Goal: Task Accomplishment & Management: Manage account settings

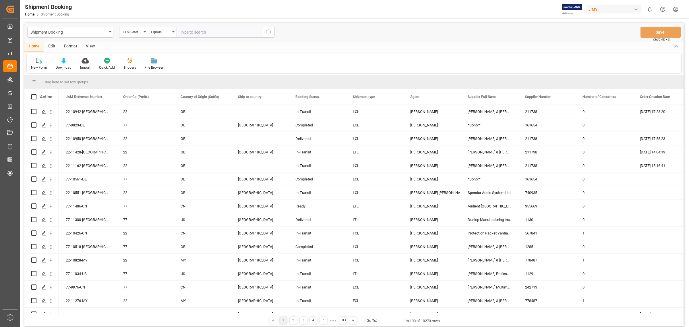
click at [195, 35] on input "text" at bounding box center [220, 32] width 86 height 11
paste input "77-10856-CN"
click at [182, 30] on input "77-10856-CN" at bounding box center [220, 32] width 86 height 11
type input "77-10856-CN"
click at [271, 34] on icon "search button" at bounding box center [268, 32] width 7 height 7
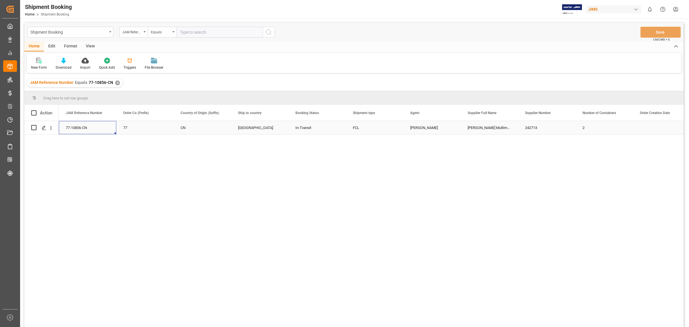
click at [92, 126] on div "77-10856-CN" at bounding box center [87, 127] width 57 height 13
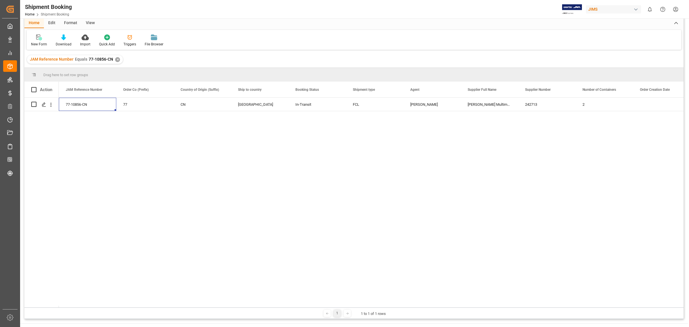
scroll to position [36, 0]
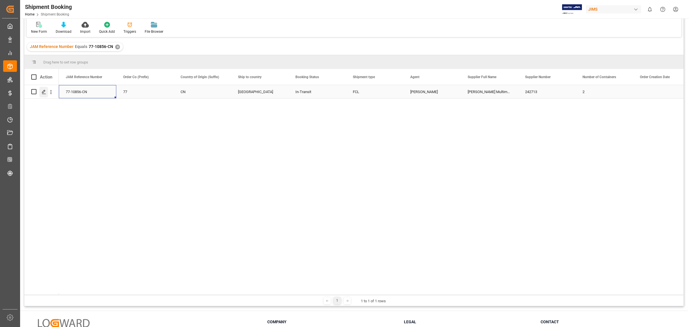
click at [42, 92] on polygon "Press SPACE to select this row." at bounding box center [43, 91] width 3 height 3
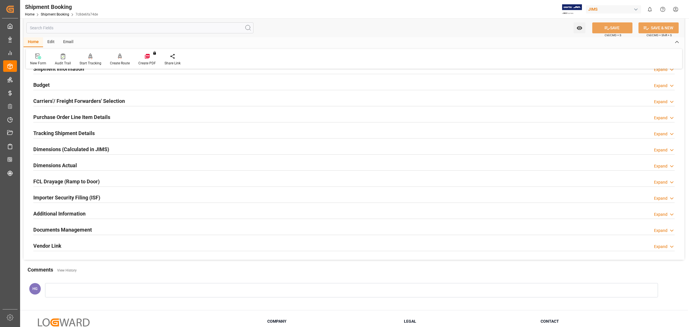
scroll to position [105, 0]
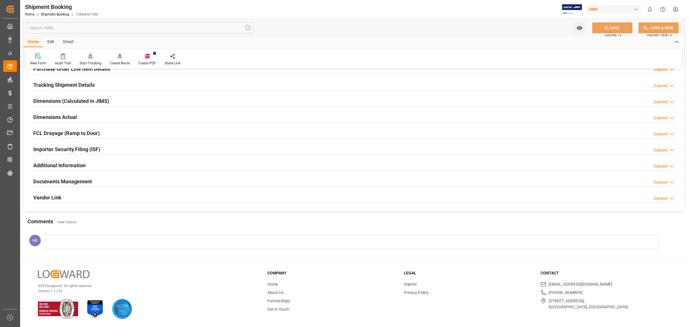
click at [74, 183] on h2 "Documents Management" at bounding box center [62, 181] width 59 height 8
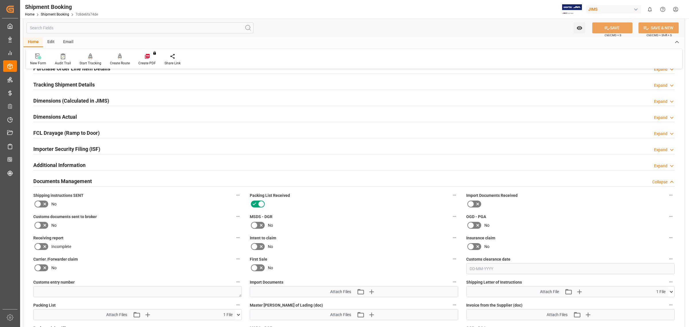
click at [40, 228] on icon at bounding box center [37, 225] width 7 height 7
click at [0, 0] on input "checkbox" at bounding box center [0, 0] width 0 height 0
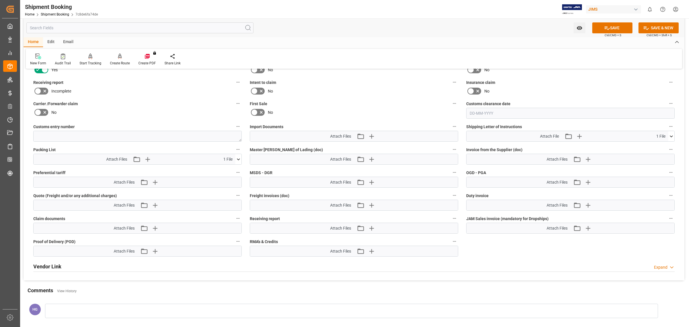
scroll to position [284, 0]
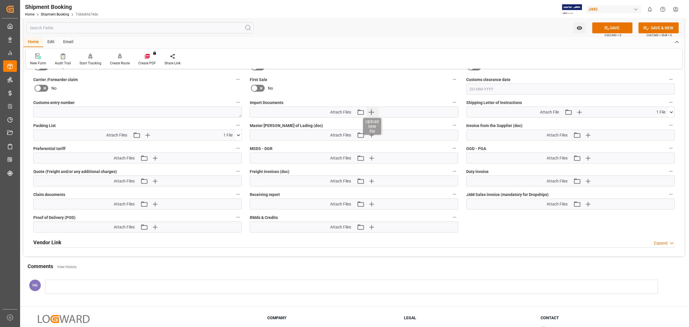
click at [369, 107] on icon "button" at bounding box center [371, 111] width 9 height 9
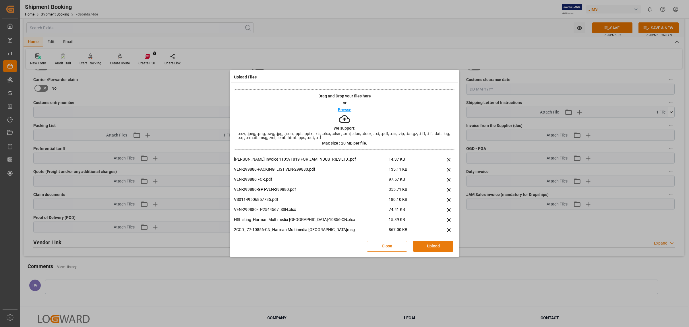
click at [431, 243] on button "Upload" at bounding box center [433, 246] width 40 height 11
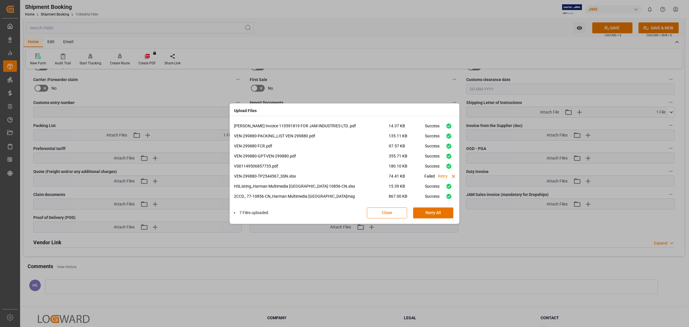
click at [385, 210] on button "Close" at bounding box center [387, 212] width 40 height 11
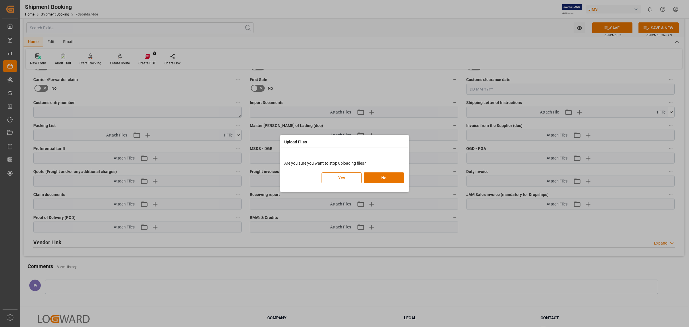
click at [343, 176] on button "Yes" at bounding box center [342, 177] width 40 height 11
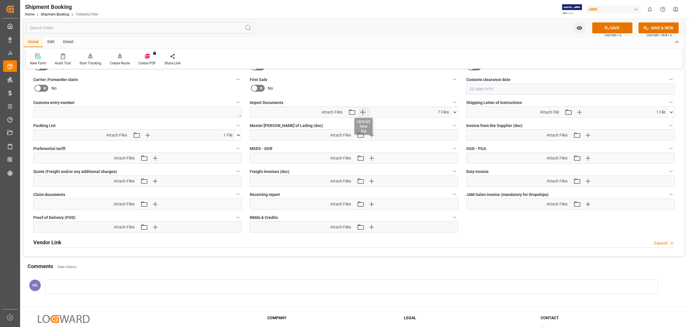
click at [363, 111] on icon "button" at bounding box center [362, 111] width 5 height 5
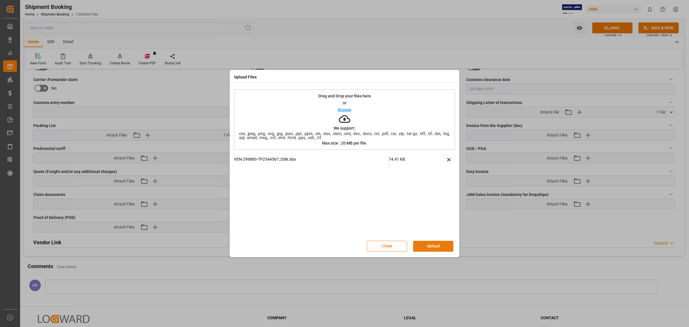
click at [433, 245] on button "Upload" at bounding box center [433, 246] width 40 height 11
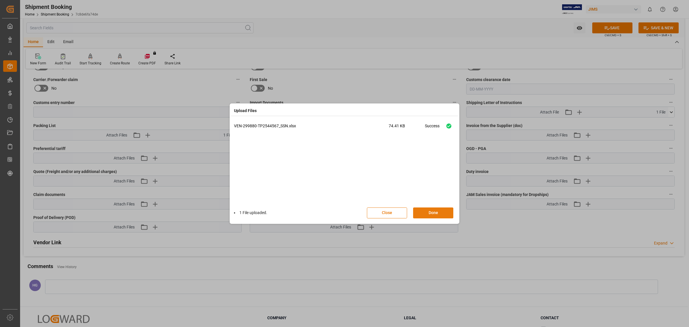
click at [440, 208] on button "Done" at bounding box center [433, 212] width 40 height 11
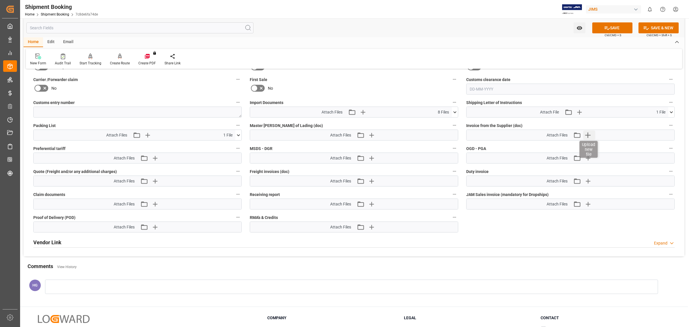
click at [586, 134] on icon "button" at bounding box center [587, 134] width 5 height 5
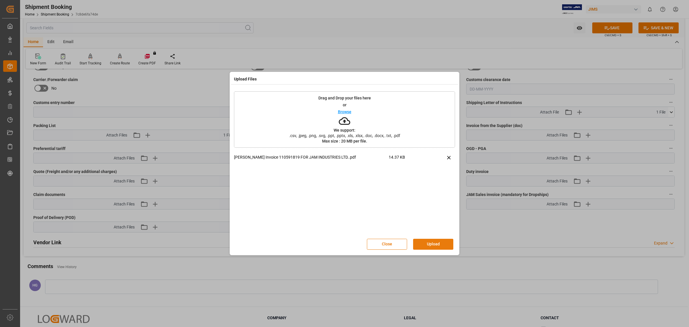
click at [432, 242] on button "Upload" at bounding box center [433, 244] width 40 height 11
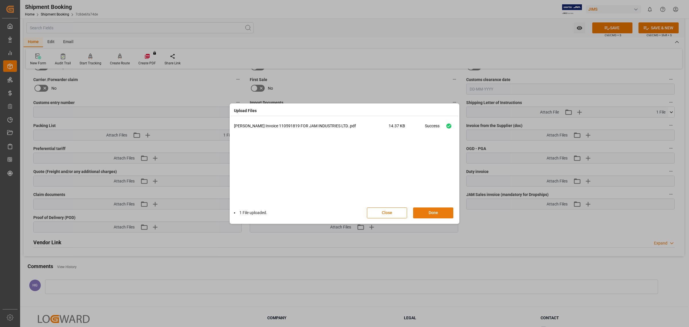
click at [434, 211] on button "Done" at bounding box center [433, 212] width 40 height 11
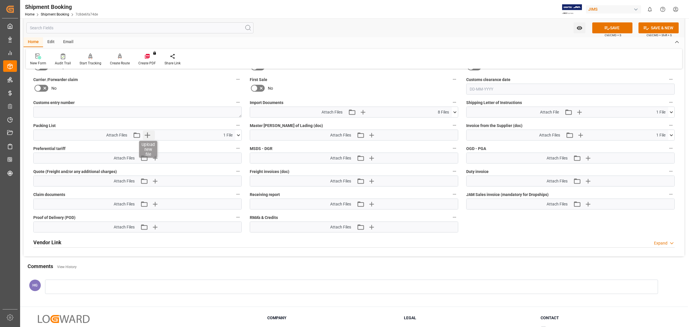
click at [150, 135] on icon "button" at bounding box center [147, 134] width 9 height 9
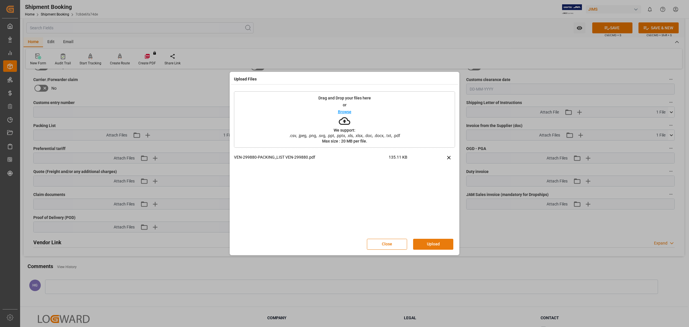
click at [439, 246] on button "Upload" at bounding box center [433, 244] width 40 height 11
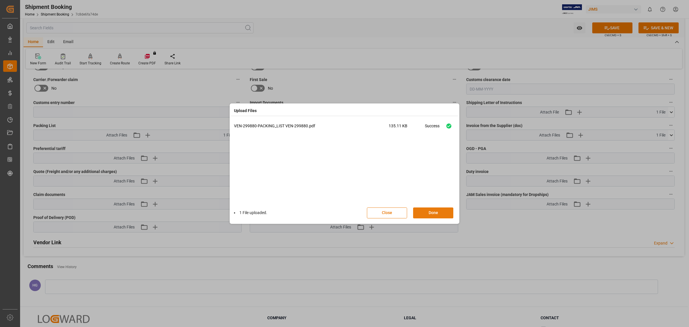
click at [440, 211] on button "Done" at bounding box center [433, 212] width 40 height 11
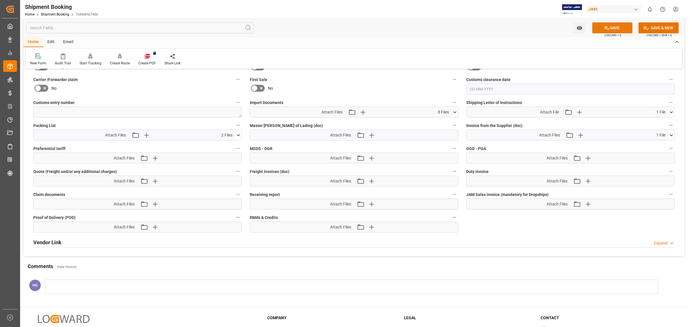
click at [611, 26] on button "SAVE" at bounding box center [612, 27] width 40 height 11
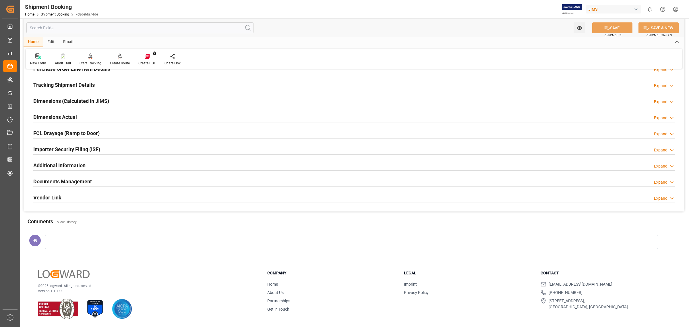
scroll to position [0, 0]
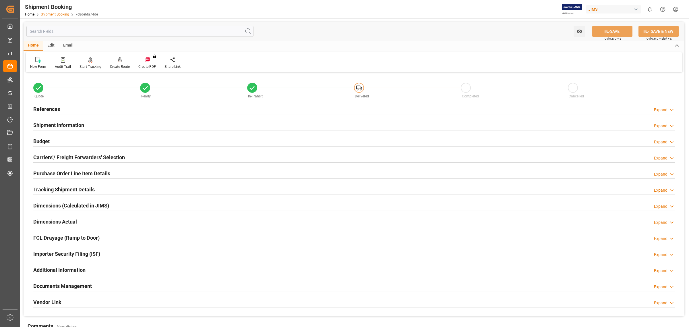
click at [59, 14] on link "Shipment Booking" at bounding box center [55, 14] width 28 height 4
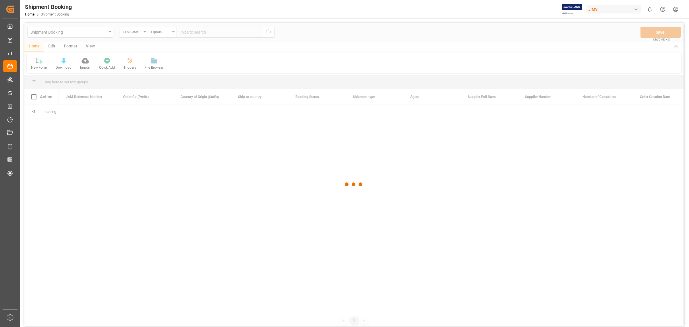
click at [191, 32] on div at bounding box center [353, 184] width 659 height 323
click at [189, 32] on div at bounding box center [353, 184] width 659 height 323
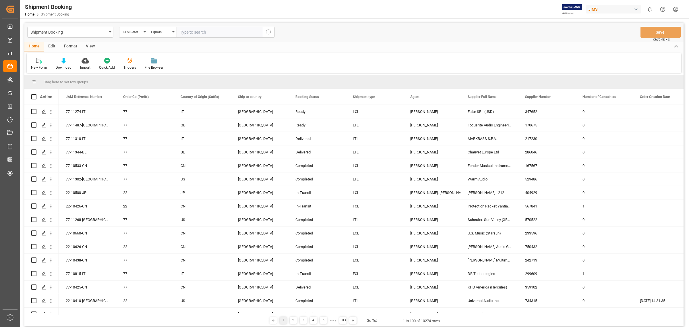
click at [189, 32] on input "text" at bounding box center [220, 32] width 86 height 11
paste input "77-10928-CN"
type input "77-10928-CN"
click at [269, 30] on icon "search button" at bounding box center [268, 32] width 7 height 7
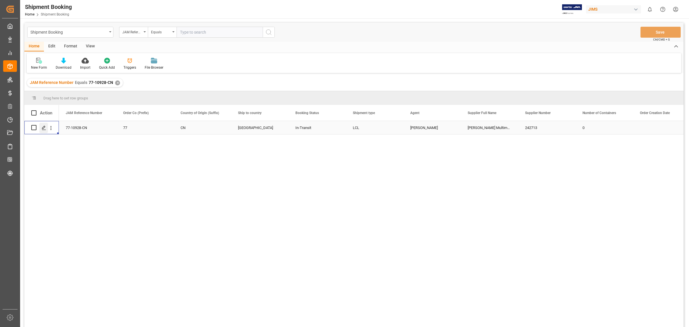
click at [42, 131] on div "Press SPACE to select this row." at bounding box center [43, 128] width 9 height 11
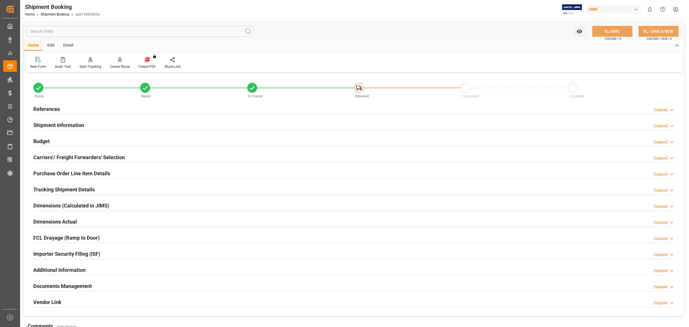
click at [62, 282] on h2 "Documents Management" at bounding box center [62, 286] width 59 height 8
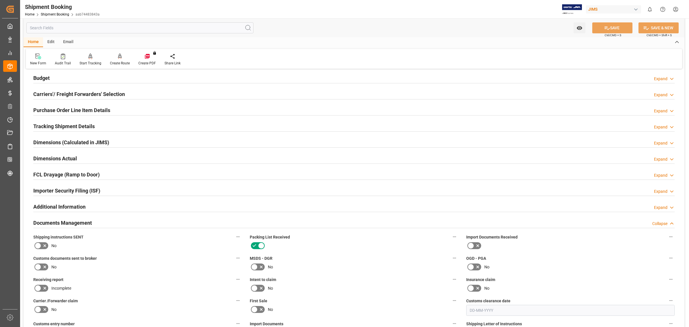
scroll to position [179, 0]
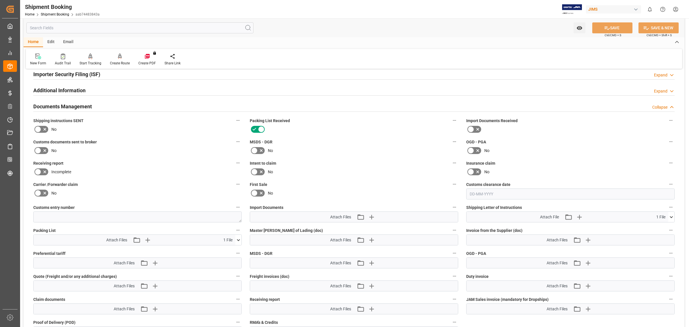
click at [43, 152] on icon at bounding box center [44, 150] width 7 height 7
click at [0, 0] on input "checkbox" at bounding box center [0, 0] width 0 height 0
click at [372, 218] on icon "button" at bounding box center [371, 216] width 5 height 5
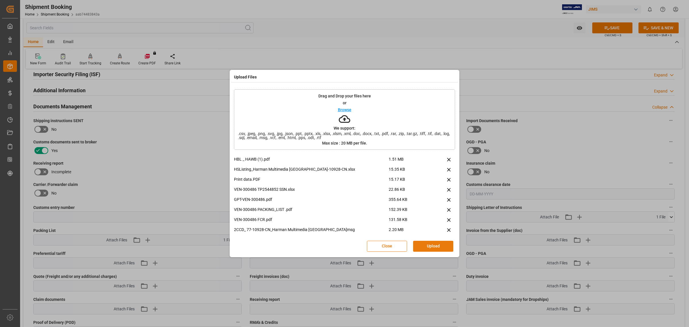
click at [426, 243] on button "Upload" at bounding box center [433, 246] width 40 height 11
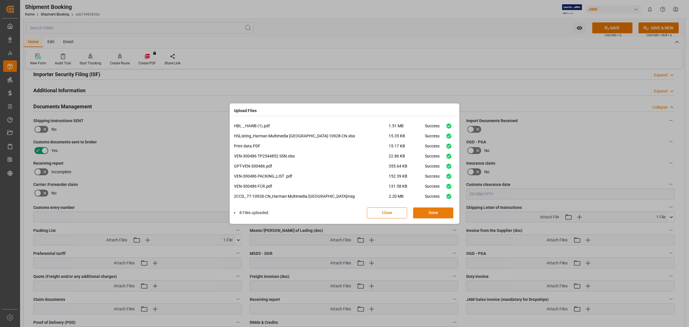
click at [430, 212] on button "Done" at bounding box center [433, 212] width 40 height 11
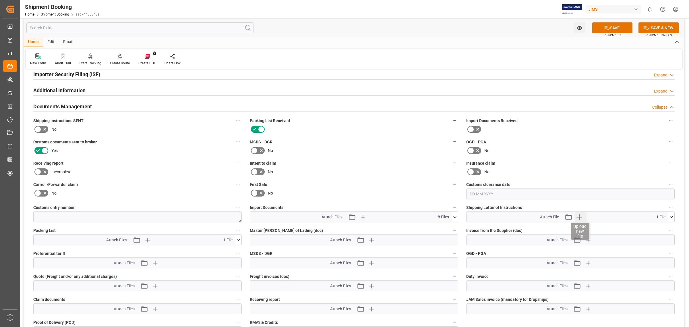
click at [576, 216] on icon "button" at bounding box center [579, 216] width 9 height 9
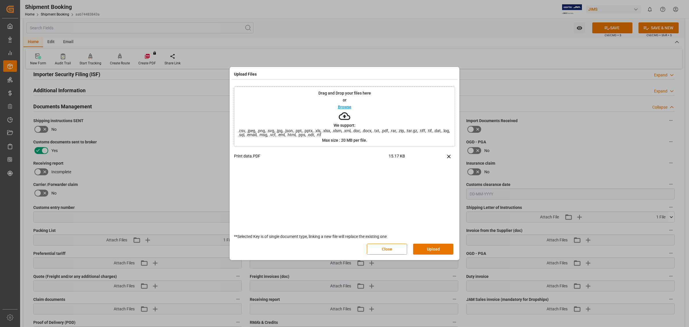
click at [429, 249] on button "Upload" at bounding box center [433, 248] width 40 height 11
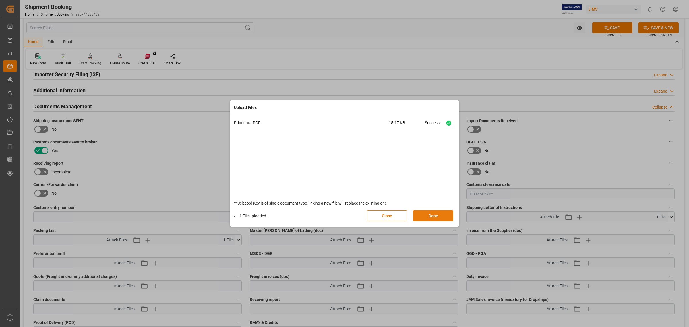
click at [439, 216] on button "Done" at bounding box center [433, 215] width 40 height 11
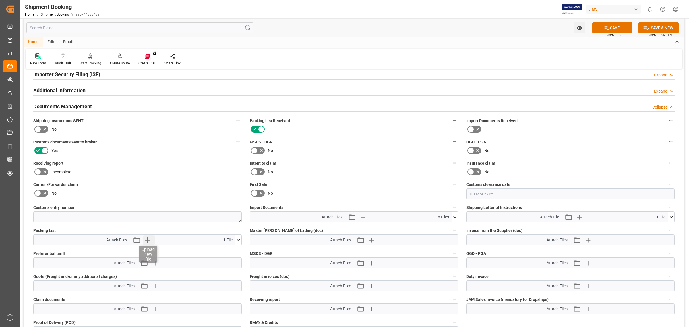
click at [148, 240] on icon "button" at bounding box center [147, 239] width 9 height 9
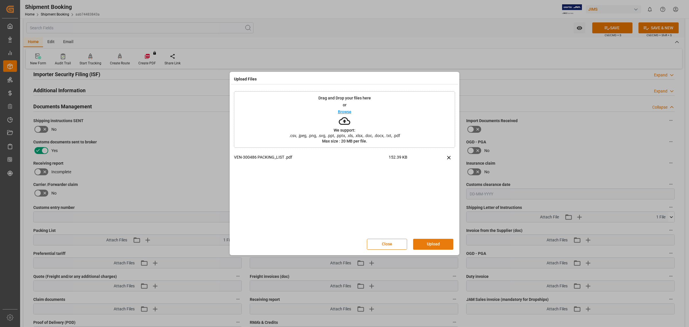
click at [434, 246] on button "Upload" at bounding box center [433, 244] width 40 height 11
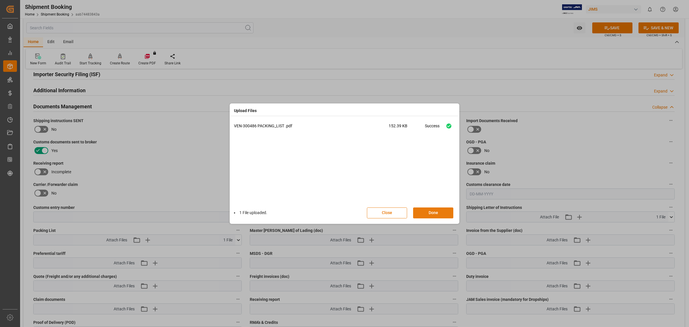
click at [440, 213] on button "Done" at bounding box center [433, 212] width 40 height 11
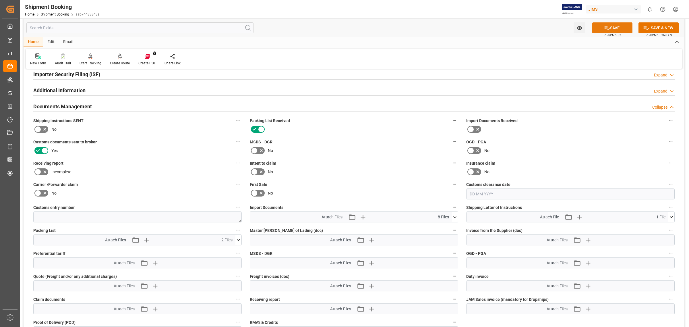
click at [610, 29] on button "SAVE" at bounding box center [612, 27] width 40 height 11
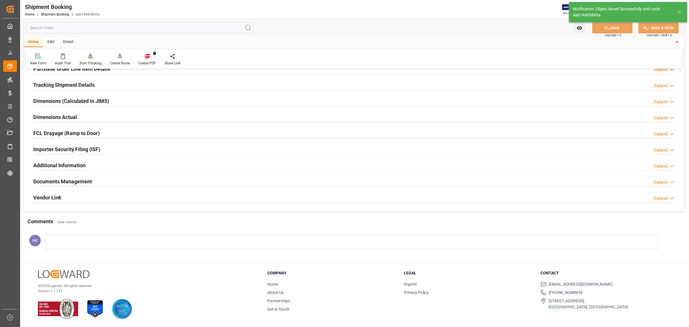
scroll to position [105, 0]
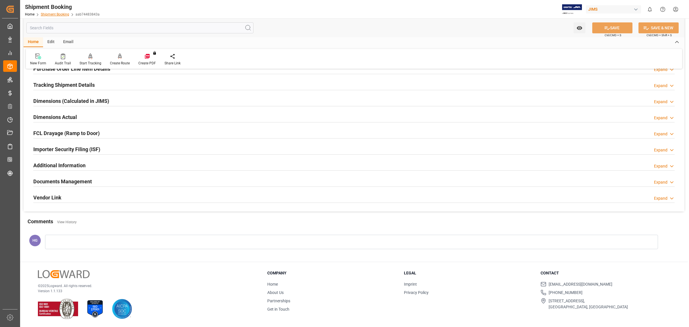
click at [57, 14] on link "Shipment Booking" at bounding box center [55, 14] width 28 height 4
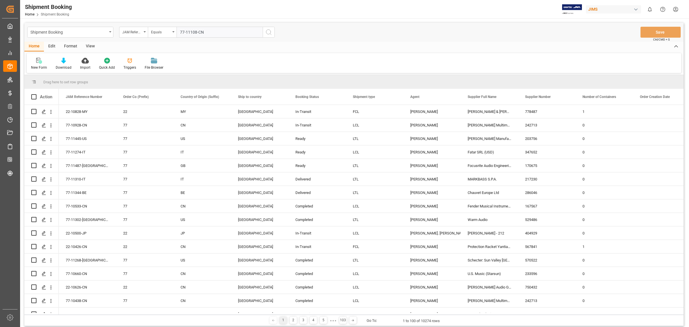
type input "77-11108-CN"
click at [266, 29] on icon "search button" at bounding box center [268, 32] width 7 height 7
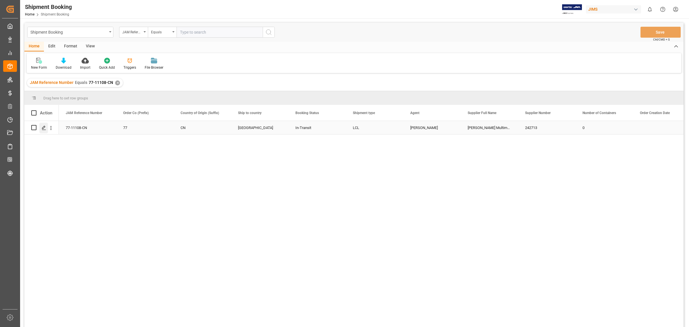
click at [45, 129] on icon "Press SPACE to select this row." at bounding box center [44, 127] width 5 height 5
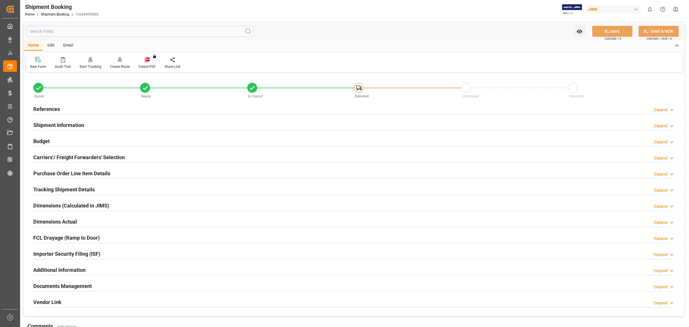
click at [88, 286] on h2 "Documents Management" at bounding box center [62, 286] width 59 height 8
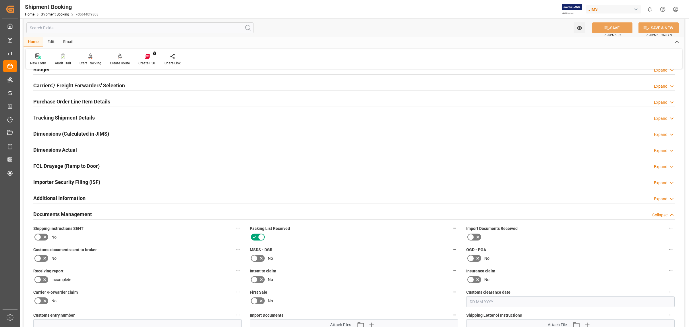
scroll to position [215, 0]
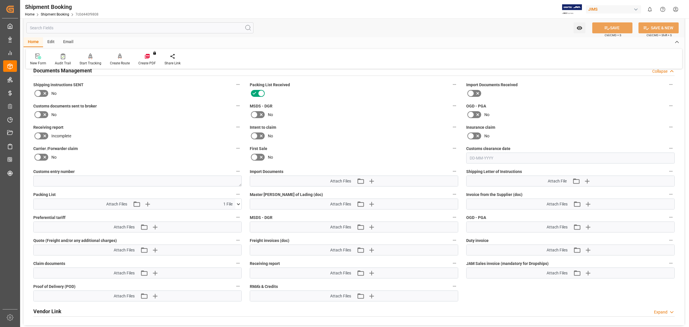
click at [40, 112] on icon at bounding box center [37, 114] width 7 height 7
click at [0, 0] on input "checkbox" at bounding box center [0, 0] width 0 height 0
click at [368, 179] on icon "button" at bounding box center [371, 180] width 9 height 9
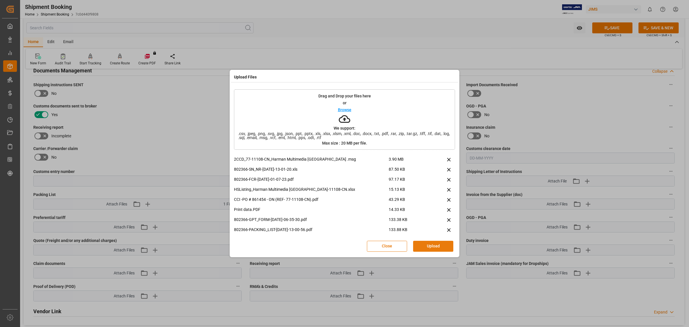
click at [442, 247] on button "Upload" at bounding box center [433, 246] width 40 height 11
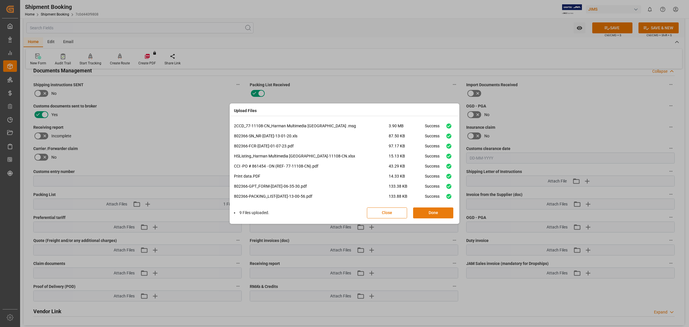
click at [429, 211] on button "Done" at bounding box center [433, 212] width 40 height 11
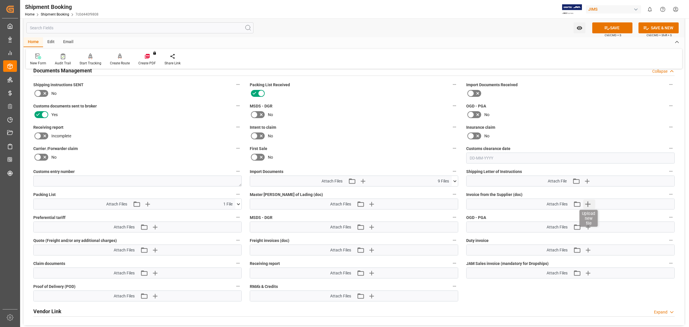
click at [587, 202] on icon "button" at bounding box center [587, 203] width 9 height 9
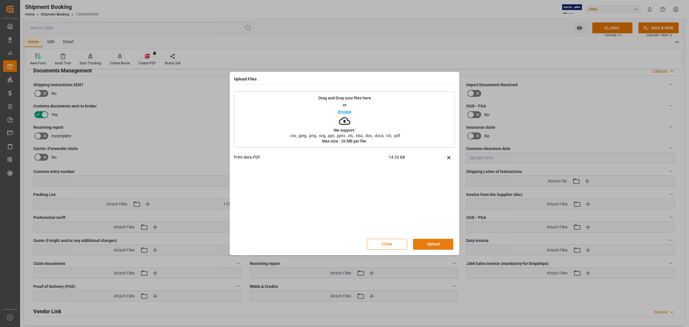
click at [434, 244] on button "Upload" at bounding box center [433, 244] width 40 height 11
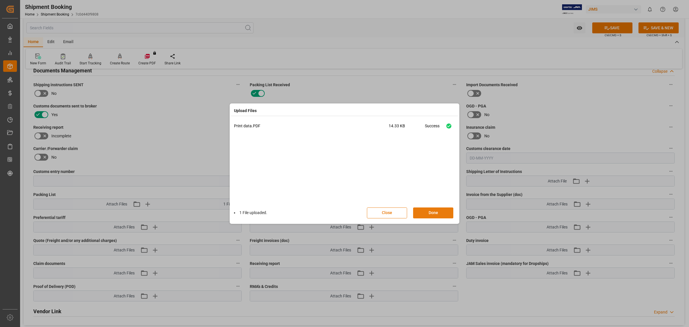
click at [437, 210] on button "Done" at bounding box center [433, 212] width 40 height 11
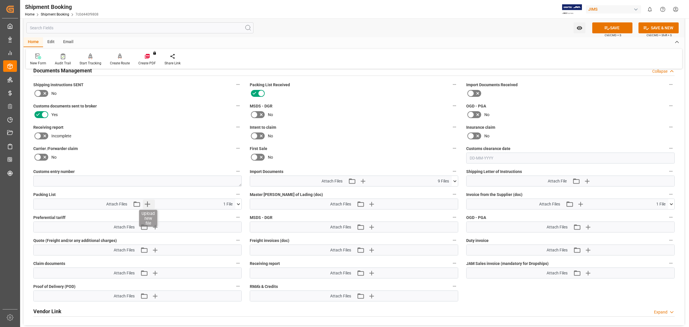
click at [147, 203] on icon "button" at bounding box center [147, 203] width 5 height 5
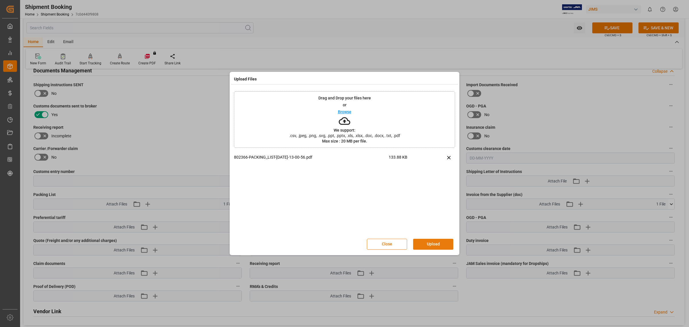
click at [427, 243] on button "Upload" at bounding box center [433, 244] width 40 height 11
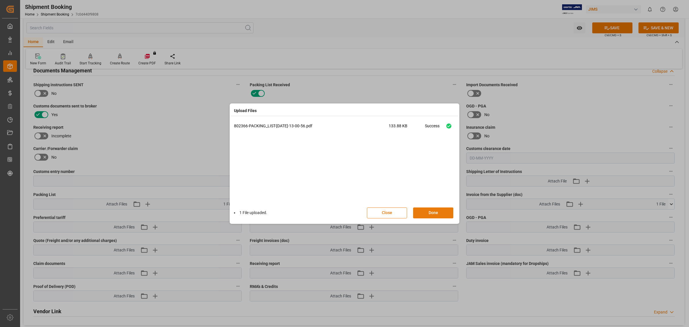
click at [429, 207] on button "Done" at bounding box center [433, 212] width 40 height 11
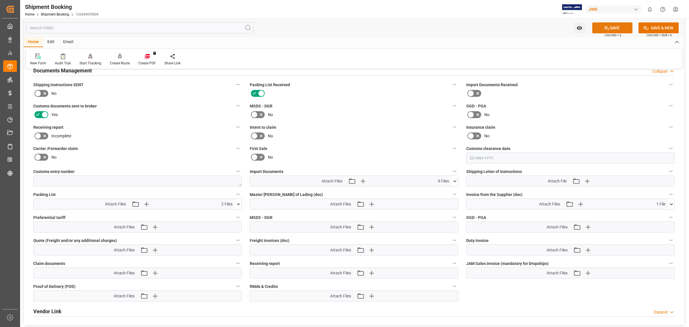
click at [617, 29] on button "SAVE" at bounding box center [612, 27] width 40 height 11
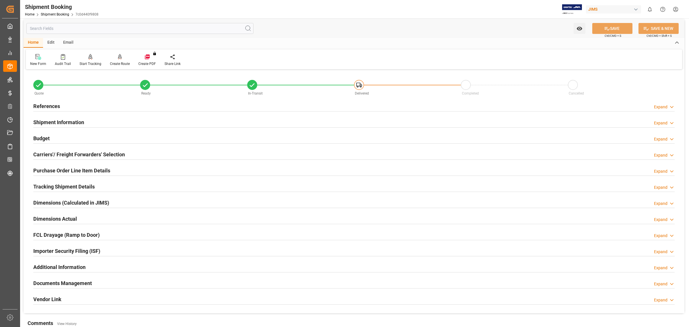
scroll to position [0, 0]
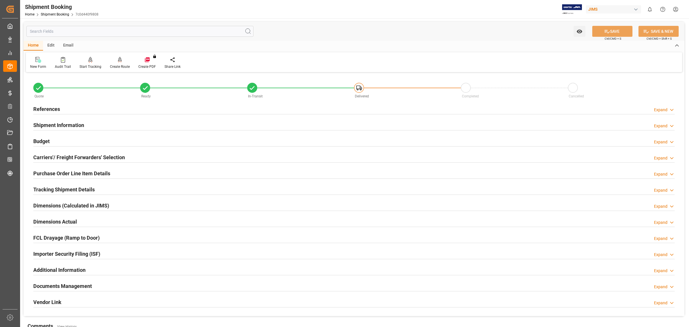
click at [51, 109] on h2 "References" at bounding box center [46, 109] width 27 height 8
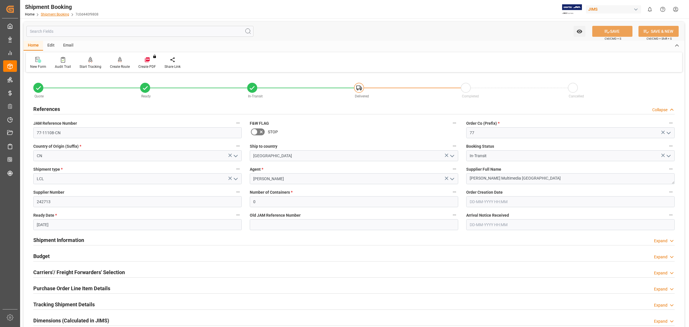
click at [55, 13] on link "Shipment Booking" at bounding box center [55, 14] width 28 height 4
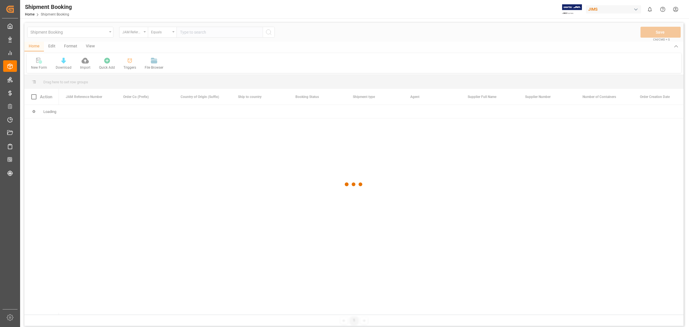
click at [201, 30] on div at bounding box center [353, 184] width 659 height 323
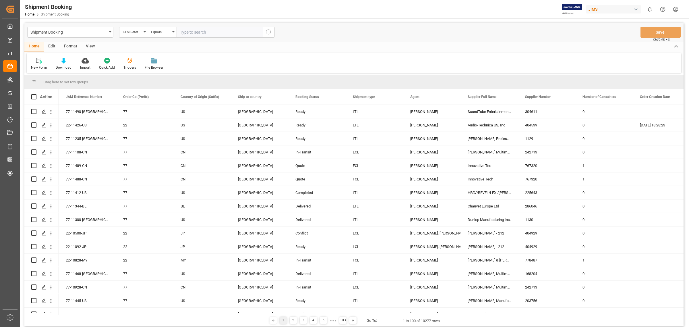
click at [198, 32] on input "text" at bounding box center [220, 32] width 86 height 11
paste input "77-11170-CN"
type input "77-11170-CN"
click at [268, 28] on button "search button" at bounding box center [269, 32] width 12 height 11
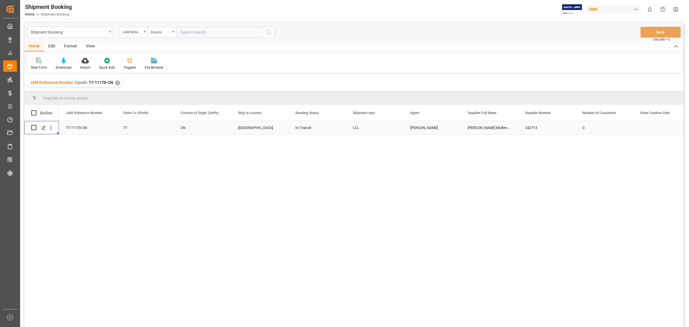
click at [39, 129] on div "Press SPACE to select this row." at bounding box center [41, 127] width 21 height 13
click at [37, 127] on div "Press SPACE to select this row." at bounding box center [41, 127] width 21 height 13
click at [45, 127] on polygon "Press SPACE to select this row." at bounding box center [43, 127] width 3 height 3
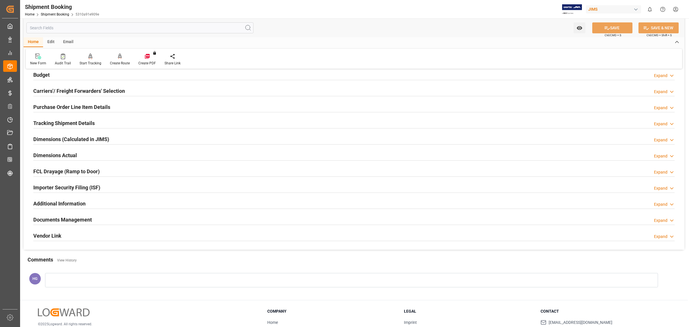
scroll to position [105, 0]
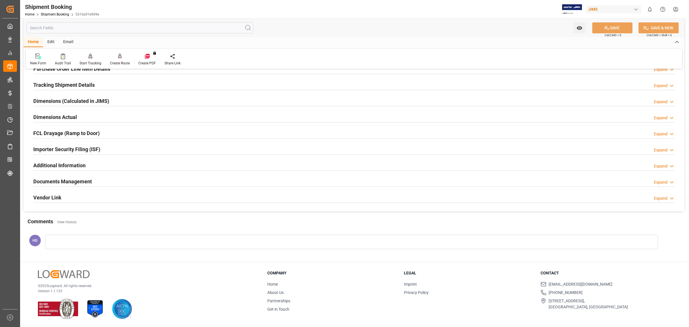
click at [52, 179] on h2 "Documents Management" at bounding box center [62, 181] width 59 height 8
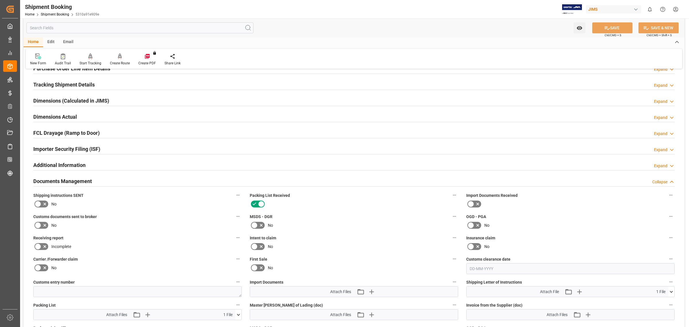
scroll to position [177, 0]
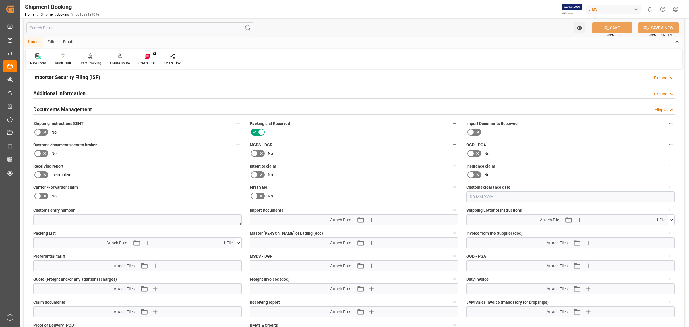
click at [40, 154] on icon at bounding box center [37, 153] width 7 height 7
click at [0, 0] on input "checkbox" at bounding box center [0, 0] width 0 height 0
click at [369, 220] on icon "button" at bounding box center [371, 219] width 9 height 9
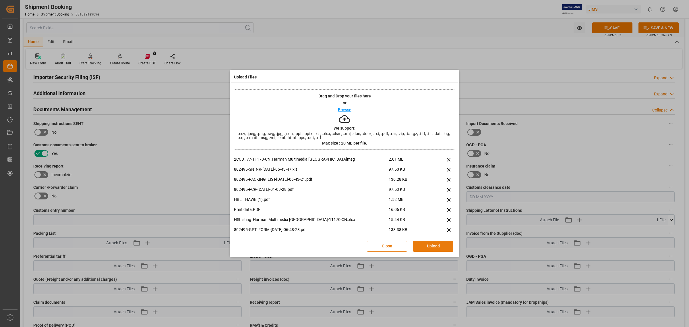
click at [428, 245] on button "Upload" at bounding box center [433, 246] width 40 height 11
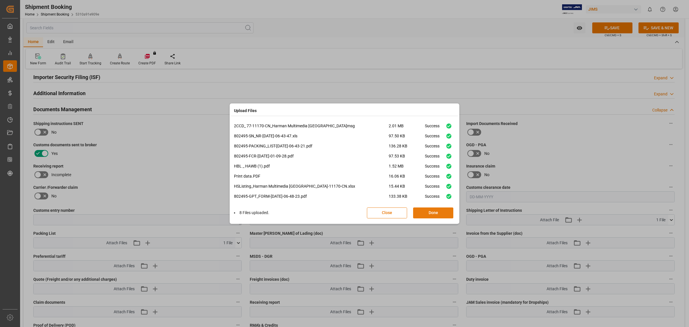
click at [428, 210] on button "Done" at bounding box center [433, 212] width 40 height 11
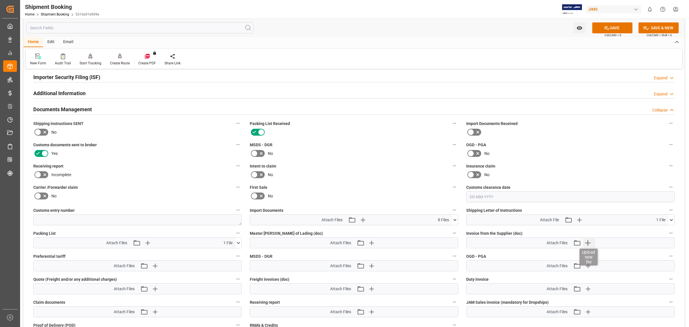
click at [587, 240] on icon "button" at bounding box center [587, 242] width 9 height 9
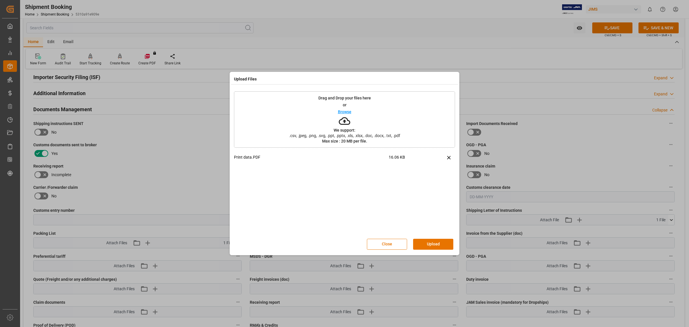
drag, startPoint x: 435, startPoint y: 244, endPoint x: 437, endPoint y: 240, distance: 4.3
click at [436, 243] on button "Upload" at bounding box center [433, 244] width 40 height 11
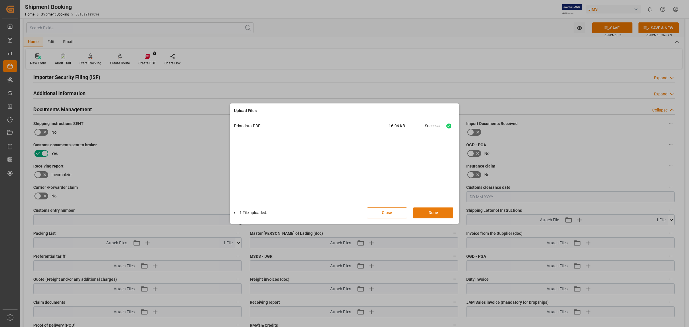
click at [430, 213] on button "Done" at bounding box center [433, 212] width 40 height 11
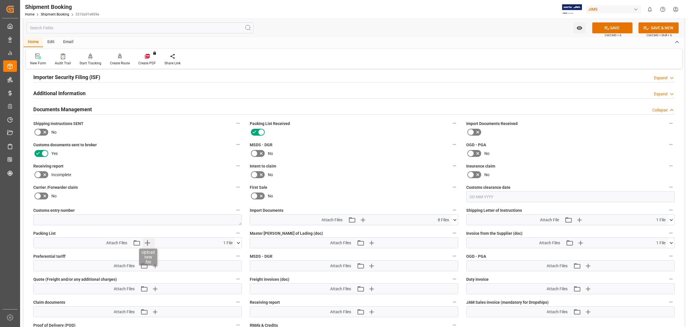
click at [149, 243] on icon "button" at bounding box center [147, 242] width 9 height 9
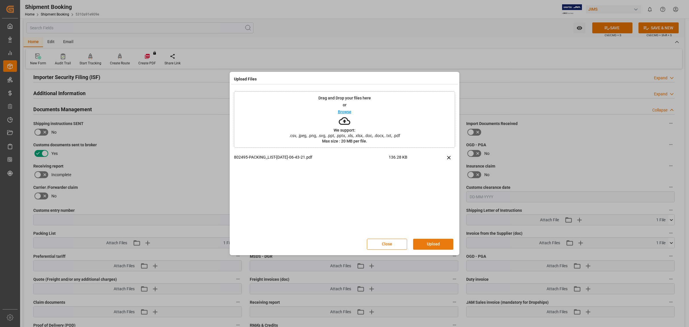
click at [432, 241] on button "Upload" at bounding box center [433, 244] width 40 height 11
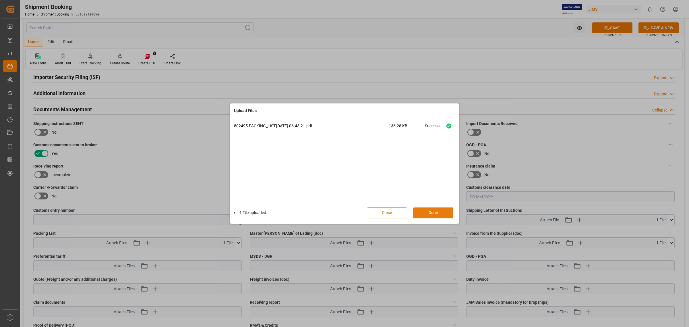
drag, startPoint x: 423, startPoint y: 214, endPoint x: 421, endPoint y: 207, distance: 7.2
click at [423, 213] on button "Done" at bounding box center [433, 212] width 40 height 11
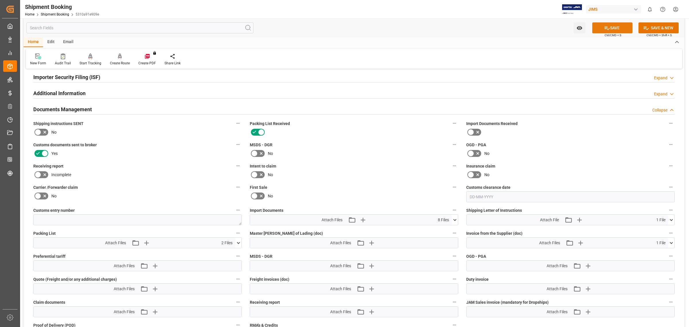
click at [604, 26] on icon at bounding box center [607, 28] width 6 height 6
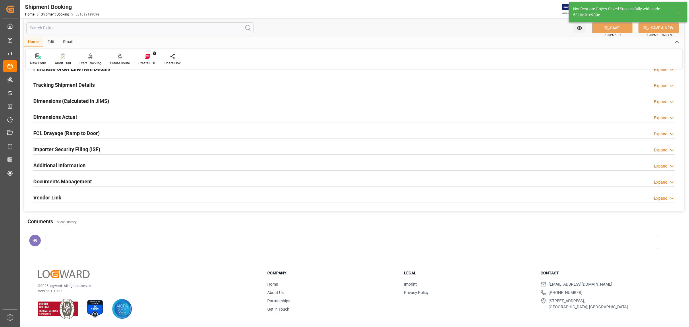
scroll to position [105, 0]
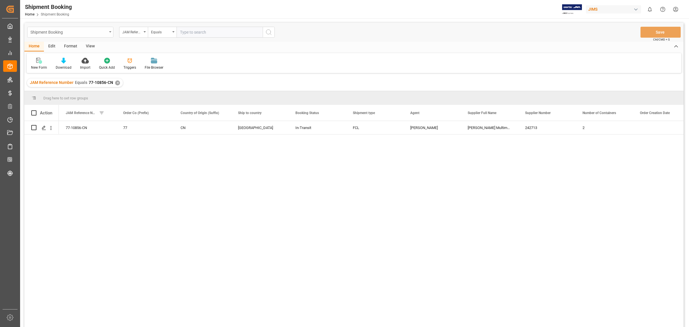
click at [109, 31] on icon "open menu" at bounding box center [110, 31] width 2 height 1
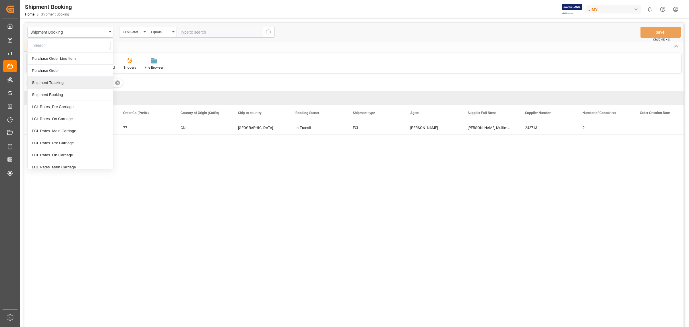
click at [63, 85] on div "Shipment Tracking" at bounding box center [71, 83] width 86 height 12
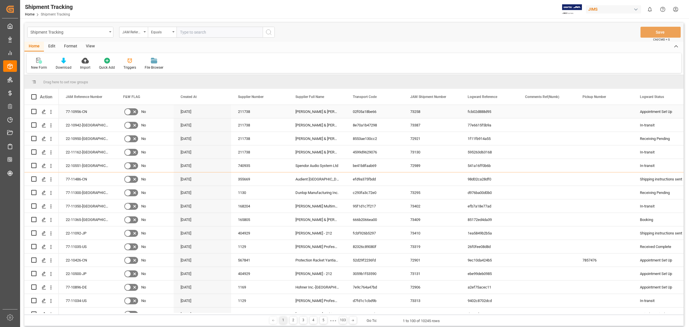
click at [81, 111] on div "77-10956-CN" at bounding box center [87, 111] width 57 height 13
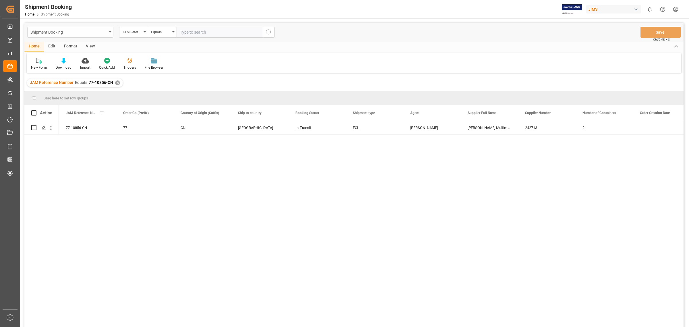
click at [109, 32] on icon "open menu" at bounding box center [110, 31] width 2 height 1
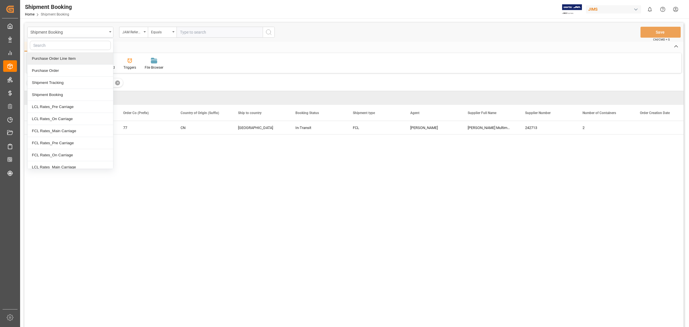
click at [69, 57] on div "Purchase Order Line Item" at bounding box center [71, 59] width 86 height 12
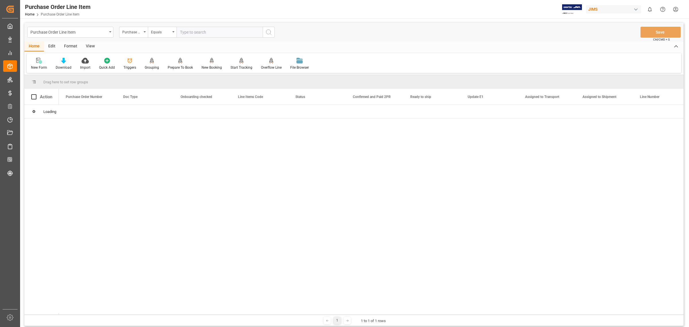
click at [204, 32] on input "text" at bounding box center [220, 32] width 86 height 11
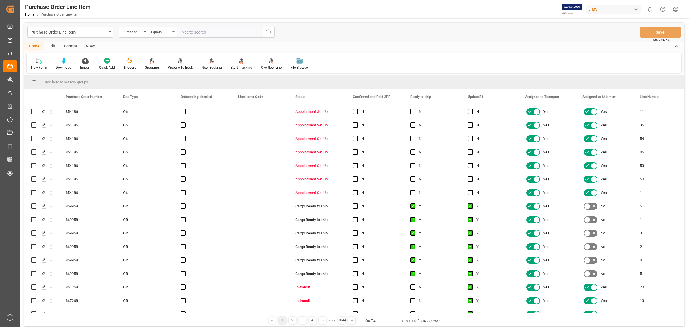
paste input "77-10856-CN"
type input "77-10856-CN"
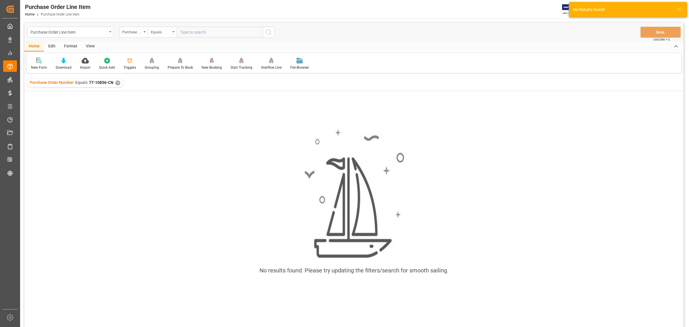
click at [116, 81] on div "✕" at bounding box center [117, 82] width 5 height 5
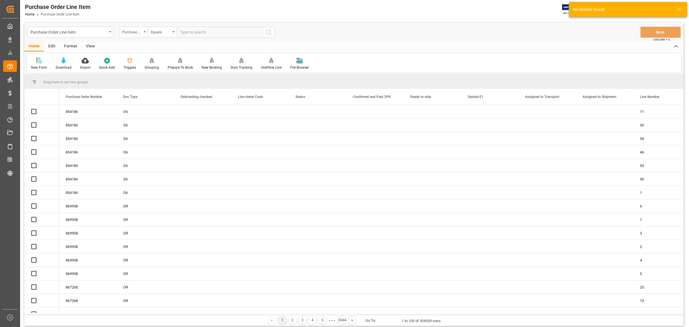
click at [137, 32] on div "Purchase Order Number" at bounding box center [132, 31] width 20 height 7
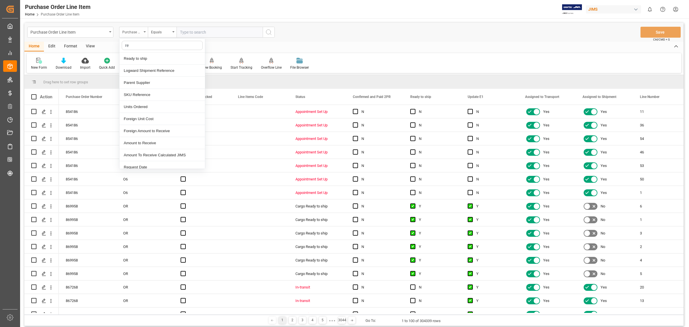
type input "ref"
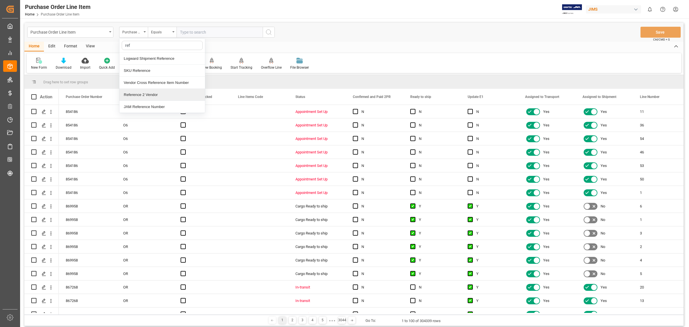
click at [151, 93] on div "Reference 2 Vendor" at bounding box center [162, 95] width 86 height 12
click at [209, 29] on input "text" at bounding box center [220, 32] width 86 height 11
paste input "77-10856-CN"
type input "77-10856-CN"
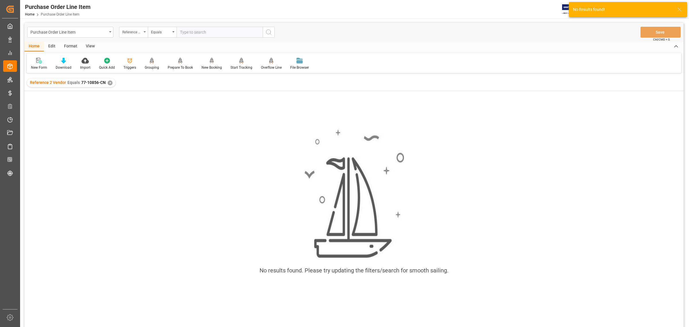
click at [145, 32] on icon "open menu" at bounding box center [145, 31] width 2 height 1
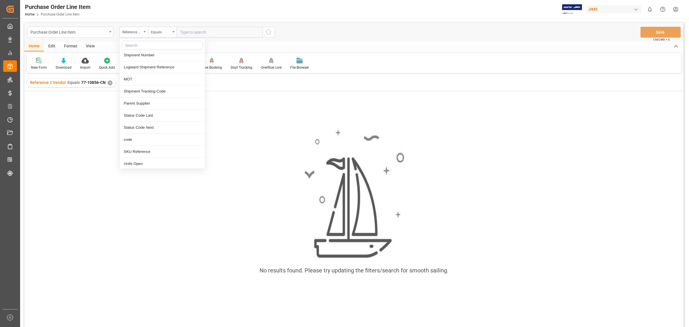
scroll to position [323, 0]
click at [89, 111] on div "No results found. Please try updating the filters/search for smooth sailing." at bounding box center [353, 216] width 659 height 251
click at [145, 31] on icon "open menu" at bounding box center [145, 31] width 2 height 1
click at [110, 83] on div "✕" at bounding box center [110, 82] width 5 height 5
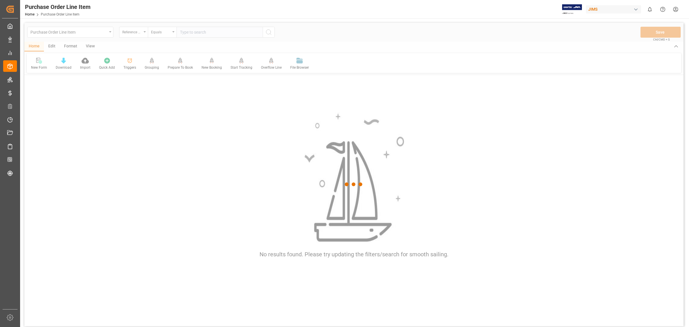
click at [135, 30] on div at bounding box center [353, 184] width 659 height 323
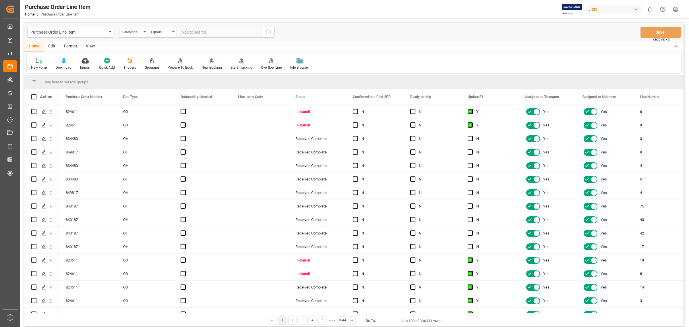
click at [134, 30] on div "Reference 2 Vendor" at bounding box center [132, 31] width 20 height 7
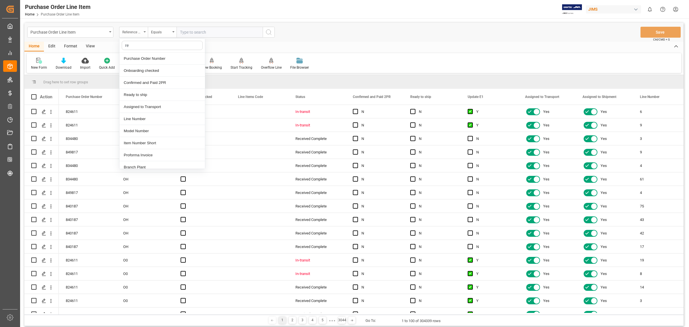
type input "ref"
click at [159, 95] on div "Reference 2 Vendor" at bounding box center [162, 95] width 86 height 12
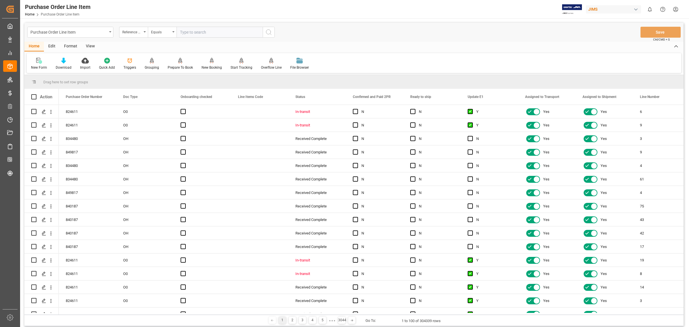
click at [188, 30] on input "text" at bounding box center [220, 32] width 86 height 11
paste input "77-10856-CN"
type input "77-10856-CN"
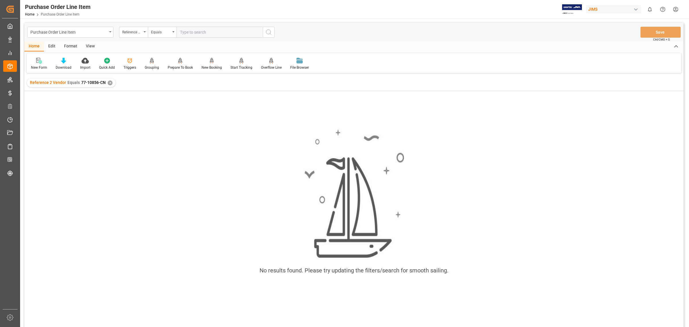
click at [109, 82] on div "✕" at bounding box center [110, 82] width 5 height 5
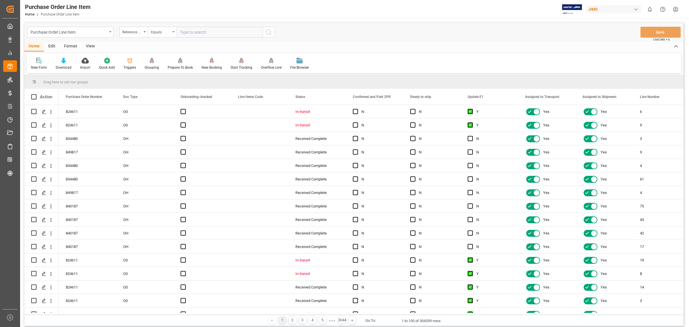
click at [219, 32] on input "text" at bounding box center [220, 32] width 86 height 11
paste input "77-10856-CN"
type input "77-10856-CN"
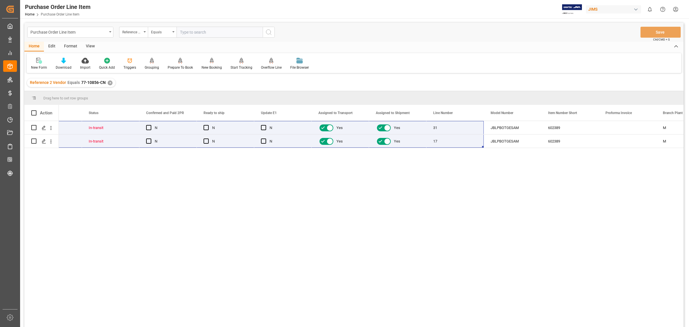
drag, startPoint x: 84, startPoint y: 127, endPoint x: 625, endPoint y: 140, distance: 541.3
click at [685, 140] on main "Purchase Order Line Item Reference 2 Vendor Equals Save Ctrl/CMD + S Home Edit …" at bounding box center [354, 182] width 668 height 319
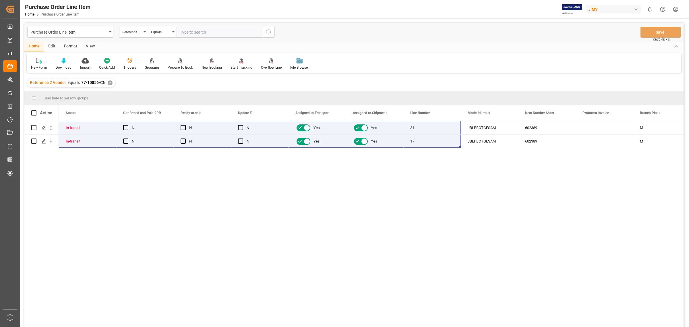
click at [93, 47] on div "View" at bounding box center [91, 47] width 18 height 10
click at [35, 65] on div "Default" at bounding box center [36, 67] width 11 height 5
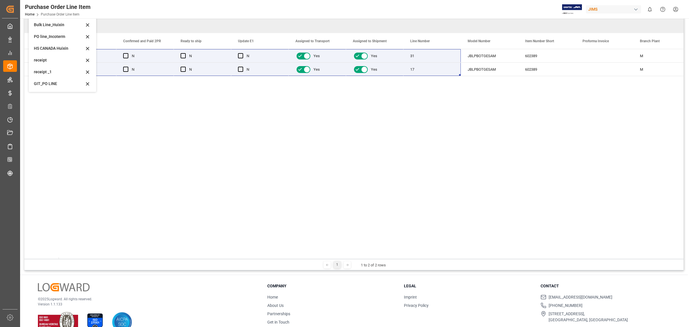
scroll to position [36, 0]
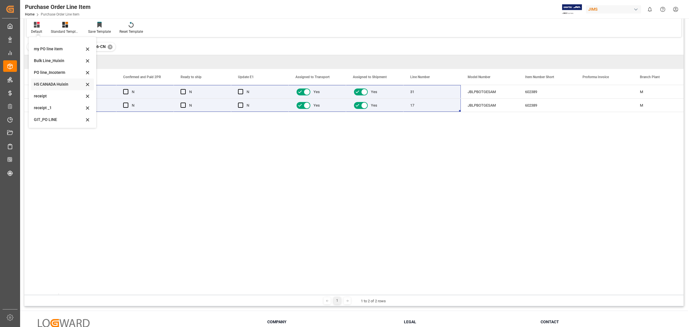
click at [55, 86] on div "HS CANADA Huixin" at bounding box center [59, 84] width 50 height 6
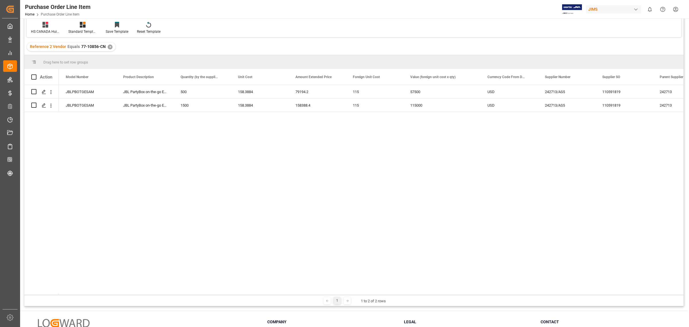
click at [177, 178] on div "861454 JBLPBOTGESAM ON JBLPBOTGESAM JBL PartyBox on-the-go Essen 500 158.3884 7…" at bounding box center [371, 190] width 625 height 210
click at [83, 92] on div "JBLPBOTGESAM" at bounding box center [87, 91] width 57 height 13
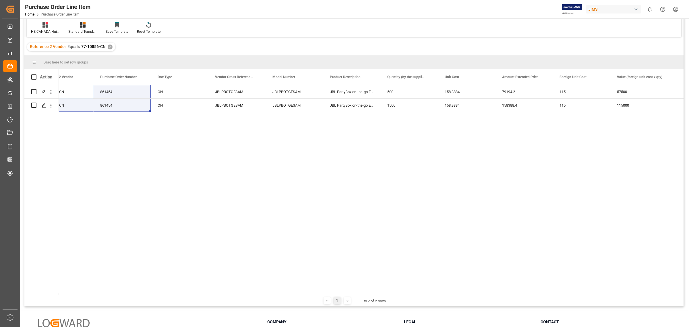
scroll to position [0, 34]
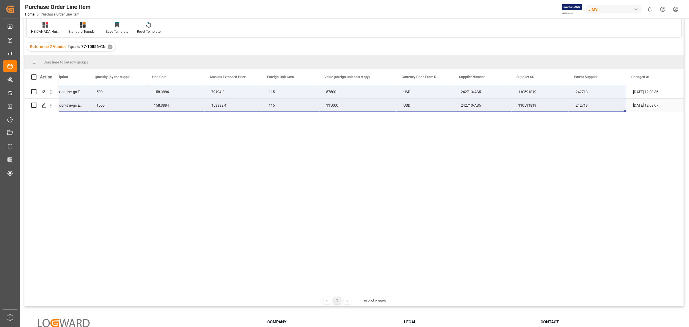
drag, startPoint x: 83, startPoint y: 92, endPoint x: 614, endPoint y: 102, distance: 530.4
click at [614, 102] on div "JBLPBOTGESAM JBL PartyBox on-the-go Essen 500 158.3884 79194.2 115 57500 USD 77…" at bounding box center [214, 98] width 939 height 27
click at [110, 48] on div "✕" at bounding box center [110, 47] width 5 height 5
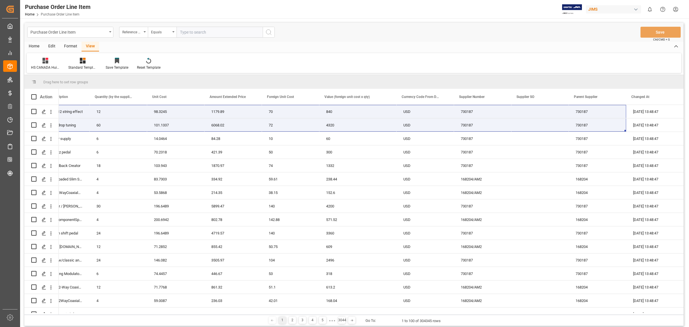
click at [190, 32] on input "text" at bounding box center [220, 32] width 86 height 11
paste input "77-10928-CN"
type input "77-10928-CN"
click at [266, 32] on circle "search button" at bounding box center [268, 32] width 5 height 5
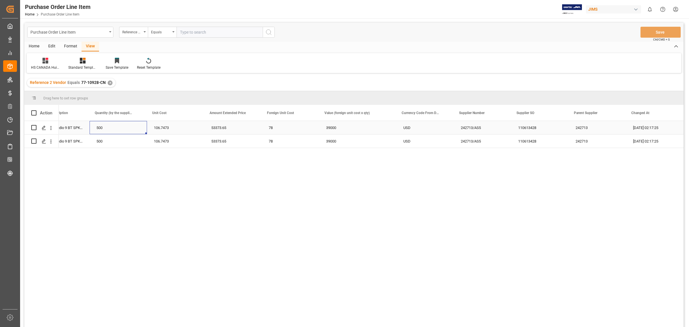
click at [91, 126] on div "500" at bounding box center [118, 127] width 57 height 13
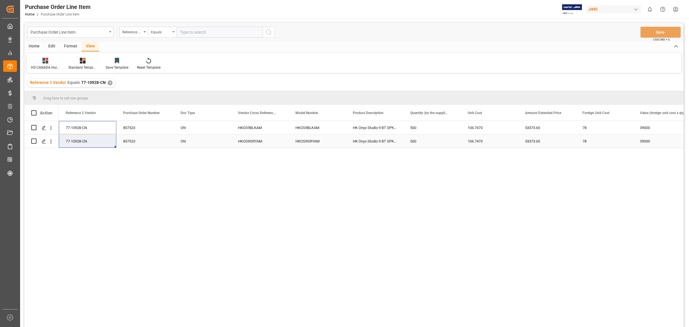
drag, startPoint x: 84, startPoint y: 125, endPoint x: 84, endPoint y: 144, distance: 19.0
click at [84, 144] on div "HKOS9BLKAM HK Onyx Studio 9 BT SPKR BLACK 500 106.7473 53373.65 78 39000 USD HK…" at bounding box center [528, 134] width 939 height 27
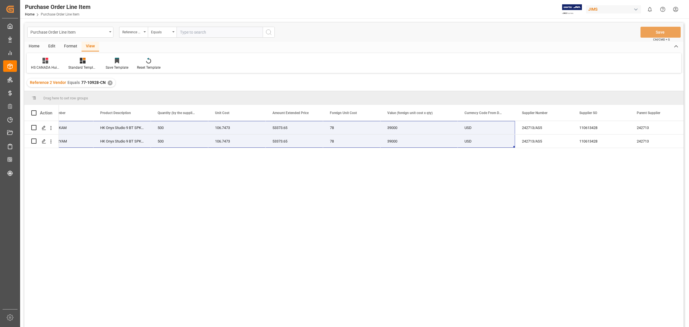
scroll to position [0, 299]
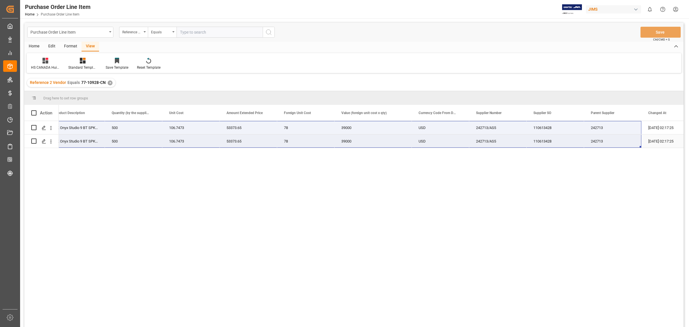
drag, startPoint x: 83, startPoint y: 125, endPoint x: 625, endPoint y: 144, distance: 542.3
click at [625, 144] on div "HKOS9BLKAM HK Onyx Studio 9 BT SPKR BLACK 500 106.7473 53373.65 78 39000 USD 77…" at bounding box center [229, 134] width 939 height 27
click at [111, 80] on div "Reference 2 Vendor Equals 77-10928-CN ✕" at bounding box center [71, 82] width 88 height 9
click at [108, 82] on div "✕" at bounding box center [110, 82] width 5 height 5
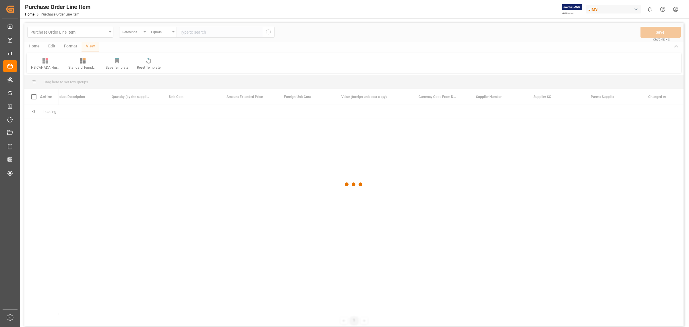
click at [187, 32] on div at bounding box center [353, 184] width 659 height 323
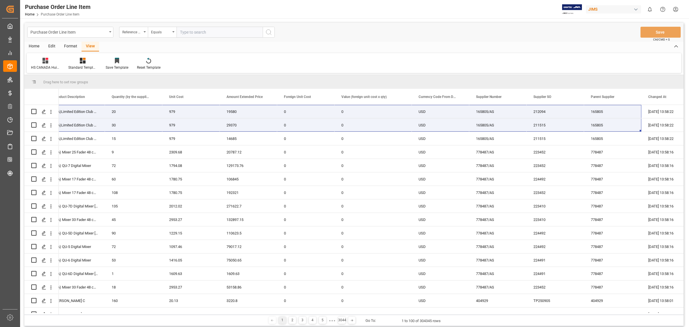
click at [187, 32] on input "text" at bounding box center [220, 32] width 86 height 11
paste input "77-11108-CN"
type input "77-11108-CN"
click at [269, 34] on circle "search button" at bounding box center [268, 32] width 5 height 5
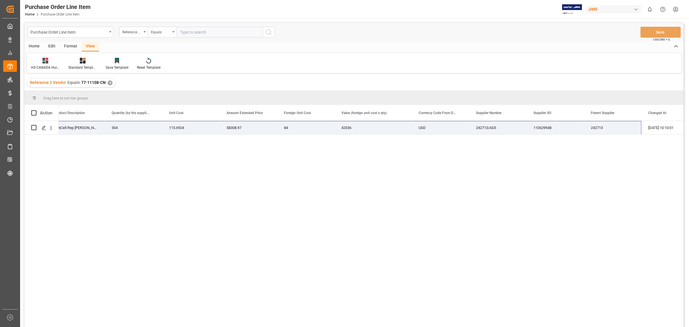
drag, startPoint x: 98, startPoint y: 145, endPoint x: 81, endPoint y: 136, distance: 20.2
click at [98, 144] on div "JBLBATT600X2CHCASE 2X6Cell Rep Batt PB 520 PB720 504 115.6924 58308.97 84 42336…" at bounding box center [371, 226] width 625 height 210
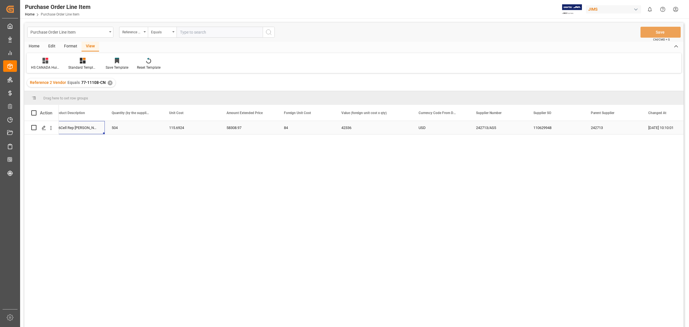
click at [75, 126] on div "2X6Cell Rep Batt PB 520 PB720" at bounding box center [75, 127] width 57 height 13
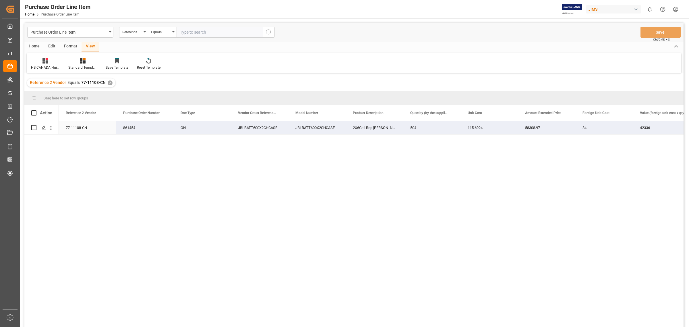
click at [668, 128] on div "42336" at bounding box center [671, 127] width 77 height 13
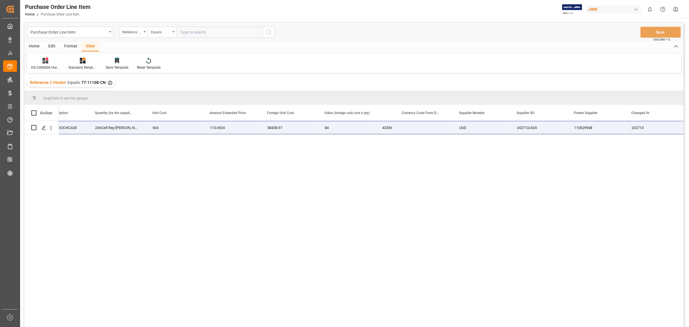
scroll to position [0, 314]
click at [586, 131] on div "242713" at bounding box center [597, 127] width 57 height 13
click at [210, 193] on div "JBLBATT600X2CHCASE 2X6Cell Rep Batt PB 520 PB720 504 115.6924 58308.97 84 42336…" at bounding box center [371, 226] width 625 height 210
click at [294, 185] on div "JBLBATT600X2CHCASE 2X6Cell Rep Batt PB 520 PB720 504 115.6924 58308.97 84 42336…" at bounding box center [371, 226] width 625 height 210
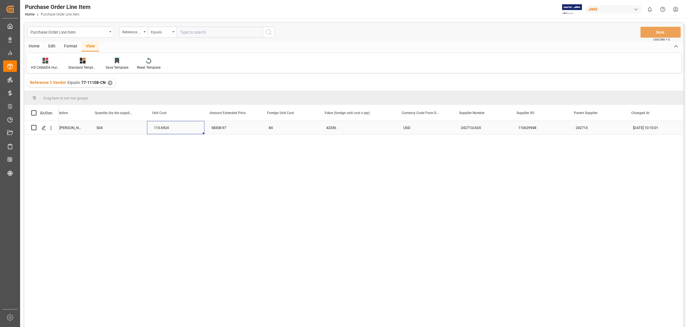
click at [185, 126] on div "115.6924" at bounding box center [175, 127] width 57 height 13
click at [129, 127] on div "504" at bounding box center [118, 127] width 57 height 13
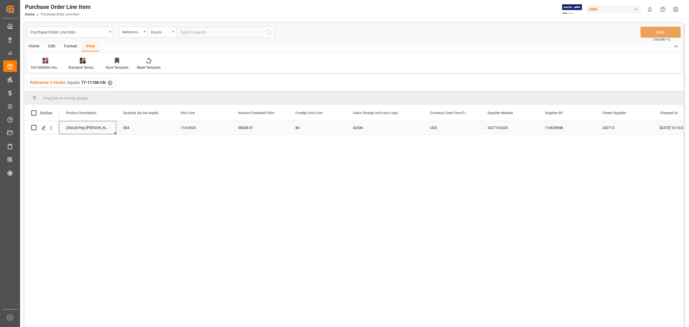
scroll to position [0, 0]
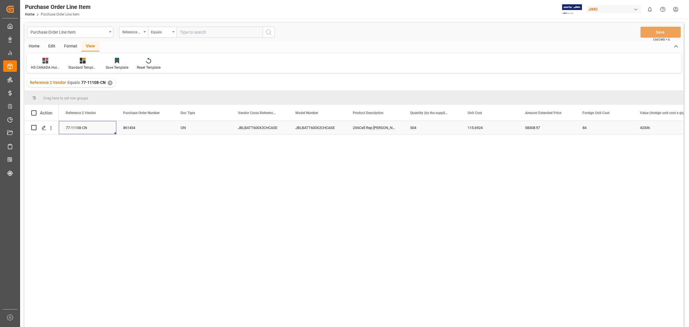
click at [100, 127] on div "77-11108-CN" at bounding box center [87, 127] width 57 height 13
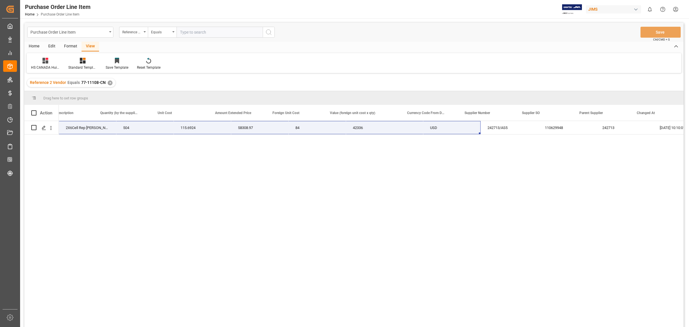
scroll to position [0, 314]
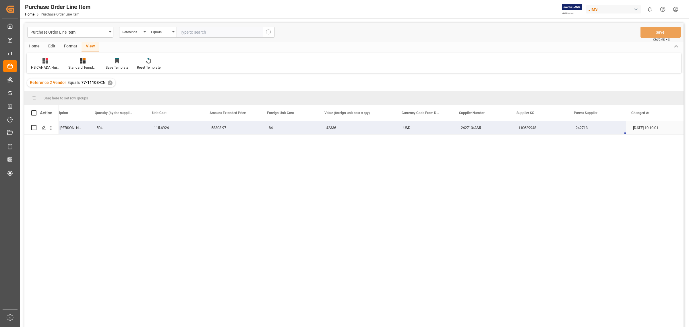
drag, startPoint x: 113, startPoint y: 128, endPoint x: 612, endPoint y: 131, distance: 498.1
click at [612, 131] on div "JBLBATT600X2CHCASE 2X6Cell Rep Batt PB 520 PB720 504 115.6924 58308.97 84 42336…" at bounding box center [214, 127] width 939 height 13
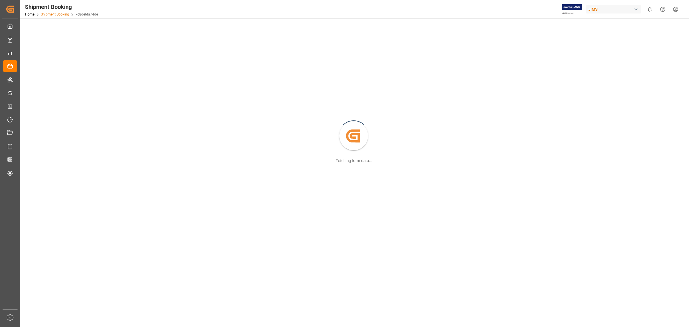
click at [59, 16] on link "Shipment Booking" at bounding box center [55, 14] width 28 height 4
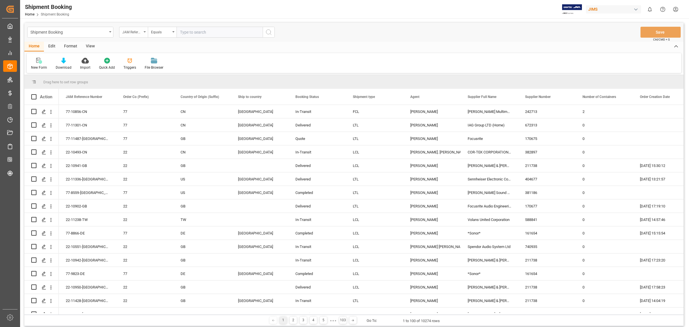
click at [140, 32] on div "JAM Reference Number" at bounding box center [132, 31] width 20 height 7
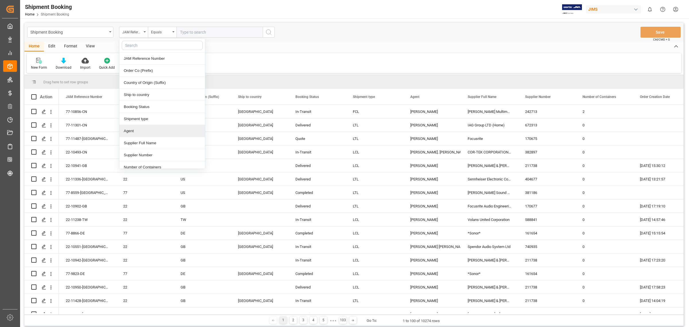
click at [135, 129] on div "Agent" at bounding box center [162, 131] width 86 height 12
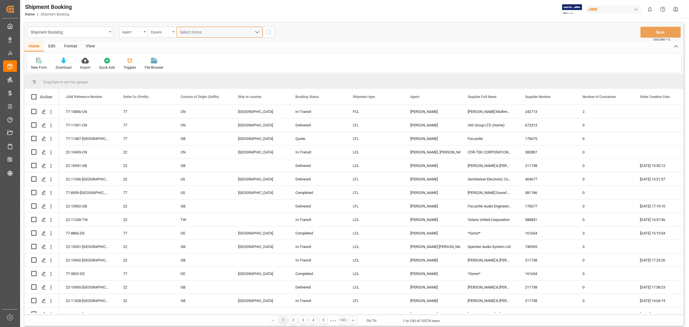
click at [200, 32] on span "Select Items" at bounding box center [192, 32] width 24 height 5
type input "HUI"
click at [199, 60] on span "[PERSON_NAME]" at bounding box center [203, 58] width 31 height 5
click at [188, 60] on input "[PERSON_NAME]" at bounding box center [182, 58] width 11 height 11
checkbox input "true"
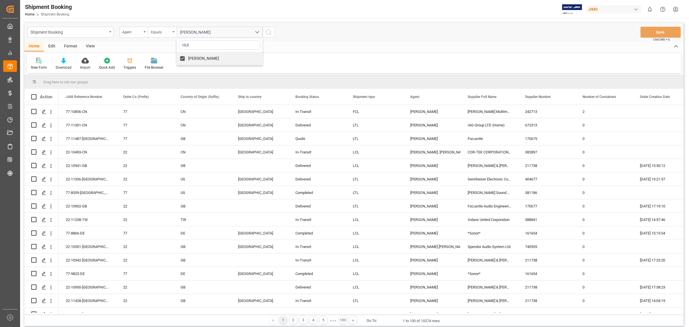
click at [270, 33] on icon "search button" at bounding box center [268, 32] width 7 height 7
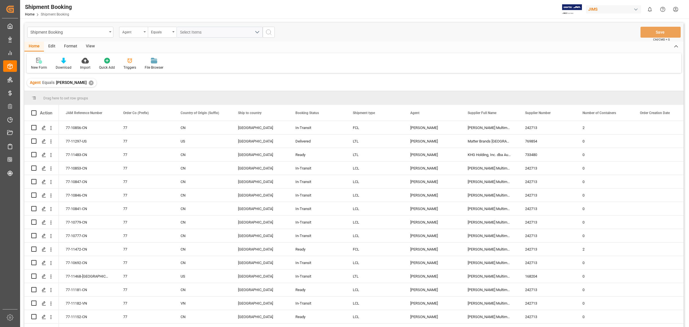
click at [144, 29] on div "Agent" at bounding box center [133, 32] width 29 height 11
click at [151, 107] on div "Booking Status" at bounding box center [162, 107] width 86 height 12
click at [198, 30] on span "Select Items" at bounding box center [192, 32] width 24 height 5
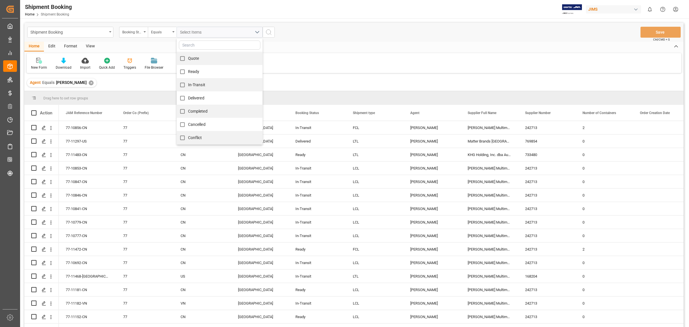
click at [198, 83] on span "In-Transit" at bounding box center [196, 84] width 17 height 5
click at [188, 83] on input "In-Transit" at bounding box center [182, 84] width 11 height 11
checkbox input "true"
click at [266, 35] on div "In-Transit Quote Ready In-Transit Delivered Completed Cancelled Conflict" at bounding box center [219, 32] width 95 height 11
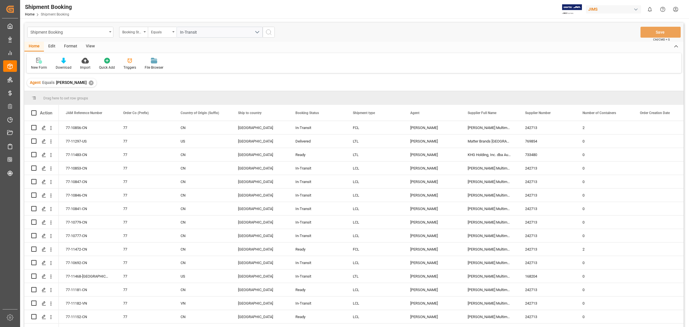
click at [270, 30] on icon "search button" at bounding box center [268, 32] width 7 height 7
click at [88, 47] on div "View" at bounding box center [91, 47] width 18 height 10
click at [36, 64] on div "Default" at bounding box center [37, 63] width 20 height 13
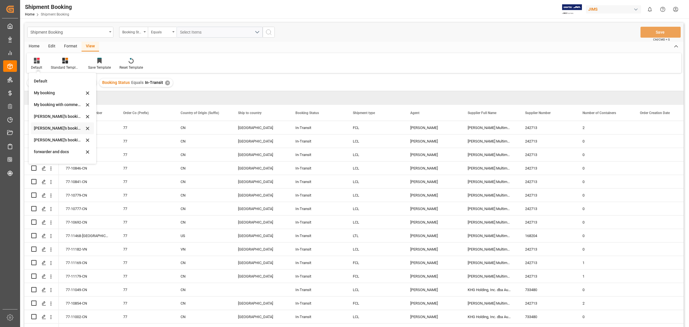
scroll to position [55, 0]
click at [52, 121] on div "Booking_sample" at bounding box center [59, 120] width 50 height 6
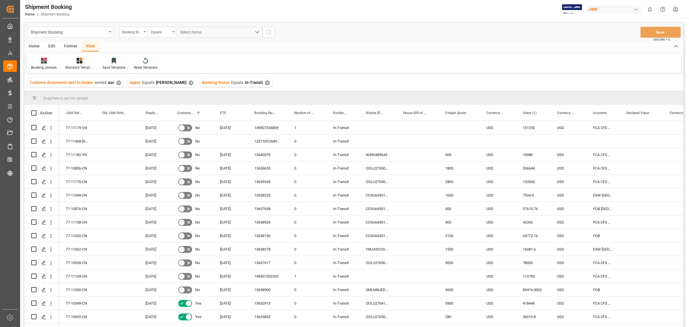
click at [42, 62] on icon at bounding box center [44, 61] width 6 height 6
click at [60, 154] on div "booking_5" at bounding box center [60, 156] width 50 height 6
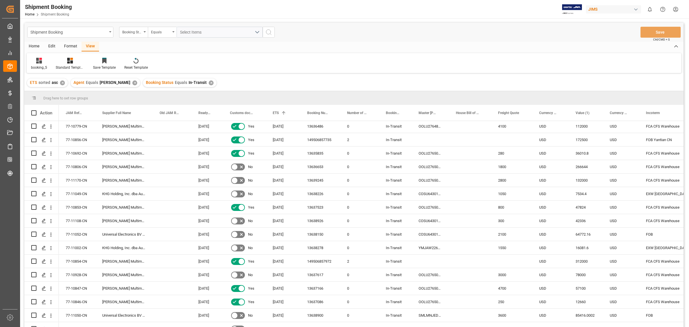
scroll to position [179, 0]
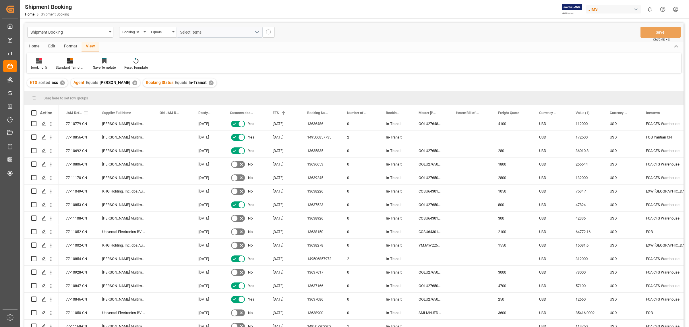
click at [69, 110] on div "JAM Reference Number" at bounding box center [75, 113] width 18 height 16
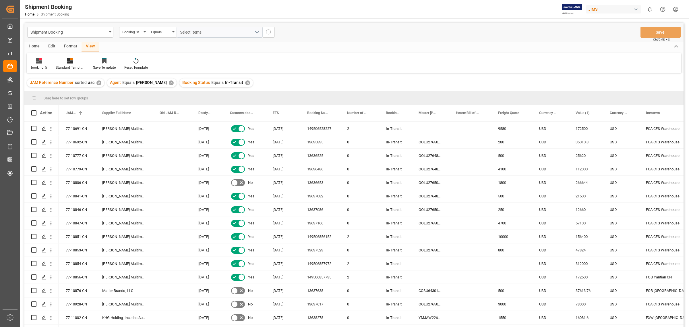
scroll to position [108, 0]
click at [81, 289] on div "77-10876-CN" at bounding box center [77, 289] width 36 height 13
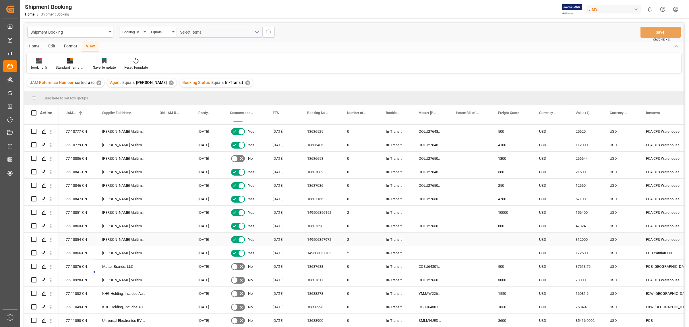
scroll to position [144, 0]
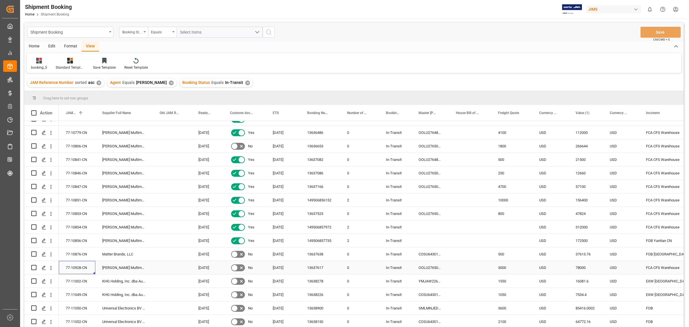
click at [81, 270] on div "77-10928-CN" at bounding box center [77, 267] width 36 height 13
click at [75, 266] on div "77-10928-CN" at bounding box center [77, 267] width 36 height 13
click at [73, 266] on div "77-10928-CN" at bounding box center [77, 267] width 36 height 13
click at [320, 267] on div "13637617" at bounding box center [320, 267] width 40 height 13
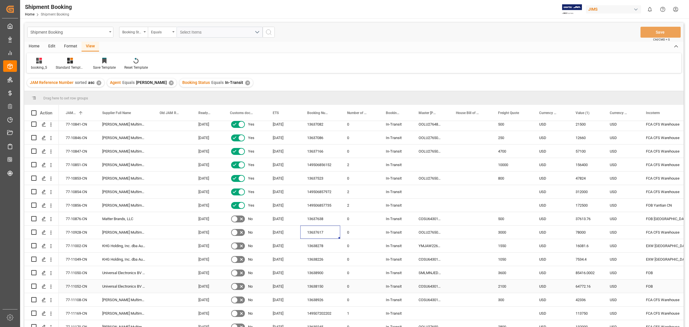
scroll to position [179, 0]
click at [84, 298] on div "77-11108-CN" at bounding box center [77, 298] width 36 height 13
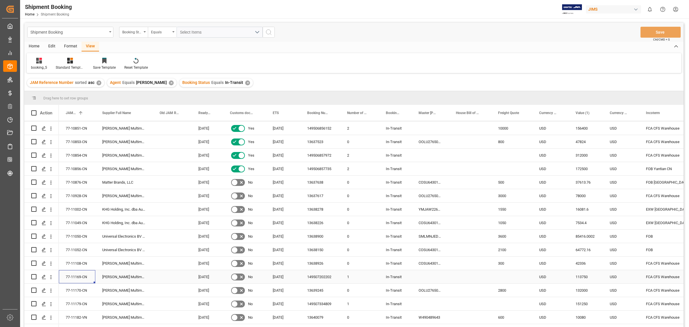
click at [71, 276] on div "77-11169-CN" at bounding box center [77, 276] width 36 height 13
click at [312, 275] on div "149507202202" at bounding box center [320, 276] width 40 height 13
click at [78, 289] on div "77-11170-CN" at bounding box center [77, 289] width 36 height 13
click at [322, 289] on div "13639245" at bounding box center [320, 289] width 40 height 13
click at [72, 288] on div "77-11170-CN" at bounding box center [77, 289] width 36 height 13
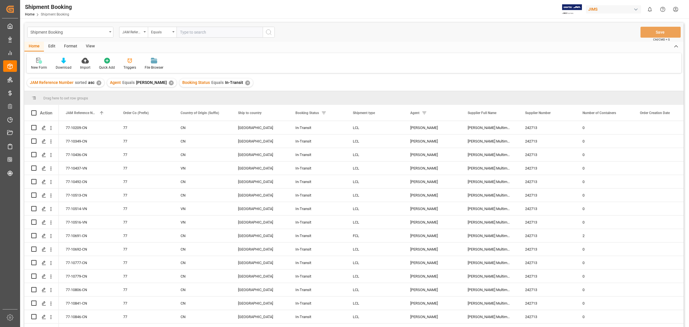
click at [87, 45] on div "View" at bounding box center [91, 47] width 18 height 10
click at [38, 65] on div "Default" at bounding box center [36, 67] width 11 height 5
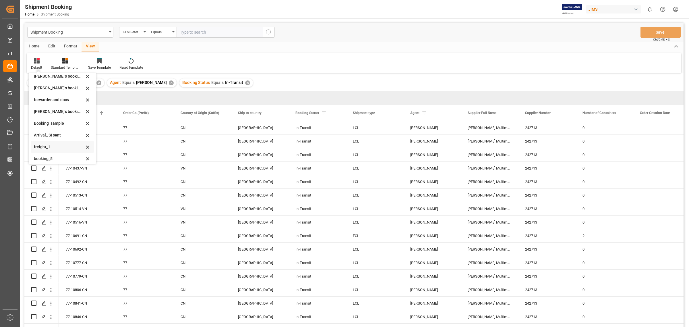
scroll to position [55, 0]
click at [50, 154] on div "booking_5" at bounding box center [59, 156] width 50 height 6
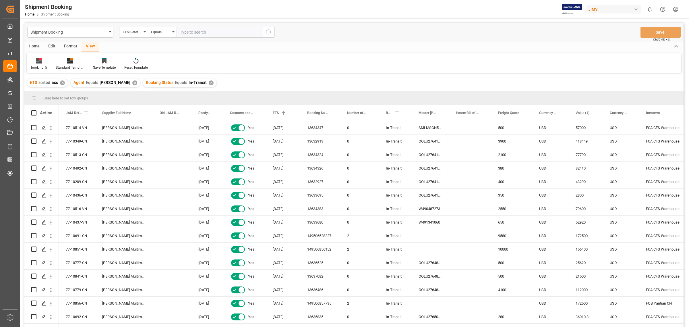
click at [73, 110] on div "JAM Reference Number" at bounding box center [75, 113] width 18 height 16
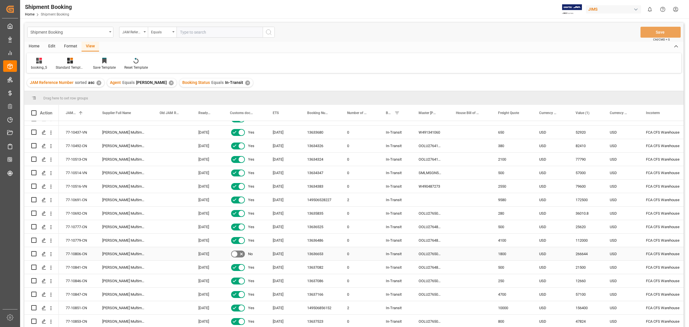
click at [82, 257] on div "77-10806-CN" at bounding box center [77, 253] width 36 height 13
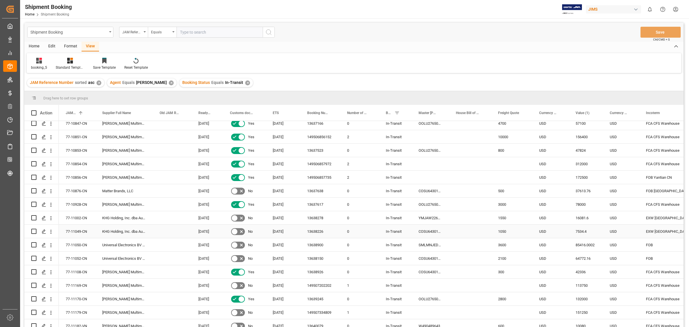
scroll to position [212, 0]
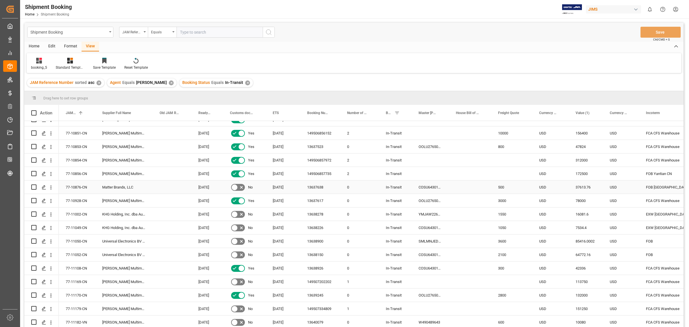
click at [91, 183] on div "77-10876-CN" at bounding box center [77, 186] width 36 height 13
click at [317, 184] on div "13637638" at bounding box center [320, 186] width 40 height 13
click at [42, 185] on icon "Press SPACE to select this row." at bounding box center [44, 187] width 5 height 5
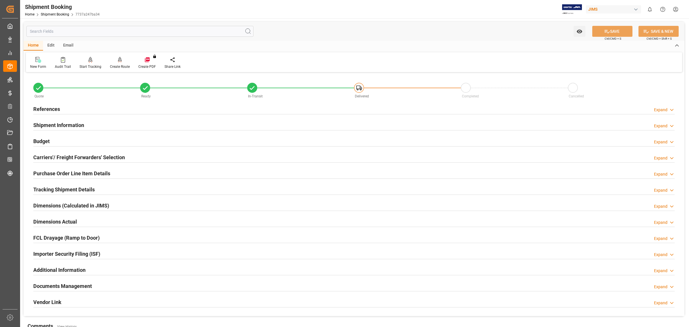
scroll to position [105, 0]
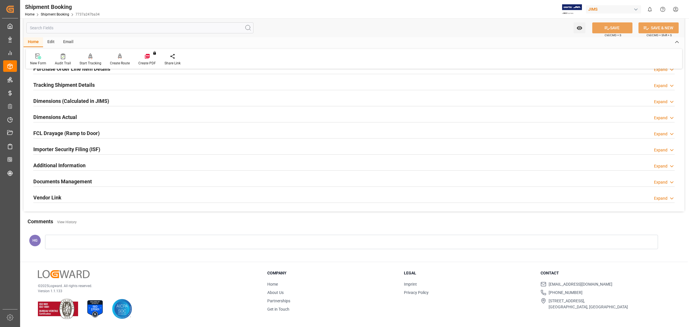
click at [55, 178] on h2 "Documents Management" at bounding box center [62, 181] width 59 height 8
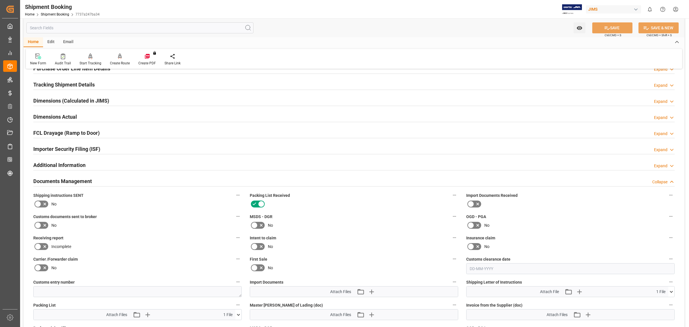
click at [39, 222] on icon at bounding box center [37, 225] width 7 height 7
click at [0, 0] on input "checkbox" at bounding box center [0, 0] width 0 height 0
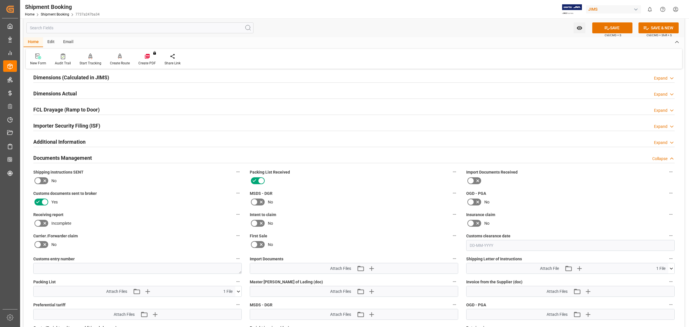
scroll to position [141, 0]
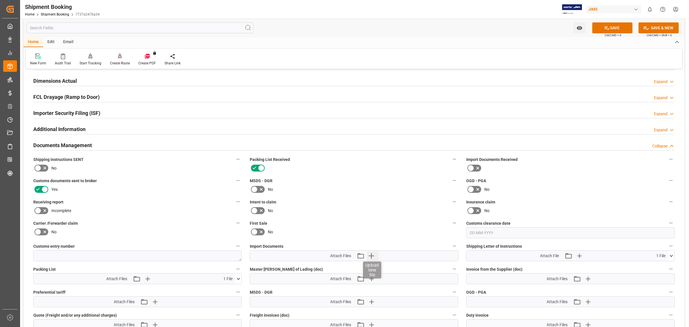
click at [372, 256] on icon "button" at bounding box center [371, 255] width 9 height 9
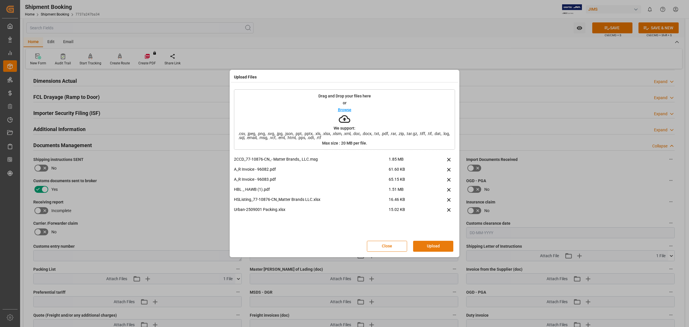
click at [420, 241] on button "Upload" at bounding box center [433, 246] width 40 height 11
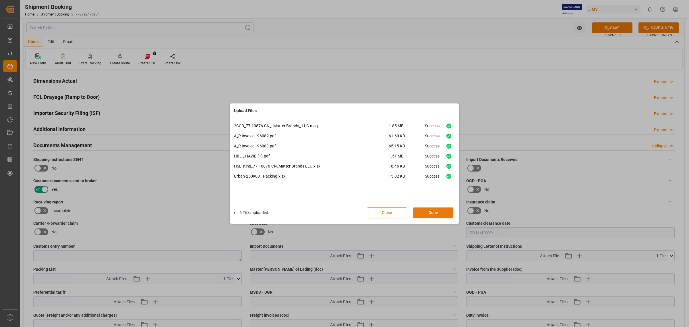
click at [428, 211] on button "Done" at bounding box center [433, 212] width 40 height 11
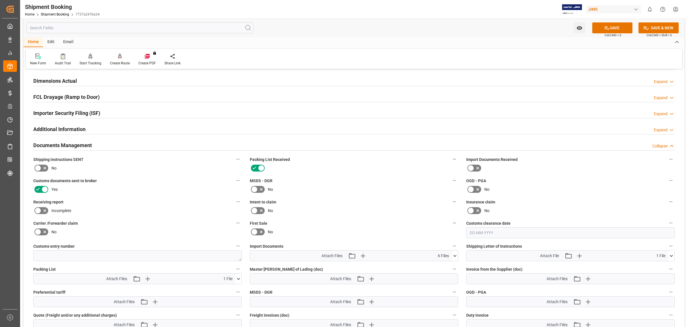
scroll to position [177, 0]
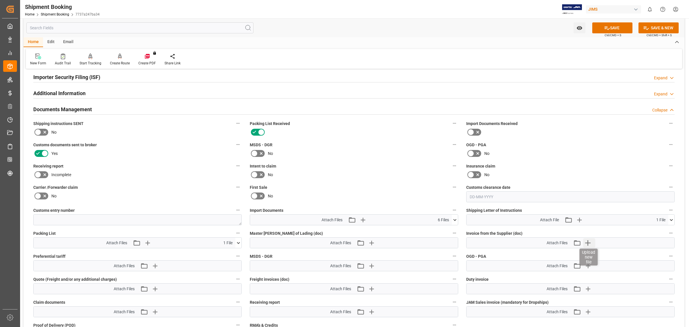
click at [589, 240] on icon "button" at bounding box center [587, 242] width 9 height 9
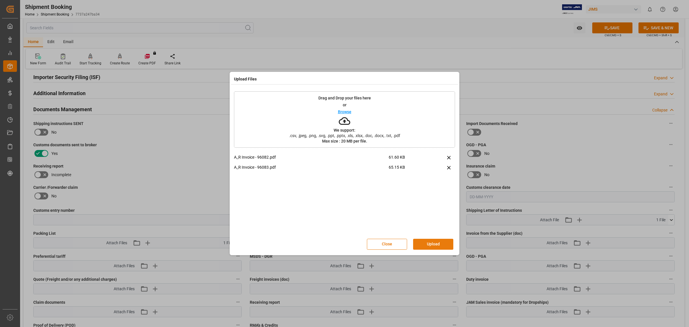
click at [425, 244] on button "Upload" at bounding box center [433, 244] width 40 height 11
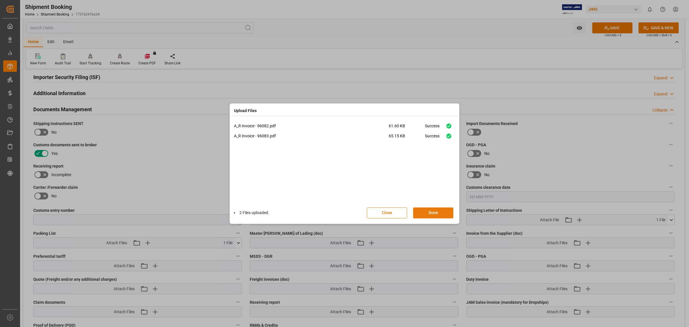
click at [429, 212] on button "Done" at bounding box center [433, 212] width 40 height 11
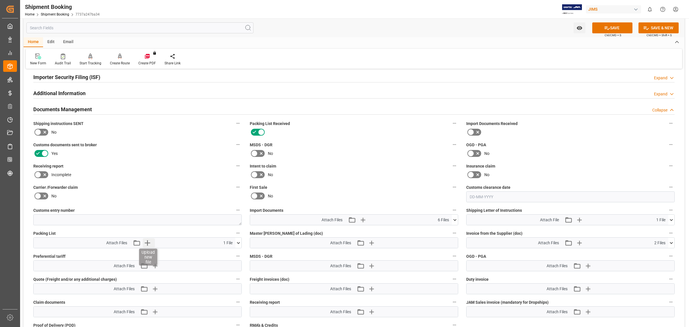
click at [147, 243] on icon "button" at bounding box center [147, 242] width 5 height 5
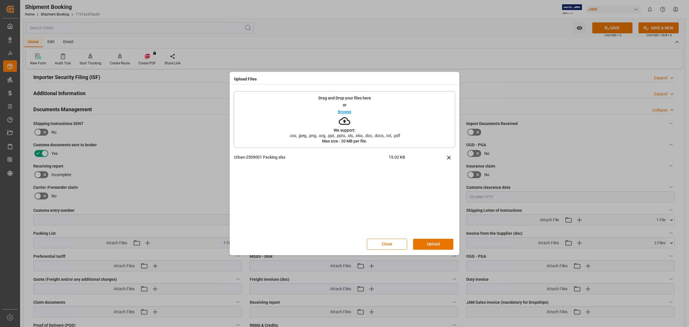
click at [437, 243] on button "Upload" at bounding box center [433, 244] width 40 height 11
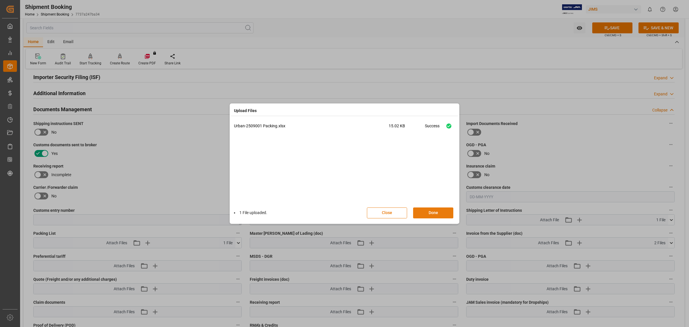
click at [430, 208] on button "Done" at bounding box center [433, 212] width 40 height 11
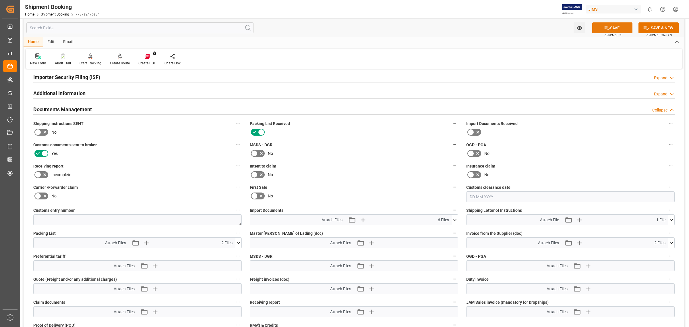
click at [616, 27] on button "SAVE" at bounding box center [612, 27] width 40 height 11
click at [589, 143] on label "OGD - PGA" at bounding box center [570, 145] width 208 height 8
click at [667, 143] on button "OGD - PGA" at bounding box center [670, 144] width 7 height 7
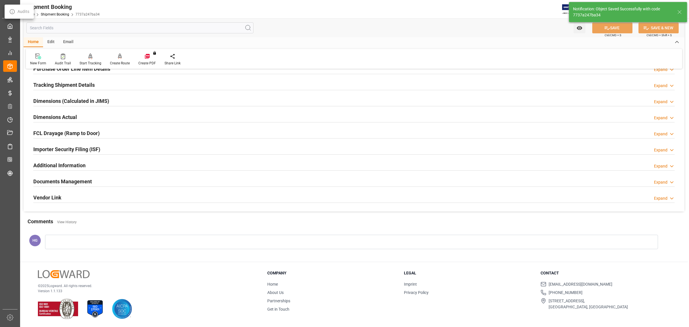
scroll to position [105, 0]
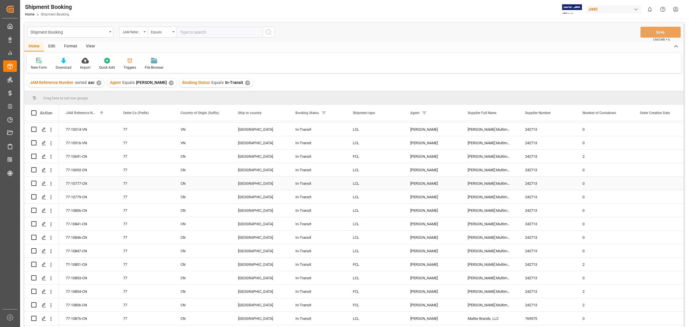
scroll to position [108, 0]
click at [90, 47] on div "View" at bounding box center [91, 47] width 18 height 10
click at [33, 64] on div "Default" at bounding box center [37, 63] width 20 height 13
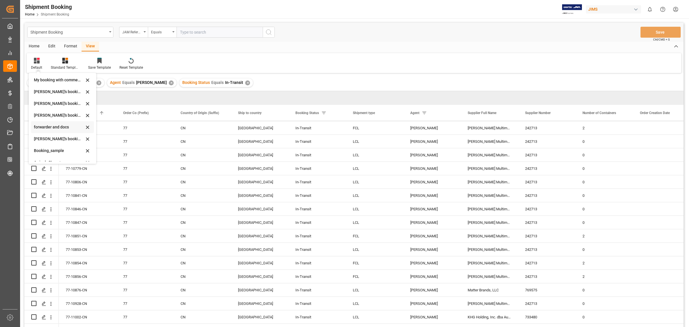
scroll to position [55, 0]
click at [45, 154] on div "booking_5" at bounding box center [59, 156] width 50 height 6
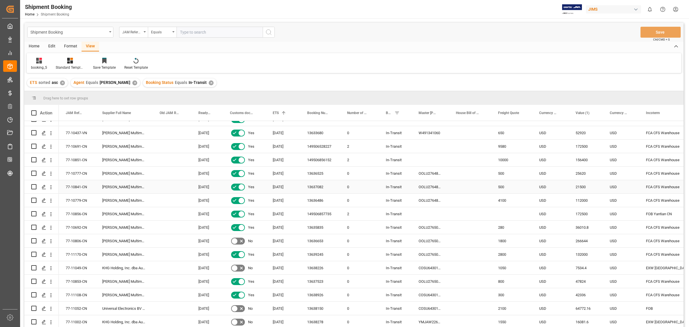
scroll to position [108, 0]
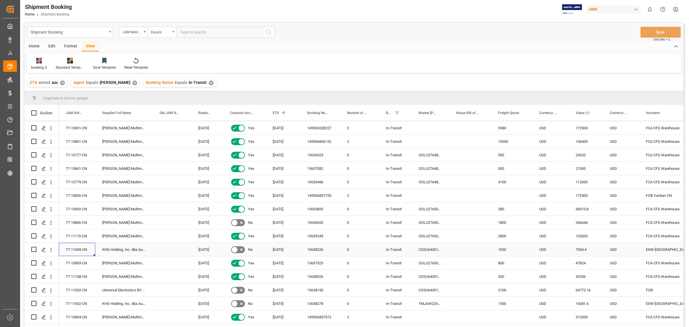
click at [86, 249] on div "77-11049-CN" at bounding box center [77, 249] width 36 height 13
click at [315, 249] on div "13638226" at bounding box center [320, 249] width 40 height 13
click at [80, 301] on div "77-11002-CN" at bounding box center [77, 303] width 36 height 13
click at [320, 301] on div "13638278" at bounding box center [320, 303] width 40 height 13
click at [70, 303] on div "77-11002-CN" at bounding box center [77, 303] width 36 height 13
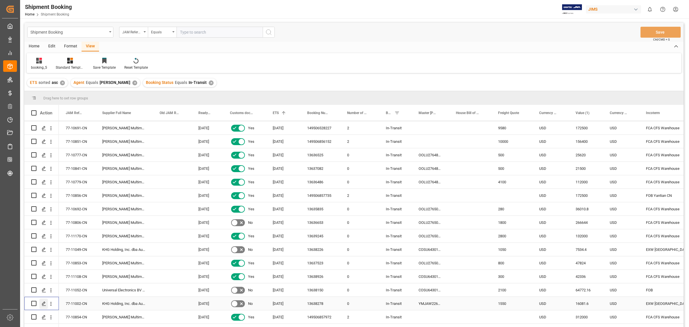
click at [42, 302] on icon "Press SPACE to select this row." at bounding box center [44, 303] width 5 height 5
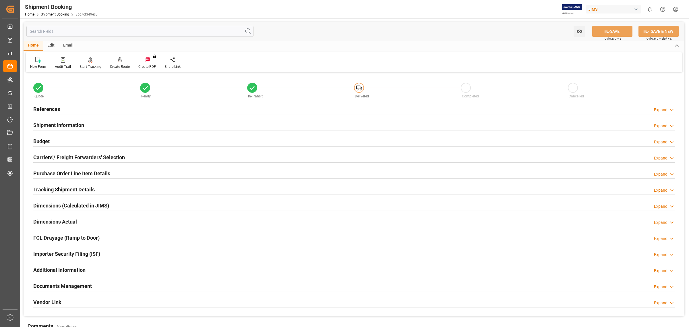
click at [71, 287] on h2 "Documents Management" at bounding box center [62, 286] width 59 height 8
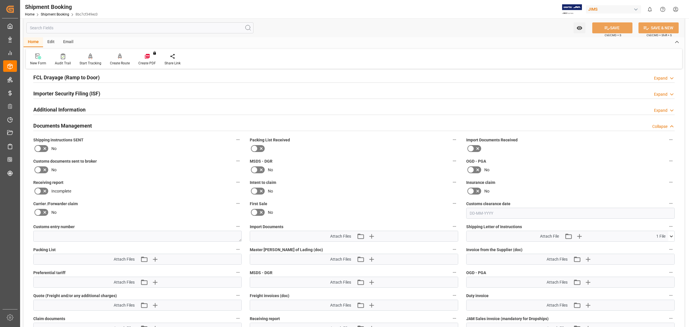
scroll to position [179, 0]
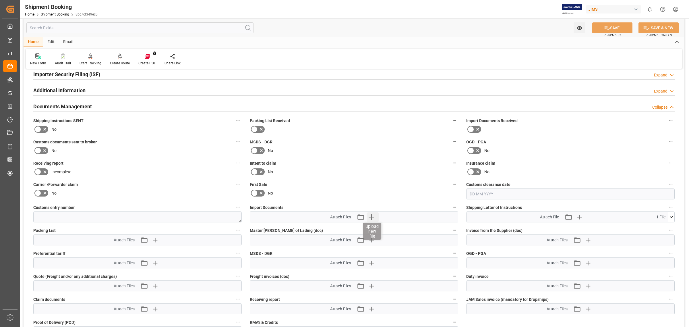
click at [371, 215] on icon "button" at bounding box center [371, 216] width 5 height 5
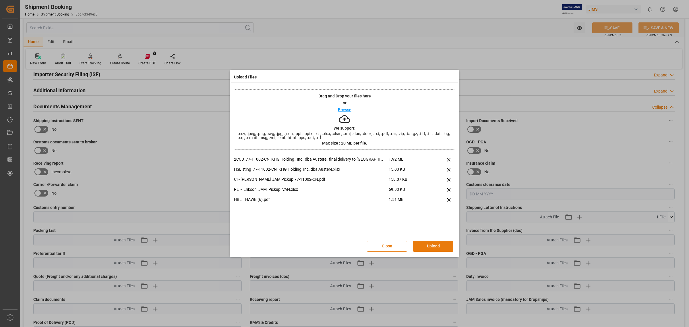
click at [425, 243] on button "Upload" at bounding box center [433, 246] width 40 height 11
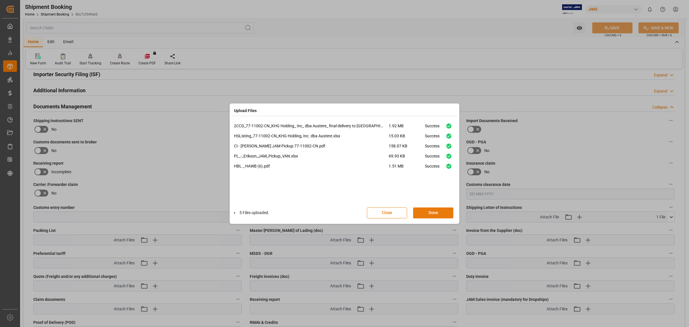
click at [425, 211] on button "Done" at bounding box center [433, 212] width 40 height 11
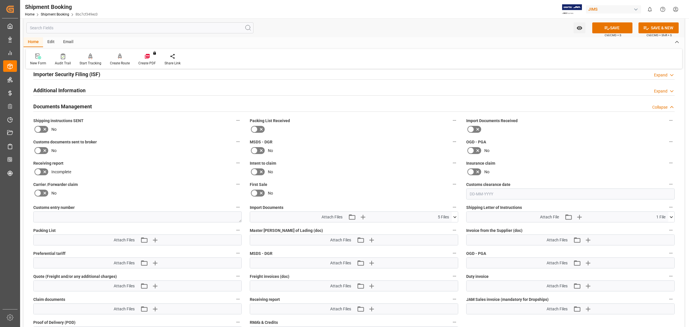
click at [42, 150] on icon at bounding box center [44, 150] width 7 height 7
click at [0, 0] on input "checkbox" at bounding box center [0, 0] width 0 height 0
click at [588, 239] on icon "button" at bounding box center [587, 239] width 5 height 5
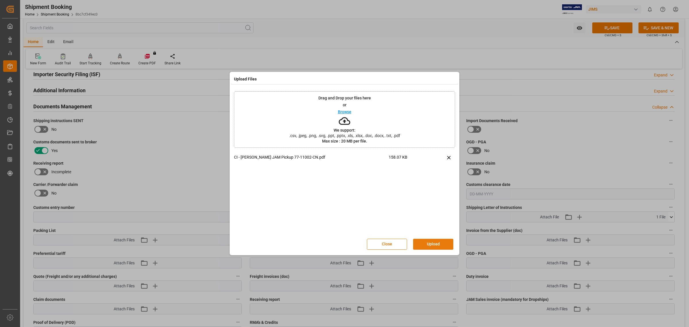
click at [432, 242] on button "Upload" at bounding box center [433, 244] width 40 height 11
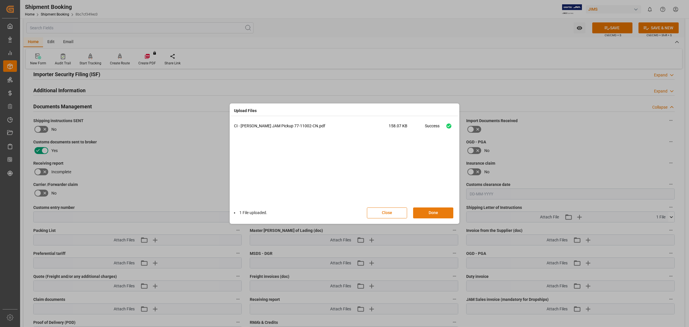
click at [431, 214] on button "Done" at bounding box center [433, 212] width 40 height 11
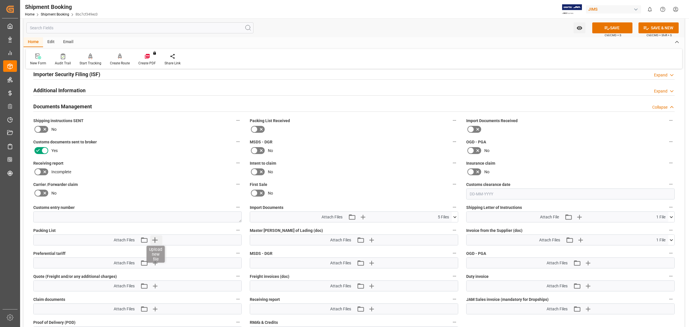
click at [155, 237] on icon "button" at bounding box center [154, 239] width 5 height 5
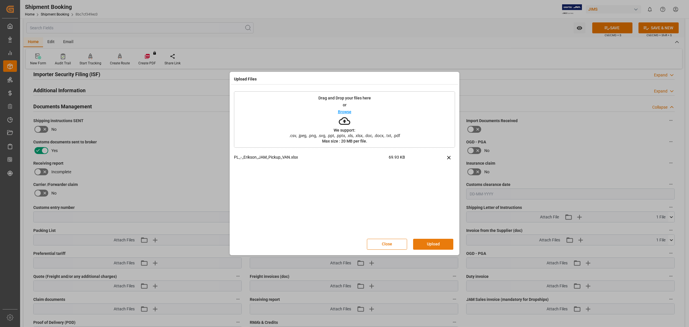
click at [440, 243] on button "Upload" at bounding box center [433, 244] width 40 height 11
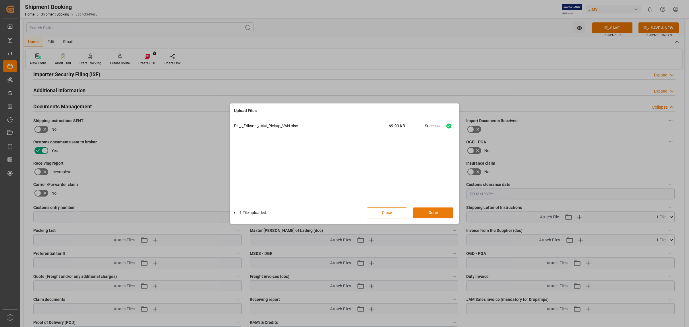
click at [435, 213] on button "Done" at bounding box center [433, 212] width 40 height 11
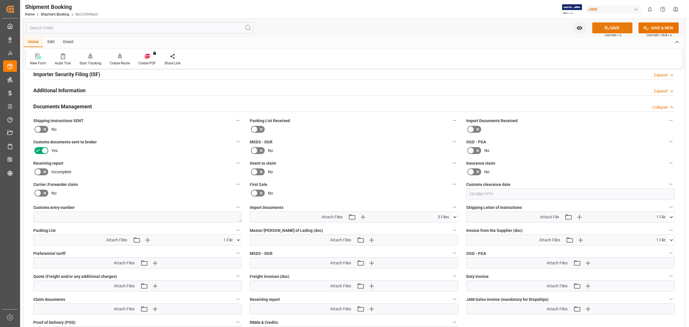
click at [609, 27] on button "SAVE" at bounding box center [612, 27] width 40 height 11
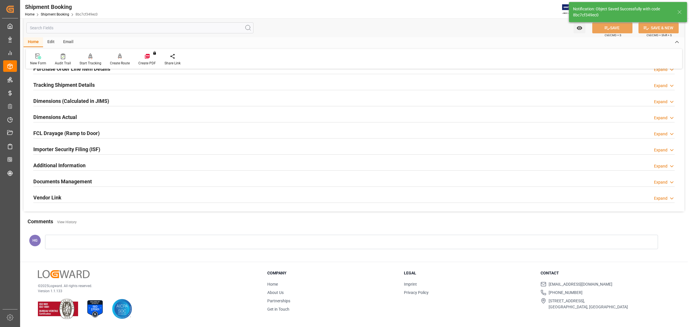
scroll to position [105, 0]
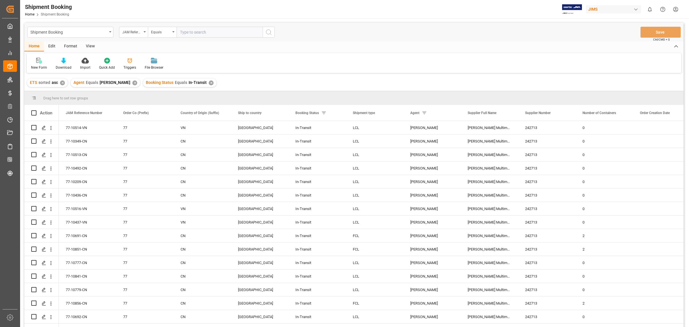
click at [89, 47] on div "View" at bounding box center [91, 47] width 18 height 10
click at [62, 66] on div "Standard Templates" at bounding box center [65, 67] width 29 height 5
click at [35, 65] on div "Default" at bounding box center [36, 67] width 11 height 5
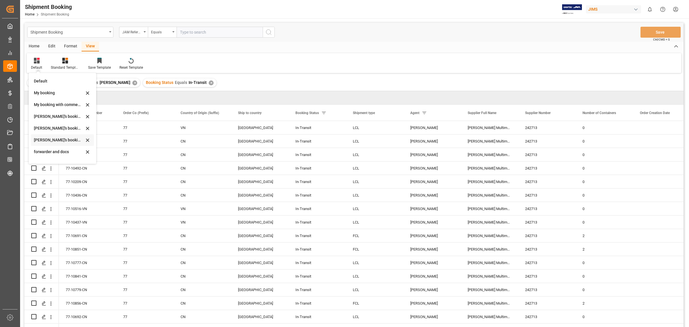
scroll to position [55, 0]
click at [46, 153] on div "booking_5" at bounding box center [59, 156] width 50 height 6
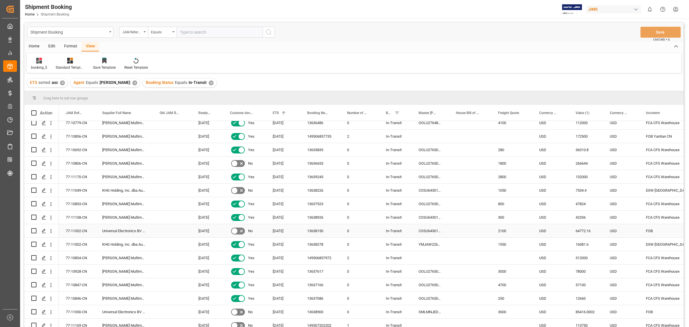
scroll to position [179, 0]
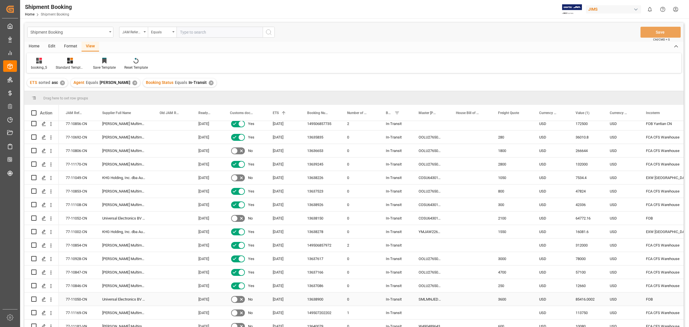
click at [318, 296] on div "13638900" at bounding box center [320, 298] width 40 height 13
click at [90, 299] on div "77-11050-CN" at bounding box center [77, 298] width 36 height 13
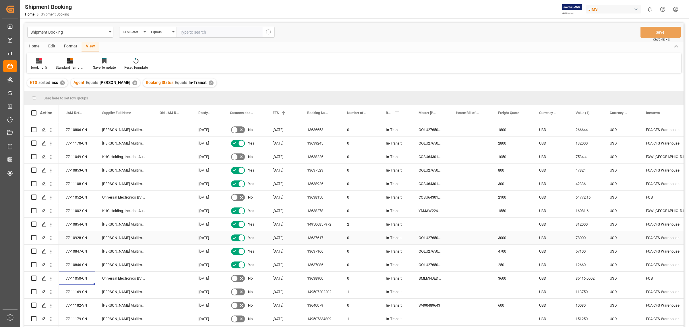
scroll to position [212, 0]
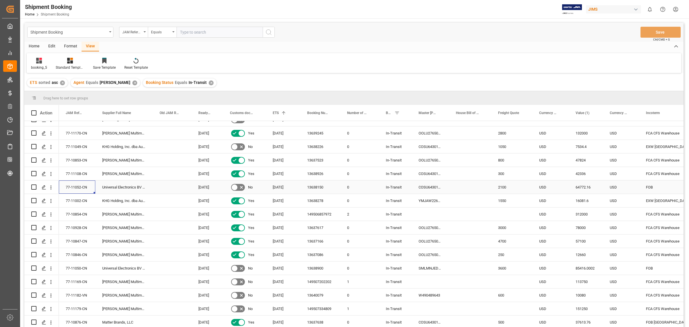
click at [72, 183] on div "77-11052-CN" at bounding box center [77, 186] width 36 height 13
click at [309, 181] on div "13638150" at bounding box center [320, 186] width 40 height 13
click at [312, 184] on div "13638150" at bounding box center [320, 186] width 40 height 13
click at [286, 279] on div "05-10-2025" at bounding box center [283, 281] width 34 height 13
click at [283, 291] on div "16-10-2025" at bounding box center [283, 294] width 34 height 13
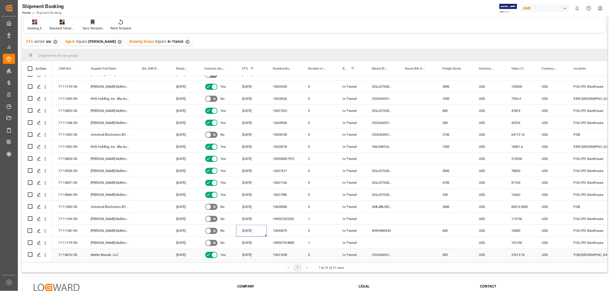
scroll to position [72, 0]
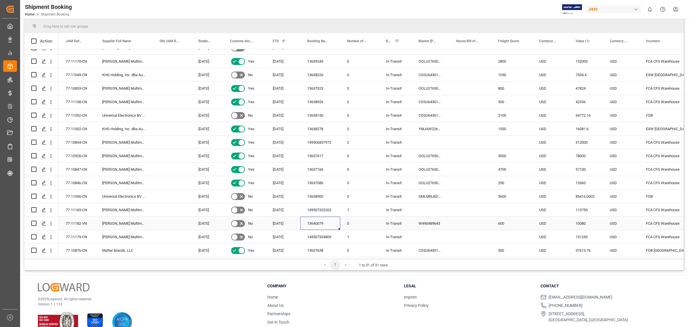
click at [321, 224] on div "13640079" at bounding box center [320, 222] width 40 height 13
click at [319, 230] on div "149507334809" at bounding box center [320, 236] width 40 height 13
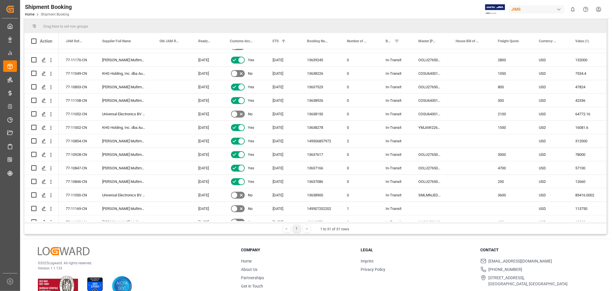
scroll to position [212, 0]
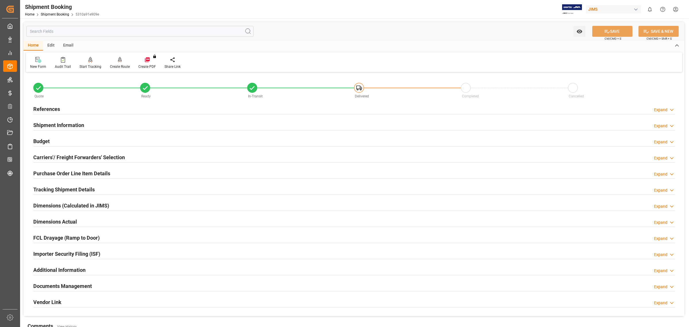
scroll to position [105, 0]
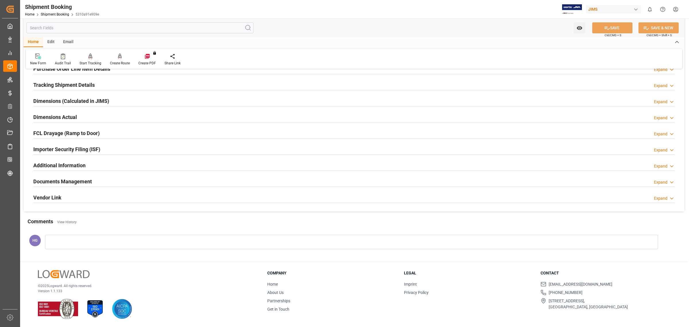
drag, startPoint x: 0, startPoint y: 0, endPoint x: 55, endPoint y: 9, distance: 55.3
click at [55, 9] on div "Shipment Booking" at bounding box center [62, 7] width 74 height 9
click at [54, 11] on div "Home Shipment Booking 5310a91e909e" at bounding box center [62, 14] width 74 height 6
click at [53, 15] on link "Shipment Booking" at bounding box center [55, 14] width 28 height 4
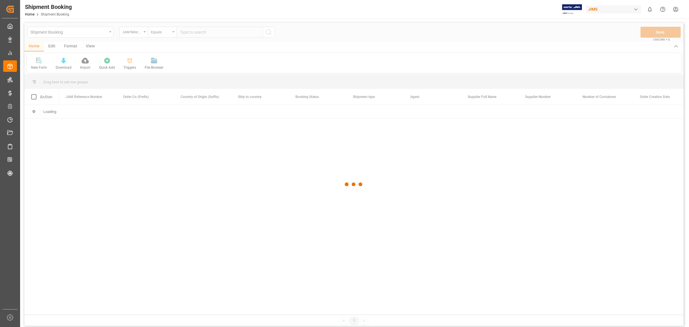
click at [218, 32] on div at bounding box center [353, 184] width 659 height 323
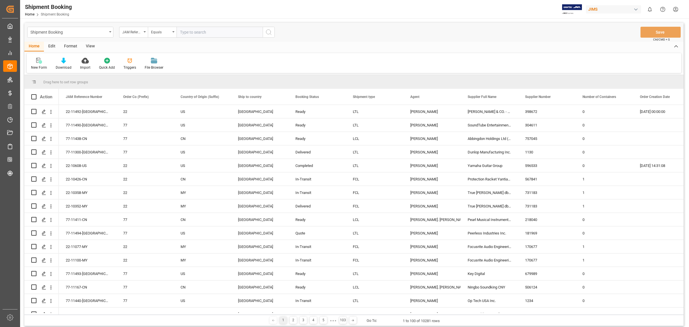
click at [231, 35] on input "text" at bounding box center [220, 32] width 86 height 11
paste input "77-11050-CN"
type input "77-11050-CN"
click at [271, 32] on icon "search button" at bounding box center [268, 32] width 7 height 7
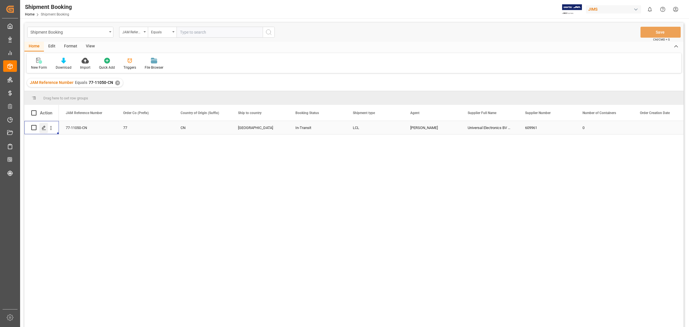
click at [45, 129] on icon "Press SPACE to select this row." at bounding box center [44, 127] width 5 height 5
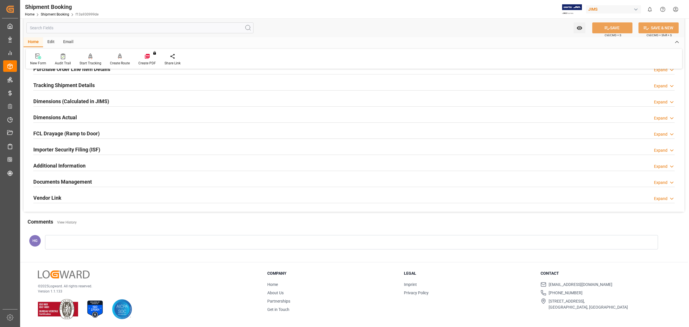
scroll to position [105, 0]
click at [73, 181] on h2 "Documents Management" at bounding box center [62, 181] width 59 height 8
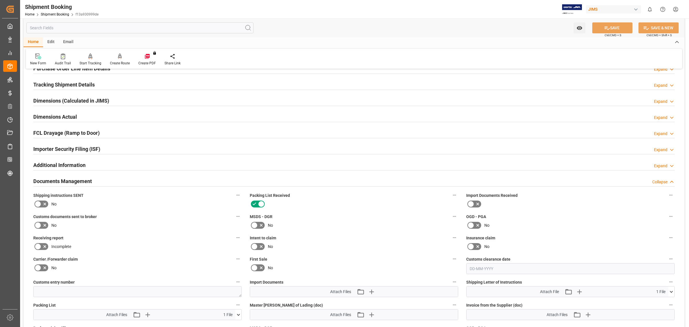
click at [45, 223] on icon at bounding box center [44, 225] width 7 height 7
click at [0, 0] on input "checkbox" at bounding box center [0, 0] width 0 height 0
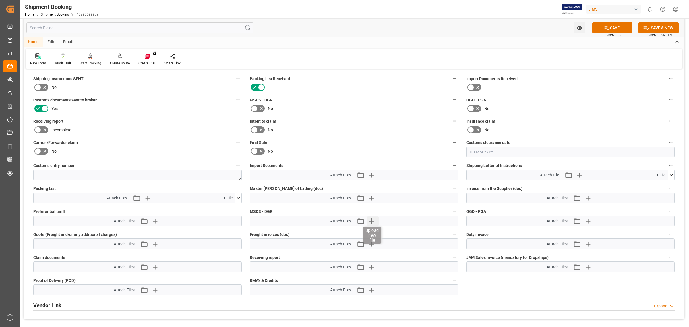
scroll to position [248, 0]
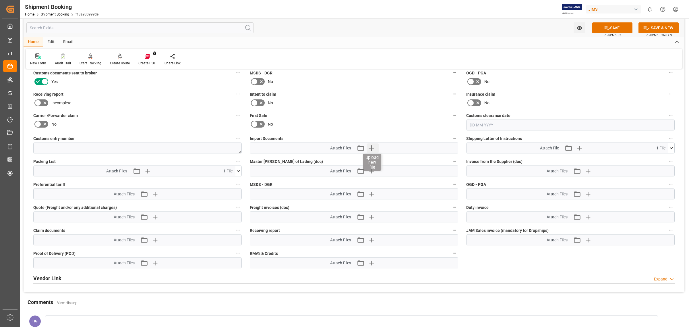
click at [371, 146] on icon "button" at bounding box center [371, 147] width 9 height 9
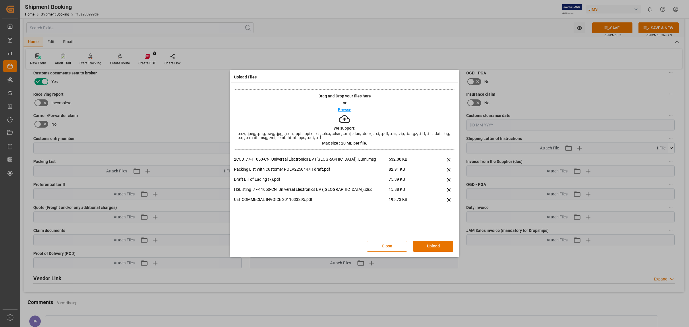
drag, startPoint x: 436, startPoint y: 245, endPoint x: 433, endPoint y: 245, distance: 2.9
click at [435, 245] on button "Upload" at bounding box center [433, 246] width 40 height 11
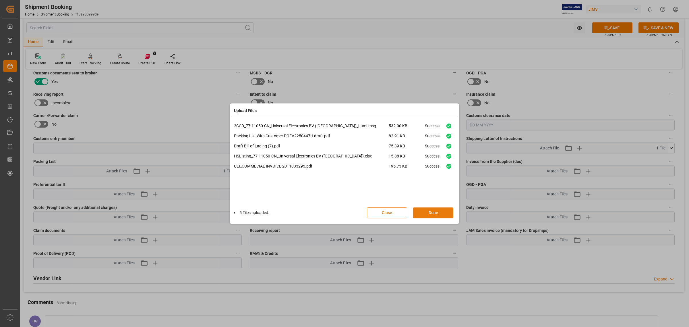
click at [441, 215] on button "Done" at bounding box center [433, 212] width 40 height 11
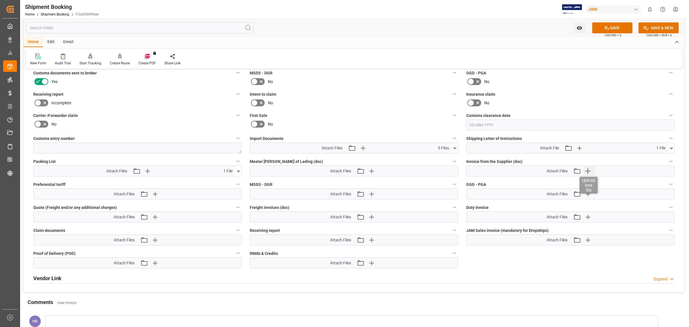
click at [586, 172] on icon "button" at bounding box center [587, 170] width 9 height 9
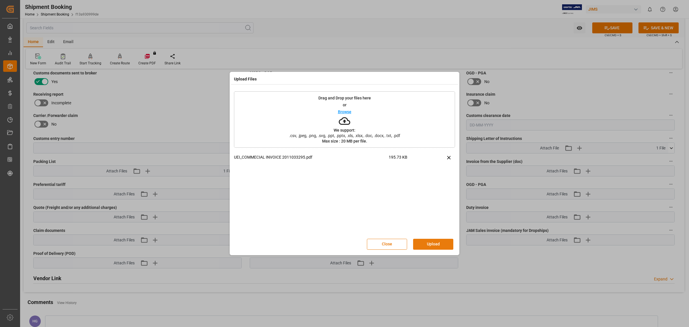
click at [424, 243] on button "Upload" at bounding box center [433, 244] width 40 height 11
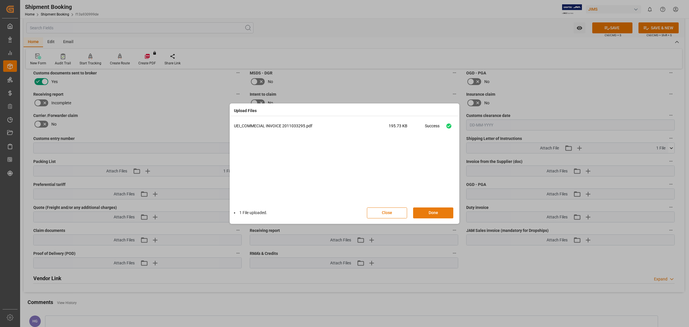
click at [425, 210] on button "Done" at bounding box center [433, 212] width 40 height 11
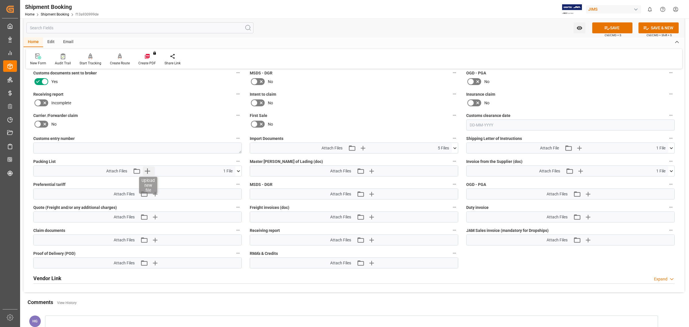
click at [146, 169] on icon "button" at bounding box center [147, 170] width 9 height 9
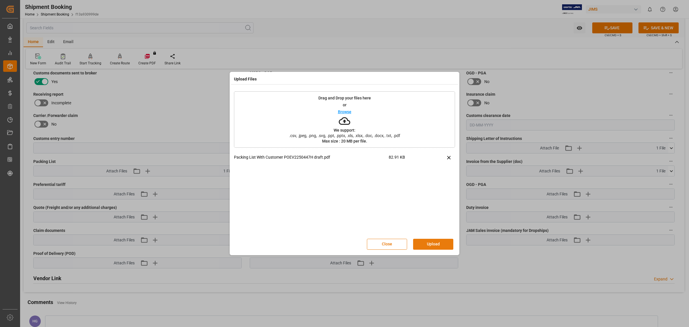
click at [434, 242] on button "Upload" at bounding box center [433, 244] width 40 height 11
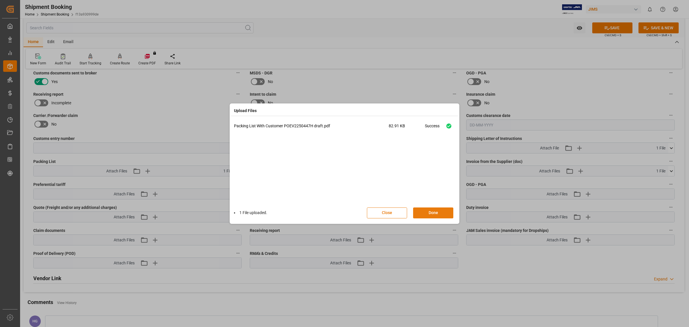
click at [425, 210] on button "Done" at bounding box center [433, 212] width 40 height 11
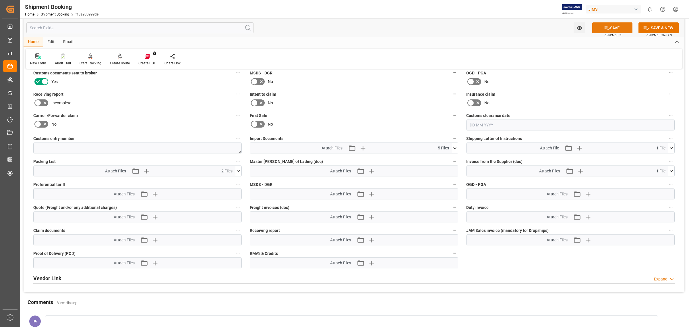
click at [604, 27] on icon at bounding box center [607, 28] width 6 height 6
click at [126, 111] on label "Carrier /Forwarder claim" at bounding box center [137, 115] width 208 height 8
click at [234, 111] on button "Carrier /Forwarder claim" at bounding box center [237, 114] width 7 height 7
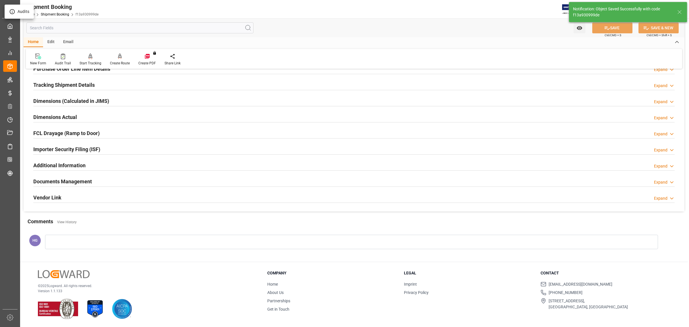
scroll to position [105, 0]
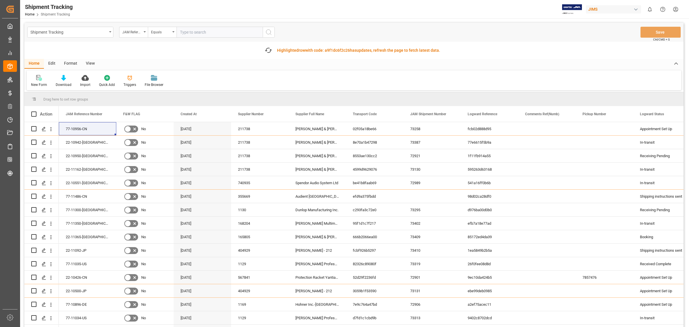
click at [185, 34] on input "text" at bounding box center [220, 32] width 86 height 11
paste input "77-11050-CN"
type input "77-11050-CN"
click at [268, 32] on icon "search button" at bounding box center [268, 32] width 7 height 7
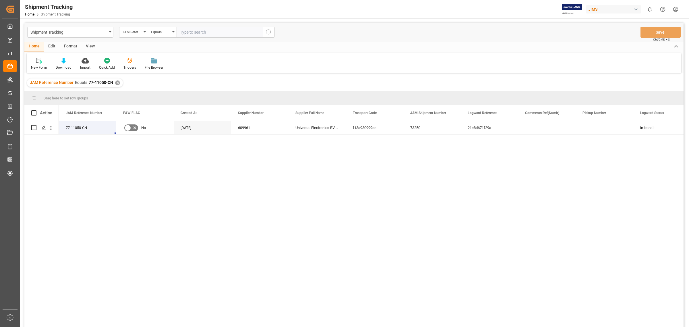
click at [90, 43] on div "View" at bounding box center [91, 47] width 18 height 10
click at [39, 63] on div "Default" at bounding box center [37, 63] width 20 height 13
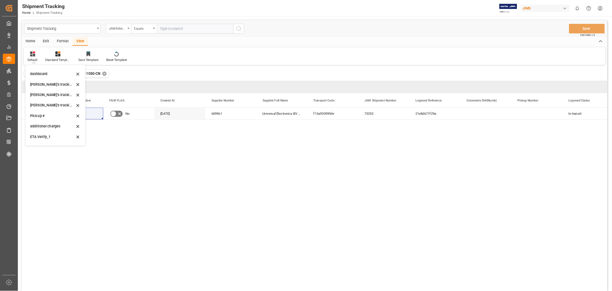
scroll to position [108, 0]
click at [63, 104] on div "[PERSON_NAME]'s tracking all # _5" at bounding box center [59, 103] width 50 height 6
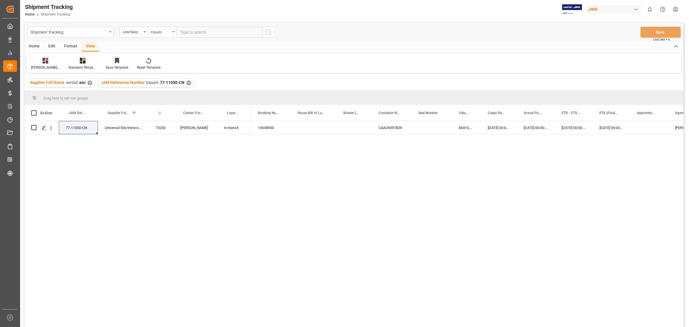
click at [186, 82] on div "✕" at bounding box center [188, 82] width 5 height 5
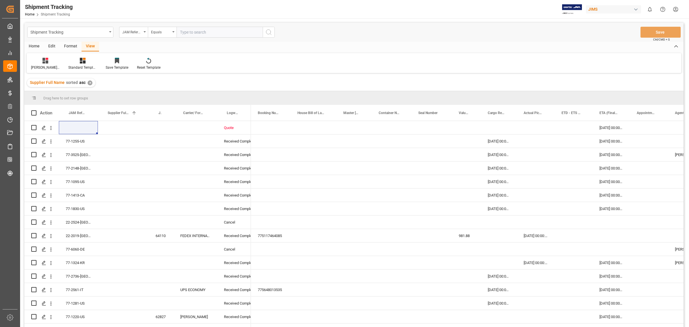
click at [144, 32] on icon "open menu" at bounding box center [145, 31] width 2 height 1
type input "agent"
click at [133, 58] on div "Agent" at bounding box center [162, 59] width 86 height 12
click at [199, 33] on span "Select Items" at bounding box center [192, 32] width 24 height 5
type input "hui"
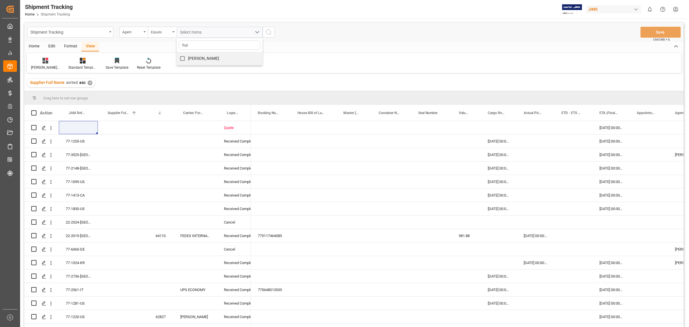
click at [200, 57] on span "[PERSON_NAME]" at bounding box center [203, 58] width 31 height 5
click at [188, 57] on input "[PERSON_NAME]" at bounding box center [182, 58] width 11 height 11
checkbox input "true"
click at [271, 34] on icon "search button" at bounding box center [268, 32] width 7 height 7
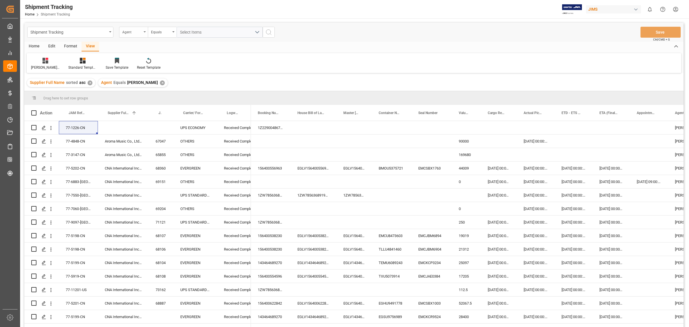
click at [130, 33] on div "Agent" at bounding box center [132, 31] width 20 height 7
type input "statu"
click at [134, 58] on div "Logward Status" at bounding box center [162, 59] width 86 height 12
click at [187, 33] on span "Select Items" at bounding box center [192, 32] width 24 height 5
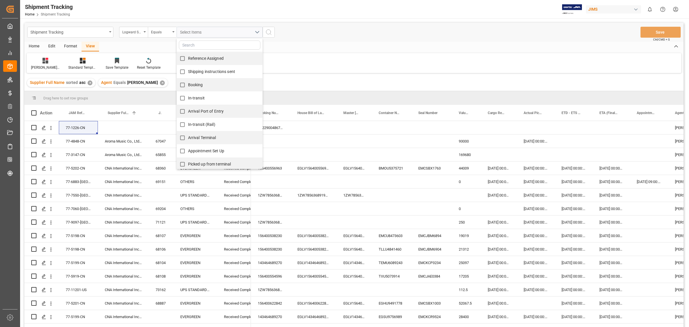
click at [196, 98] on span "In-transit" at bounding box center [196, 98] width 17 height 5
click at [188, 98] on input "In-transit" at bounding box center [182, 97] width 11 height 11
checkbox input "true"
click at [270, 33] on icon "search button" at bounding box center [268, 32] width 7 height 7
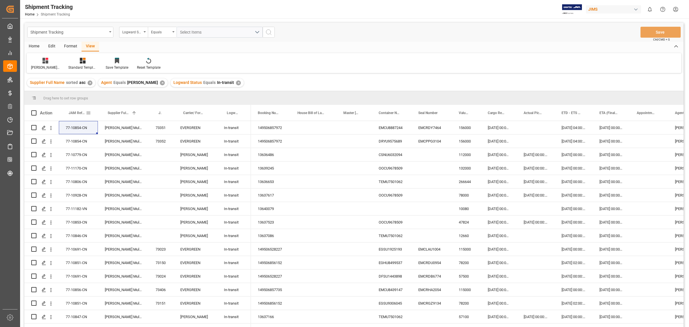
click at [74, 113] on span "JAM Reference Number" at bounding box center [77, 113] width 17 height 4
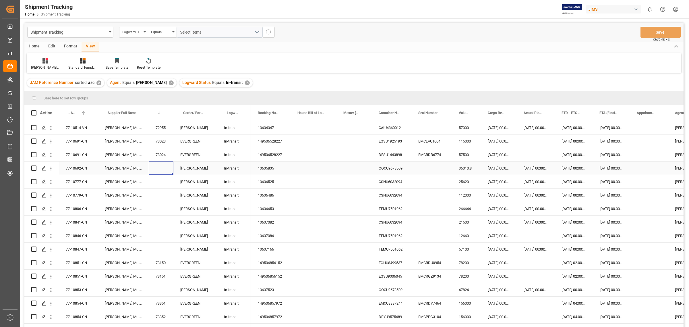
click at [163, 169] on div "Press SPACE to select this row." at bounding box center [161, 167] width 25 height 13
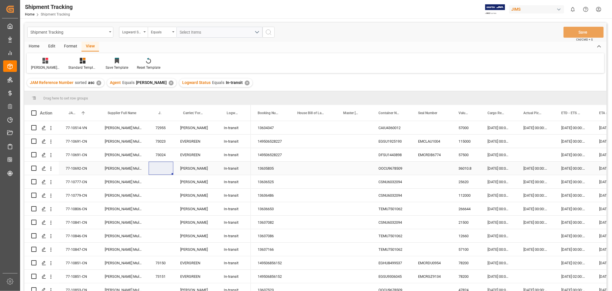
drag, startPoint x: 76, startPoint y: 168, endPoint x: 91, endPoint y: 167, distance: 15.5
click at [76, 168] on div "77-10692-CN" at bounding box center [78, 167] width 39 height 13
click at [162, 168] on div "Press SPACE to select this row." at bounding box center [161, 167] width 25 height 13
click at [162, 168] on input "Press SPACE to select this row." at bounding box center [161, 171] width 16 height 11
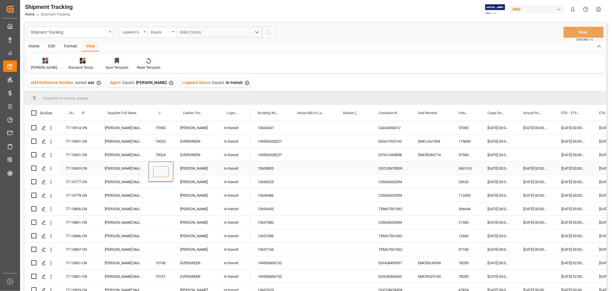
paste input "73417"
type input "73417"
click at [200, 168] on div "[PERSON_NAME]" at bounding box center [195, 167] width 44 height 13
click at [167, 181] on div "Press SPACE to select this row." at bounding box center [161, 181] width 25 height 13
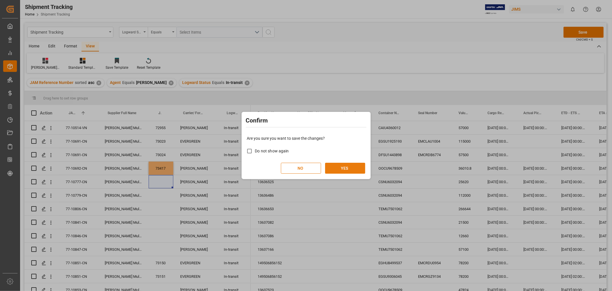
click at [356, 163] on button "YES" at bounding box center [345, 167] width 40 height 11
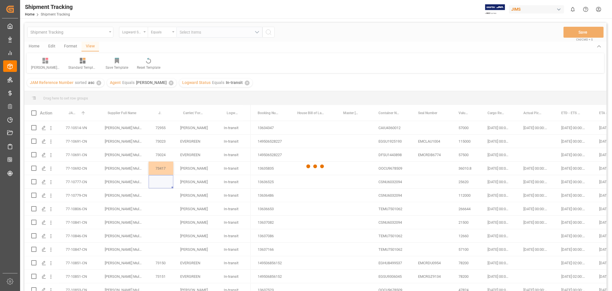
click at [80, 184] on div at bounding box center [315, 166] width 583 height 287
click at [79, 182] on div at bounding box center [315, 166] width 583 height 287
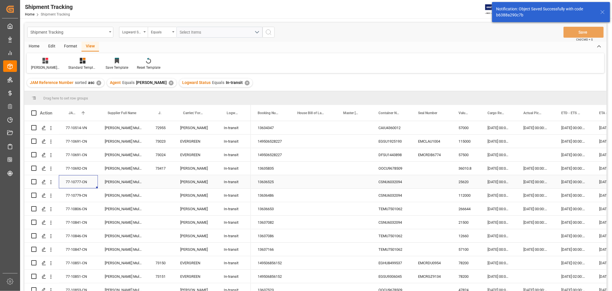
click at [79, 182] on div "77-10777-CN" at bounding box center [78, 181] width 39 height 13
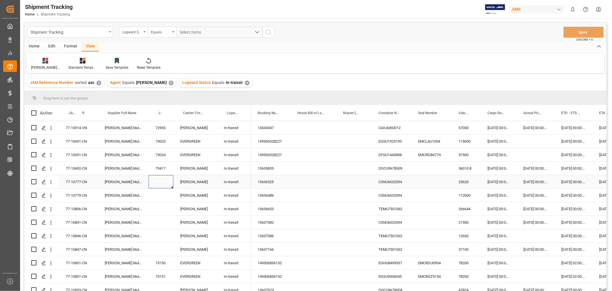
click at [160, 181] on div "Press SPACE to select this row." at bounding box center [161, 181] width 25 height 13
click at [160, 181] on input "Press SPACE to select this row." at bounding box center [161, 184] width 16 height 11
type input "73418"
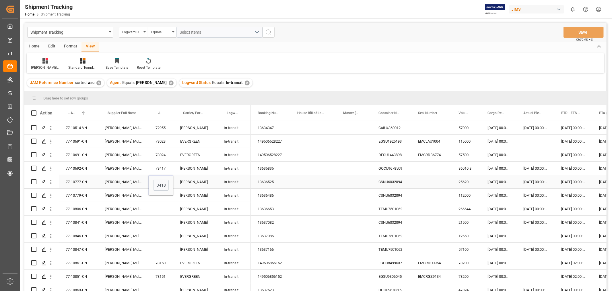
click at [203, 182] on div "[PERSON_NAME]" at bounding box center [195, 181] width 44 height 13
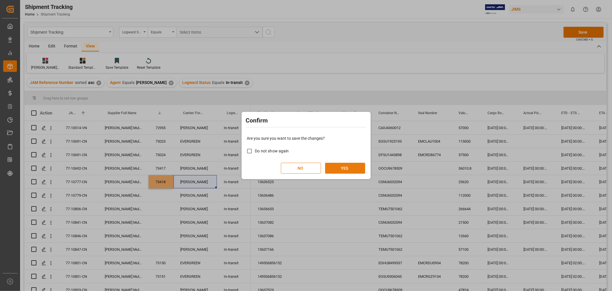
click at [354, 163] on button "YES" at bounding box center [345, 167] width 40 height 11
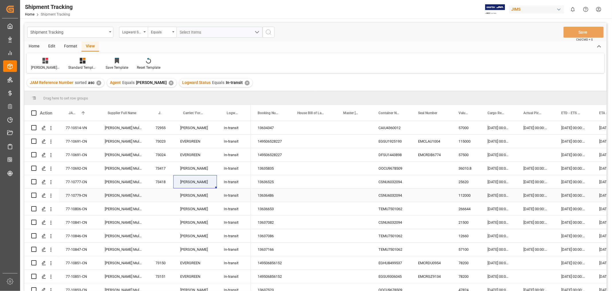
click at [80, 193] on div "77-10779-CN" at bounding box center [78, 194] width 39 height 13
click at [161, 191] on div "Press SPACE to select this row." at bounding box center [161, 194] width 25 height 13
click at [157, 200] on input "Press SPACE to select this row." at bounding box center [161, 198] width 16 height 11
type input "73419"
click at [195, 202] on div "[PERSON_NAME]" at bounding box center [195, 208] width 44 height 13
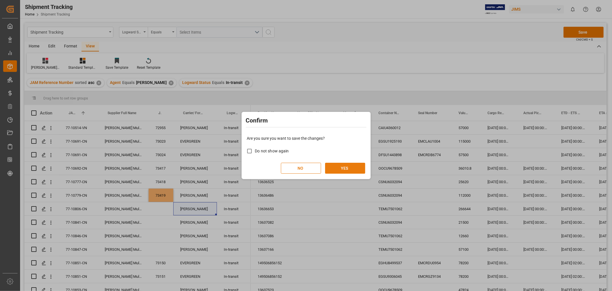
click at [345, 165] on button "YES" at bounding box center [345, 167] width 40 height 11
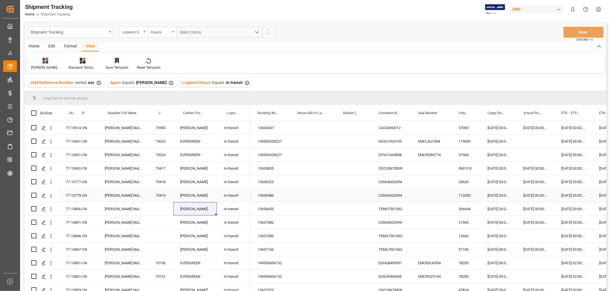
click at [72, 194] on div "77-10779-CN" at bounding box center [78, 194] width 39 height 13
click at [82, 210] on div "77-10806-CN" at bounding box center [78, 208] width 39 height 13
click at [71, 223] on div "77-10841-CN" at bounding box center [78, 221] width 39 height 13
click at [159, 219] on div "Press SPACE to select this row." at bounding box center [161, 221] width 25 height 13
click at [159, 217] on div "Press SPACE to select this row." at bounding box center [161, 221] width 25 height 13
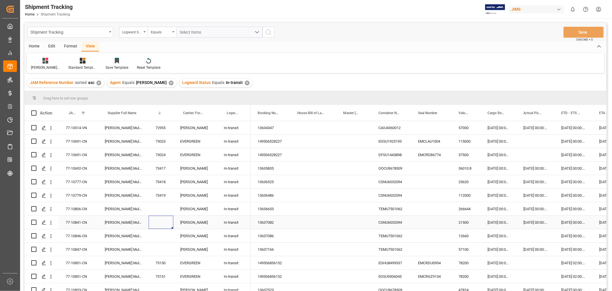
click at [159, 219] on div "Press SPACE to select this row." at bounding box center [161, 221] width 25 height 13
click at [160, 219] on div "Press SPACE to select this row." at bounding box center [161, 221] width 25 height 13
click at [162, 223] on input "Press SPACE to select this row." at bounding box center [161, 225] width 16 height 11
type input "73420"
click at [159, 236] on div "Press SPACE to select this row." at bounding box center [161, 235] width 25 height 13
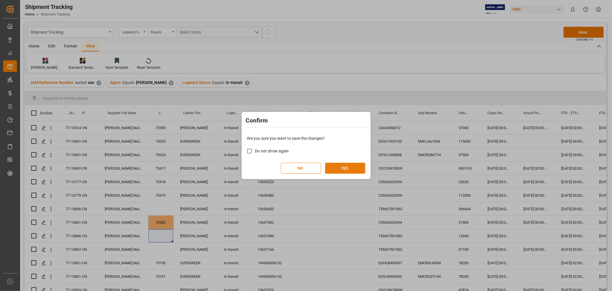
click at [344, 167] on button "YES" at bounding box center [345, 167] width 40 height 11
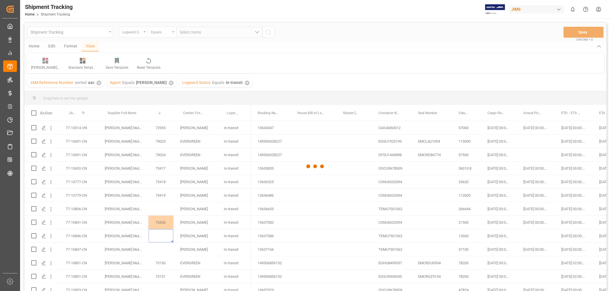
click at [159, 235] on div at bounding box center [315, 166] width 583 height 287
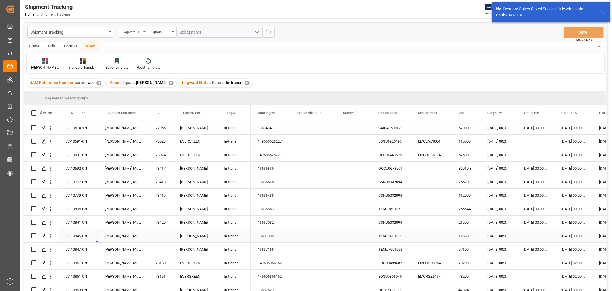
click at [80, 235] on div "77-10846-CN" at bounding box center [78, 235] width 39 height 13
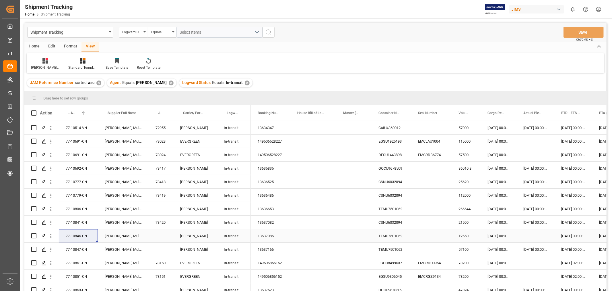
click at [166, 235] on div "Press SPACE to select this row." at bounding box center [161, 235] width 25 height 13
click at [162, 235] on div "Press SPACE to select this row." at bounding box center [161, 235] width 25 height 13
click at [162, 235] on input "Press SPACE to select this row." at bounding box center [161, 238] width 16 height 11
type input "73421"
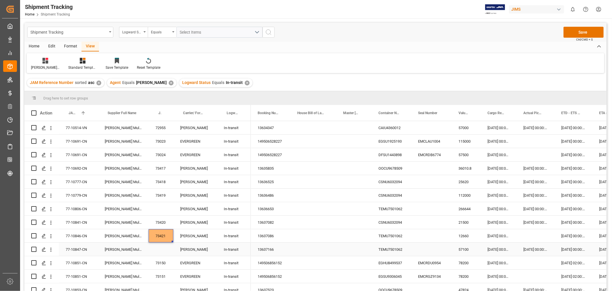
click at [161, 248] on div "Press SPACE to select this row." at bounding box center [161, 248] width 25 height 13
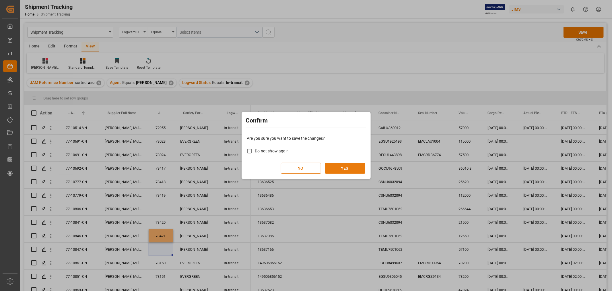
click at [342, 166] on button "YES" at bounding box center [345, 167] width 40 height 11
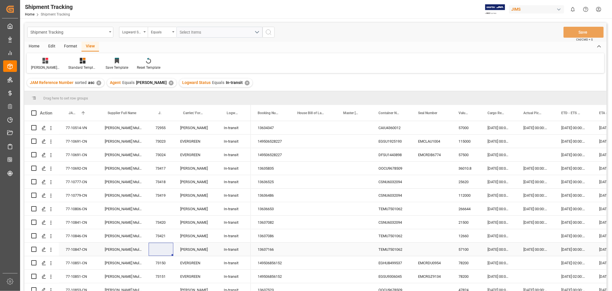
click at [81, 250] on div "77-10847-CN" at bounding box center [78, 248] width 39 height 13
click at [157, 248] on div "Press SPACE to select this row." at bounding box center [161, 248] width 25 height 13
click at [158, 249] on input "Press SPACE to select this row." at bounding box center [161, 252] width 16 height 11
type input "73422"
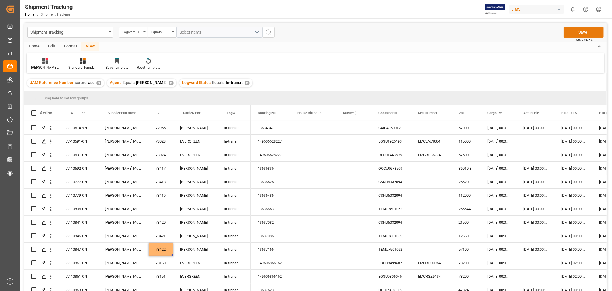
click at [580, 32] on button "Save" at bounding box center [584, 32] width 40 height 11
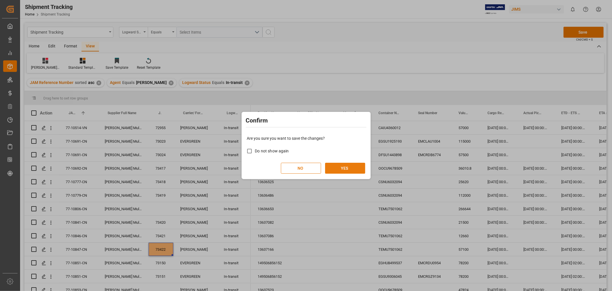
click at [345, 168] on button "YES" at bounding box center [345, 167] width 40 height 11
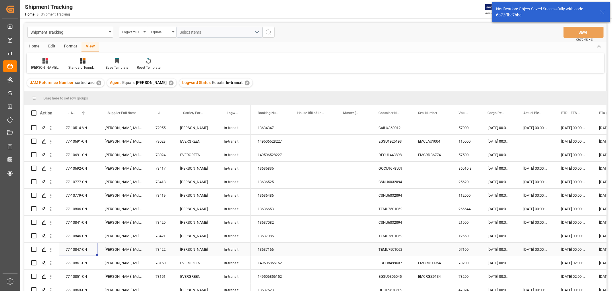
click at [77, 249] on div "77-10847-CN" at bounding box center [78, 248] width 39 height 13
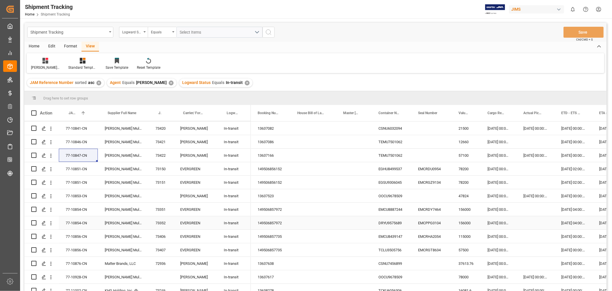
scroll to position [96, 0]
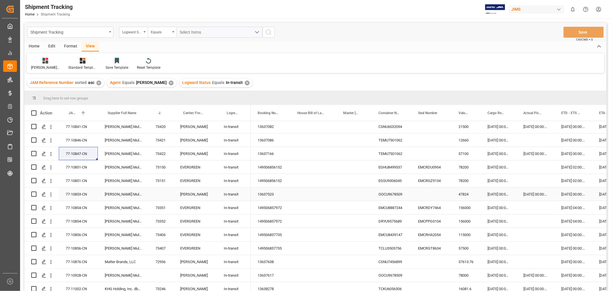
click at [162, 191] on div "Press SPACE to select this row." at bounding box center [161, 193] width 25 height 13
click at [82, 193] on div "77-10853-CN" at bounding box center [78, 193] width 39 height 13
click at [165, 193] on div "Press SPACE to select this row." at bounding box center [161, 193] width 25 height 13
click at [165, 192] on div "Press SPACE to select this row." at bounding box center [161, 193] width 25 height 13
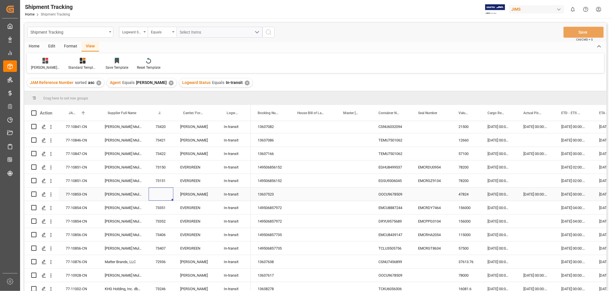
click at [165, 192] on div "Press SPACE to select this row." at bounding box center [161, 193] width 25 height 13
click at [165, 192] on input "Press SPACE to select this row." at bounding box center [161, 197] width 16 height 11
type input "73423"
click at [215, 200] on div "77-10853-CN [PERSON_NAME] Multimedia [GEOGRAPHIC_DATA] 73423 [PERSON_NAME] In-t…" at bounding box center [137, 193] width 227 height 13
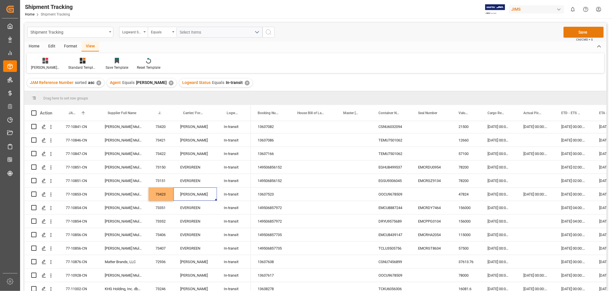
click at [577, 30] on button "Save" at bounding box center [584, 32] width 40 height 11
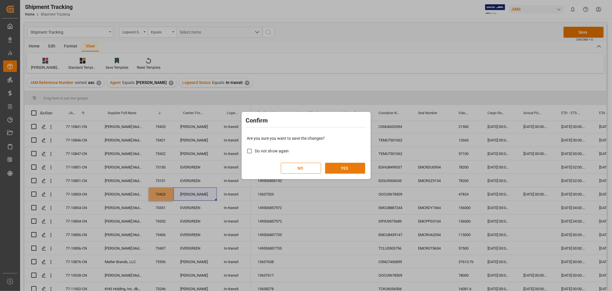
click at [355, 166] on button "YES" at bounding box center [345, 167] width 40 height 11
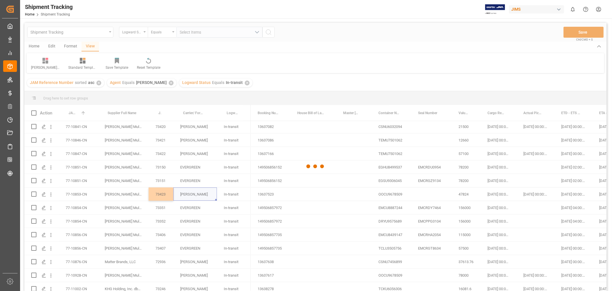
click at [205, 272] on div at bounding box center [315, 166] width 583 height 287
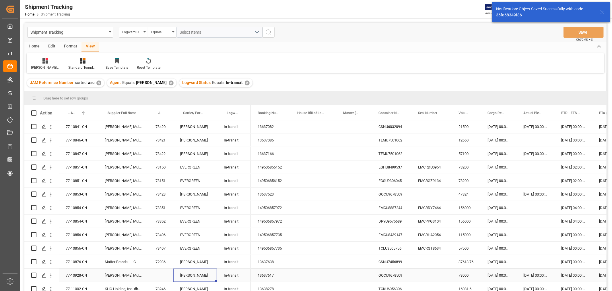
click at [192, 273] on div "[PERSON_NAME]" at bounding box center [195, 274] width 44 height 13
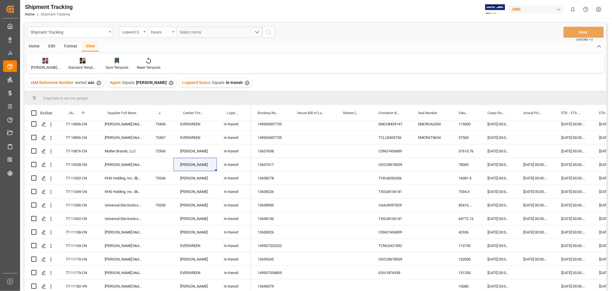
scroll to position [32, 0]
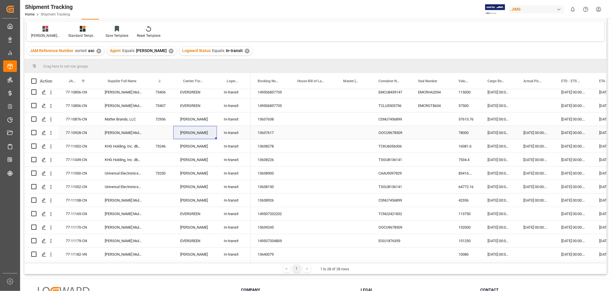
click at [160, 128] on div "Press SPACE to select this row." at bounding box center [161, 132] width 25 height 13
click at [80, 129] on div "77-10928-CN" at bounding box center [78, 132] width 39 height 13
click at [161, 129] on div "Press SPACE to select this row." at bounding box center [161, 132] width 25 height 13
click at [163, 129] on div "Press SPACE to select this row." at bounding box center [161, 132] width 25 height 13
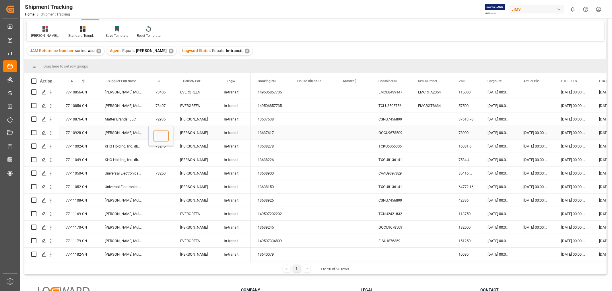
click at [163, 130] on input "Press SPACE to select this row." at bounding box center [161, 135] width 16 height 11
type input "73424"
click at [320, 129] on div "Press SPACE to select this row." at bounding box center [314, 132] width 46 height 13
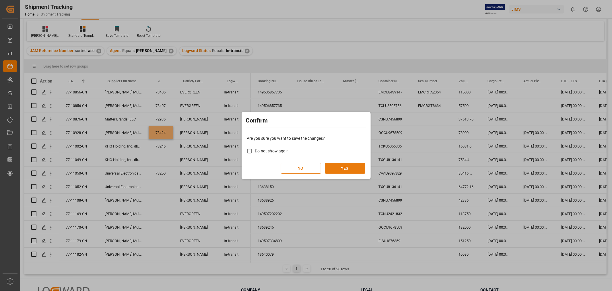
click at [346, 173] on button "YES" at bounding box center [345, 167] width 40 height 11
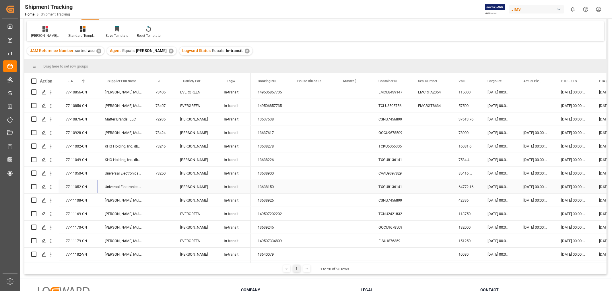
click at [83, 183] on div "77-11052-CN" at bounding box center [78, 186] width 39 height 13
click at [84, 198] on div "77-11108-CN" at bounding box center [78, 199] width 39 height 13
click at [163, 199] on div "Press SPACE to select this row." at bounding box center [161, 199] width 25 height 13
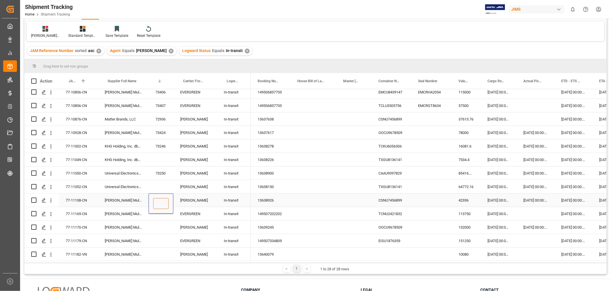
click at [163, 199] on input "Press SPACE to select this row." at bounding box center [161, 203] width 16 height 11
type input "73425"
click at [168, 210] on div "Press SPACE to select this row." at bounding box center [161, 213] width 25 height 13
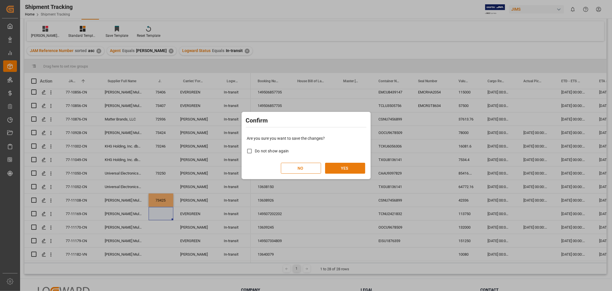
click at [353, 169] on button "YES" at bounding box center [345, 167] width 40 height 11
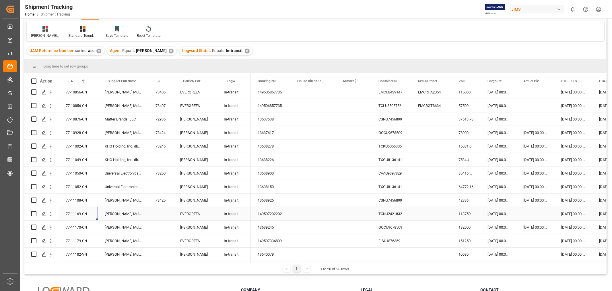
click at [80, 210] on div "77-11169-CN" at bounding box center [78, 213] width 39 height 13
click at [79, 223] on div "77-11170-CN" at bounding box center [78, 226] width 39 height 13
click at [90, 225] on div "77-11170-CN" at bounding box center [78, 226] width 39 height 13
click at [159, 225] on div "Press SPACE to select this row." at bounding box center [161, 226] width 25 height 13
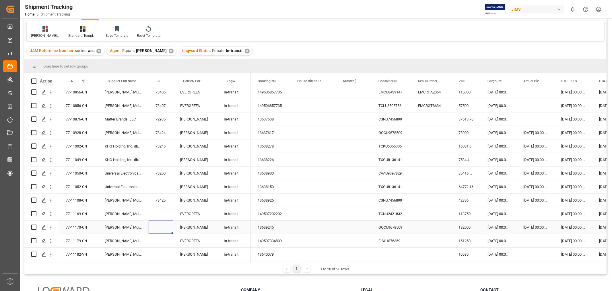
click at [159, 225] on div "Press SPACE to select this row." at bounding box center [161, 226] width 25 height 13
click at [159, 225] on input "Press SPACE to select this row." at bounding box center [161, 230] width 16 height 11
type input "73426"
click at [347, 182] on div "Press SPACE to select this row." at bounding box center [353, 186] width 35 height 13
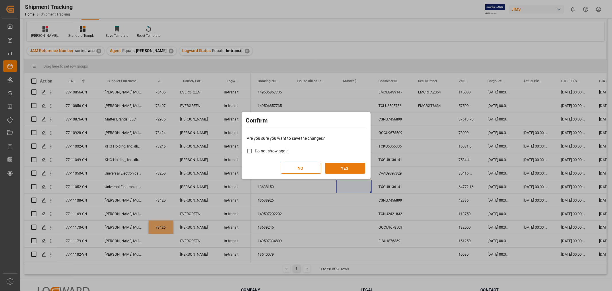
click at [340, 163] on button "YES" at bounding box center [345, 167] width 40 height 11
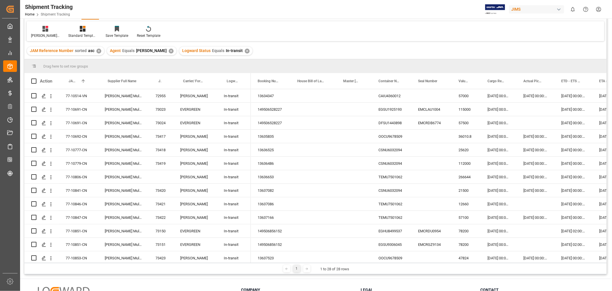
click at [330, 54] on div "JAM Reference Number sorted asc ✕ Agent Equals HuiXin Gao ✕ Logward Status Equa…" at bounding box center [315, 51] width 583 height 16
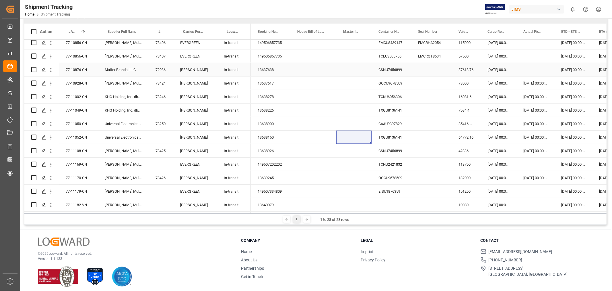
scroll to position [85, 0]
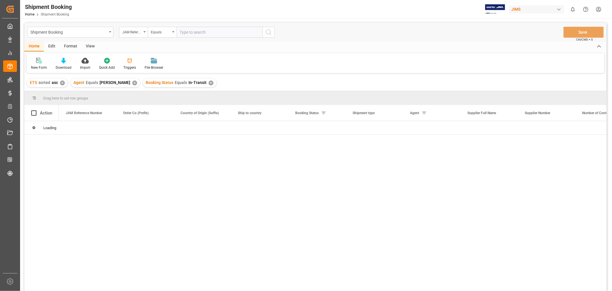
click at [86, 44] on div "View" at bounding box center [91, 47] width 18 height 10
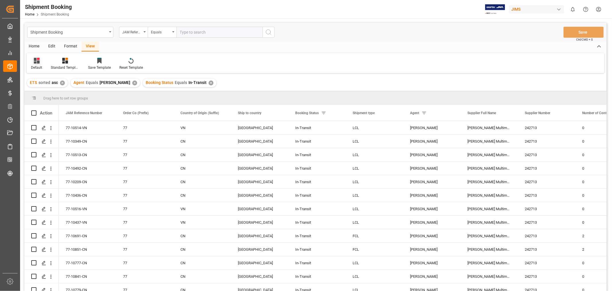
click at [37, 65] on div "Default" at bounding box center [36, 67] width 11 height 5
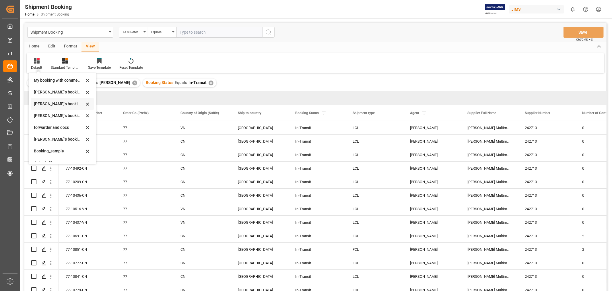
scroll to position [55, 0]
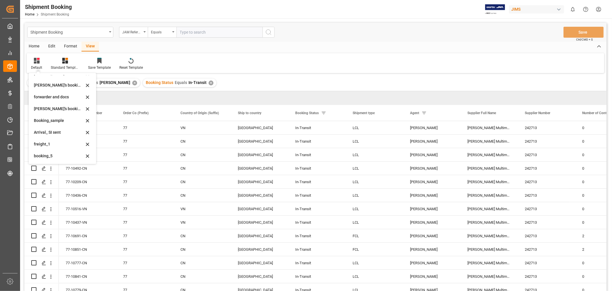
drag, startPoint x: 44, startPoint y: 153, endPoint x: 48, endPoint y: 156, distance: 4.3
click at [45, 153] on div "booking_5" at bounding box center [59, 156] width 50 height 6
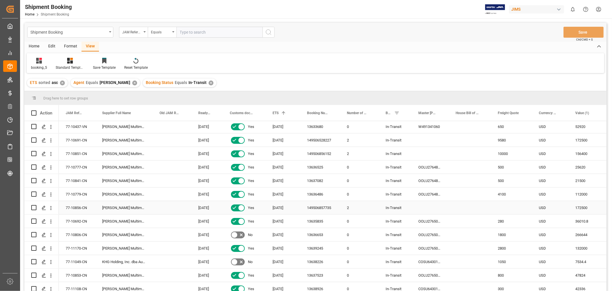
scroll to position [127, 0]
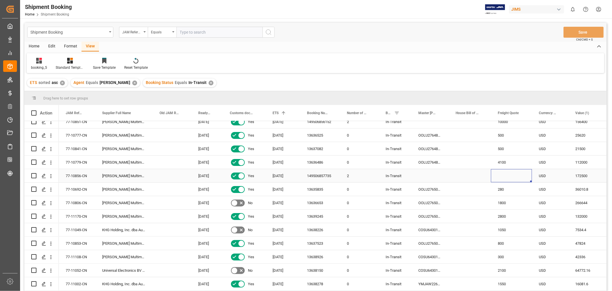
click at [504, 175] on div "Press SPACE to select this row." at bounding box center [511, 175] width 41 height 13
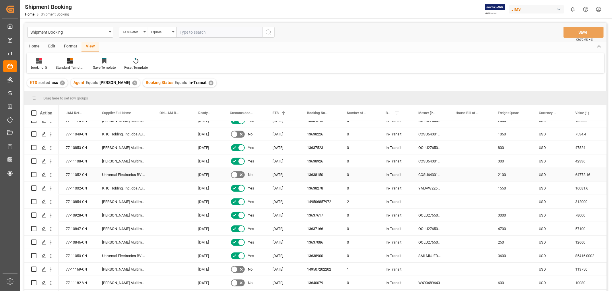
scroll to position [248, 0]
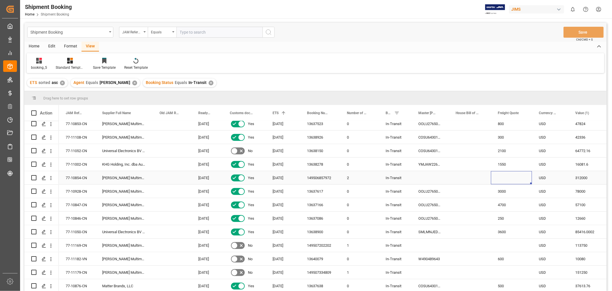
click at [504, 177] on div "Press SPACE to select this row." at bounding box center [511, 177] width 41 height 13
click at [503, 113] on span "Freight Quote" at bounding box center [508, 113] width 21 height 4
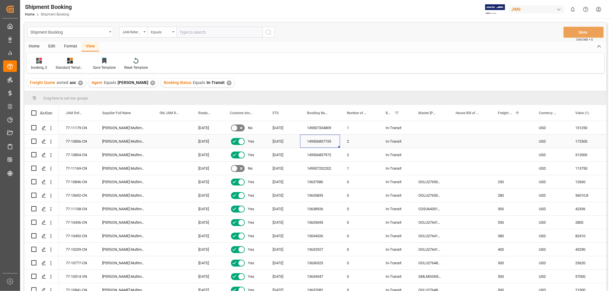
click at [315, 140] on div "149506857735" at bounding box center [320, 140] width 40 height 13
click at [507, 141] on div "Press SPACE to select this row." at bounding box center [511, 140] width 41 height 13
click at [507, 141] on input "Press SPACE to select this row." at bounding box center [512, 144] width 32 height 11
type input "9600"
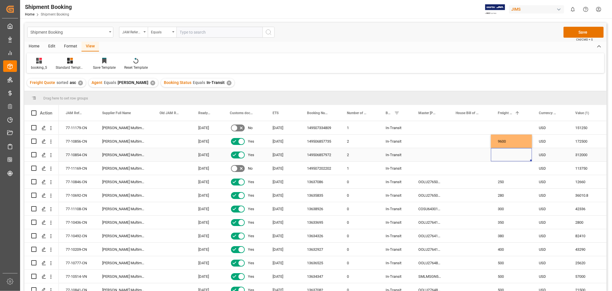
click at [505, 153] on div "Press SPACE to select this row." at bounding box center [511, 154] width 41 height 13
click at [309, 155] on div "149506857972" at bounding box center [320, 154] width 40 height 13
click at [499, 154] on div "Press SPACE to select this row." at bounding box center [511, 154] width 41 height 13
click at [500, 156] on input "Press SPACE to select this row." at bounding box center [512, 157] width 32 height 11
type input "10000"
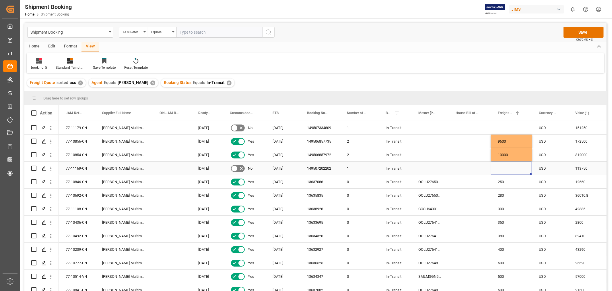
click at [509, 169] on div "Press SPACE to select this row." at bounding box center [511, 167] width 41 height 13
click at [326, 169] on div "149507202202" at bounding box center [320, 167] width 40 height 13
click at [331, 202] on div "13638926" at bounding box center [320, 208] width 40 height 13
click at [326, 125] on div "149507334809" at bounding box center [320, 127] width 40 height 13
click at [462, 140] on div "Press SPACE to select this row." at bounding box center [470, 140] width 42 height 13
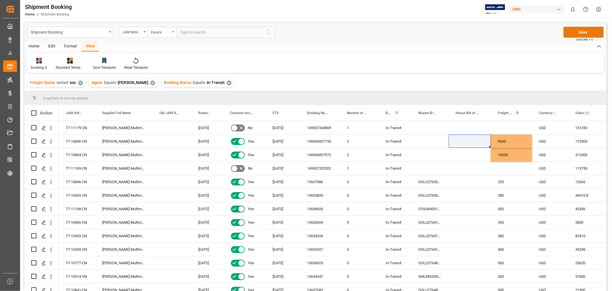
click at [573, 30] on button "Save" at bounding box center [584, 32] width 40 height 11
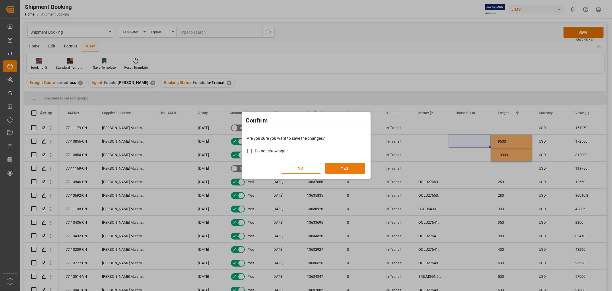
click at [338, 168] on button "YES" at bounding box center [345, 167] width 40 height 11
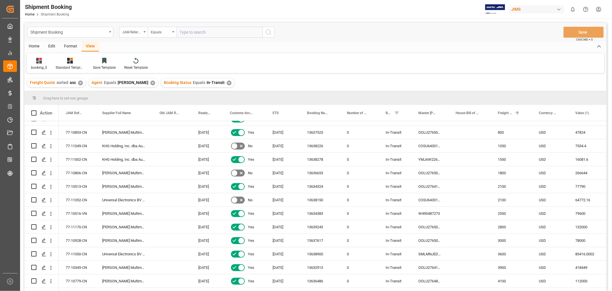
scroll to position [185, 0]
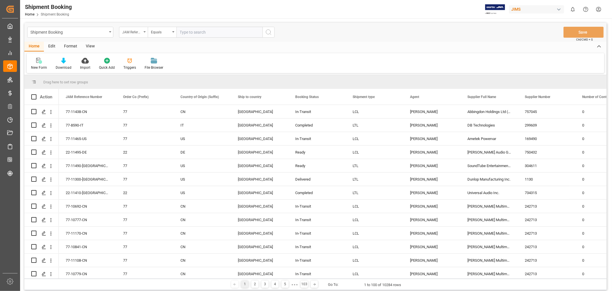
click at [140, 33] on div "JAM Reference Number" at bounding box center [132, 31] width 20 height 7
type input "agent"
click at [132, 59] on div "Agent" at bounding box center [162, 59] width 86 height 12
click at [181, 33] on span "Select Items" at bounding box center [192, 32] width 24 height 5
type input "hui"
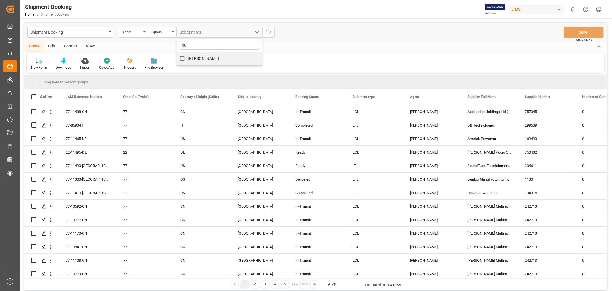
click at [183, 56] on input "[PERSON_NAME]" at bounding box center [182, 58] width 11 height 11
checkbox input "true"
click at [269, 31] on icon "search button" at bounding box center [268, 32] width 7 height 7
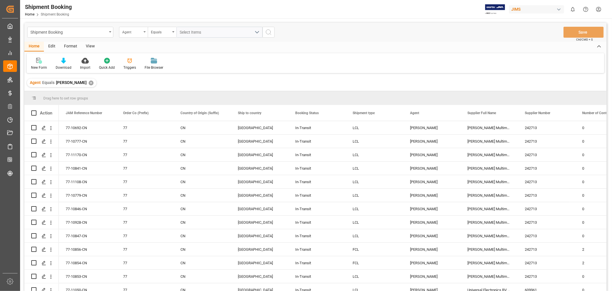
click at [142, 34] on div "Agent" at bounding box center [133, 32] width 29 height 11
type input "stat"
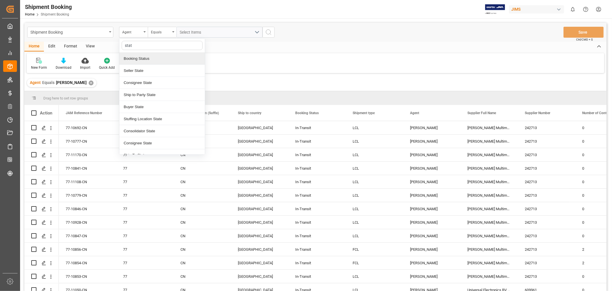
click at [147, 60] on div "Booking Status" at bounding box center [162, 59] width 86 height 12
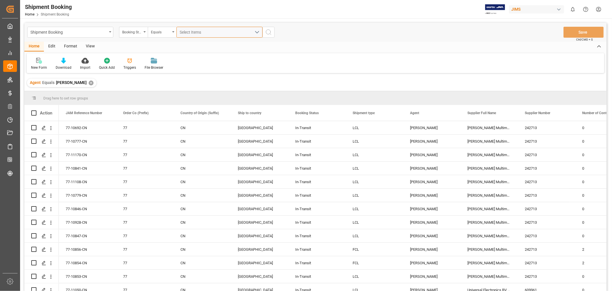
click at [190, 31] on span "Select Items" at bounding box center [192, 32] width 24 height 5
type input "in"
click at [196, 57] on span "In-Transit" at bounding box center [196, 58] width 17 height 5
click at [188, 57] on input "In-Transit" at bounding box center [182, 58] width 11 height 11
checkbox input "true"
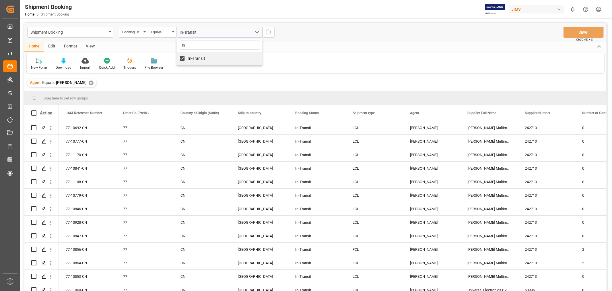
click at [266, 32] on div "In-Transit in In-Transit" at bounding box center [219, 32] width 95 height 11
click at [268, 33] on icon "search button" at bounding box center [268, 32] width 7 height 7
click at [90, 45] on div "View" at bounding box center [91, 47] width 18 height 10
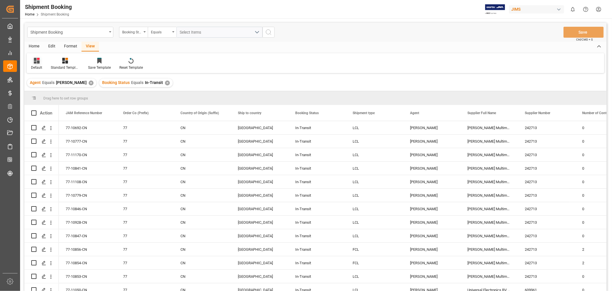
click at [38, 64] on div "Default" at bounding box center [37, 63] width 20 height 13
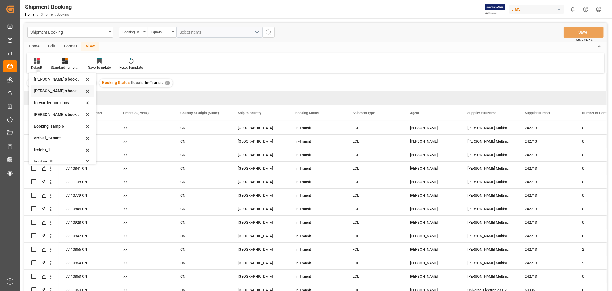
scroll to position [55, 0]
click at [52, 158] on div "booking_5" at bounding box center [59, 156] width 50 height 6
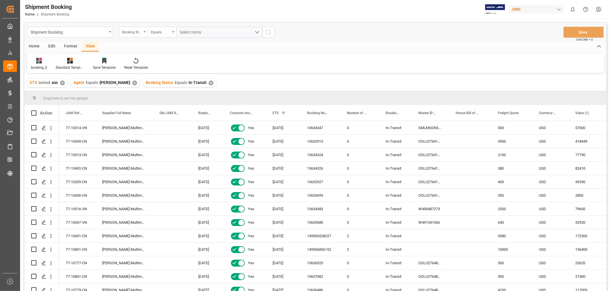
click at [142, 31] on div "Booking Status" at bounding box center [133, 32] width 29 height 11
type input "cust"
click at [145, 59] on div "Customs documents sent to broker" at bounding box center [162, 59] width 86 height 12
click at [199, 32] on icon "search button" at bounding box center [199, 32] width 7 height 7
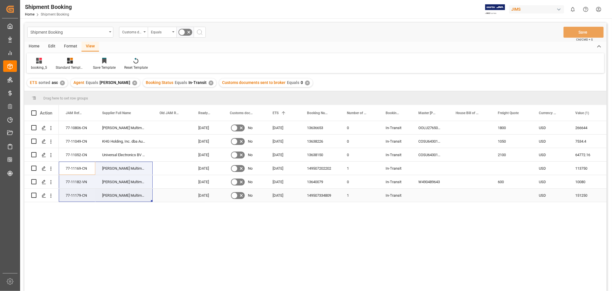
drag, startPoint x: 67, startPoint y: 170, endPoint x: 119, endPoint y: 197, distance: 58.3
click at [209, 83] on div "✕" at bounding box center [211, 82] width 5 height 5
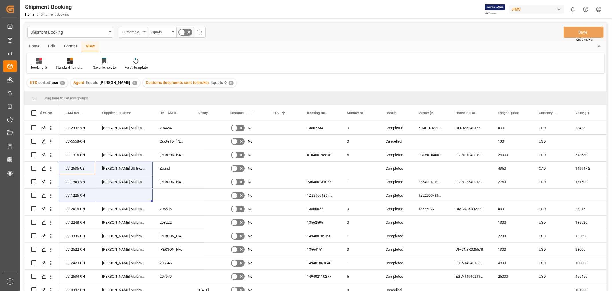
click at [141, 32] on div "Customs documents sent to broker" at bounding box center [132, 31] width 20 height 7
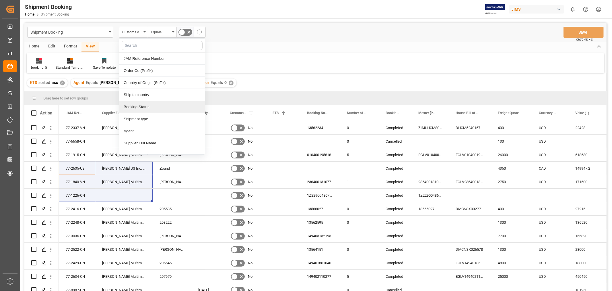
click at [142, 106] on div "Booking Status" at bounding box center [162, 107] width 86 height 12
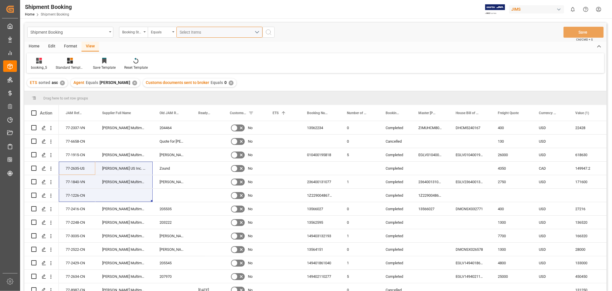
click at [258, 32] on button "Select Items" at bounding box center [220, 32] width 86 height 11
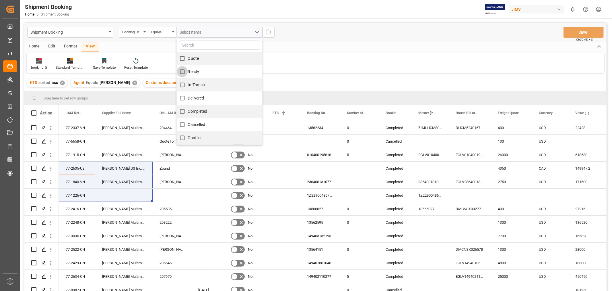
click at [181, 71] on input "Ready" at bounding box center [182, 71] width 11 height 11
checkbox input "true"
click at [182, 57] on input "Quote" at bounding box center [182, 58] width 11 height 11
checkbox input "true"
click at [269, 34] on circle "search button" at bounding box center [268, 32] width 5 height 5
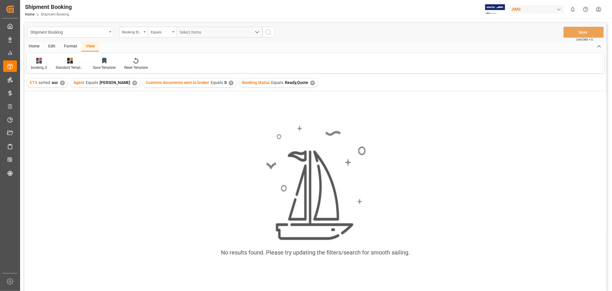
click at [297, 82] on div "Booking Status Equals Ready,Quote ✕" at bounding box center [278, 82] width 79 height 9
click at [310, 83] on div "✕" at bounding box center [312, 82] width 5 height 5
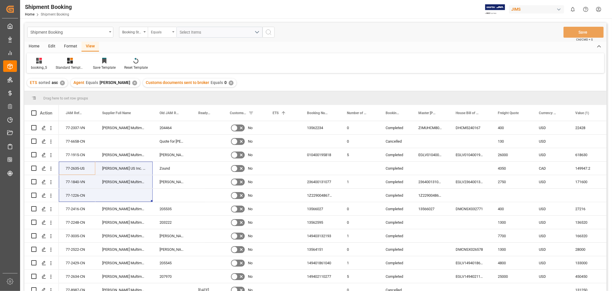
click at [164, 32] on div "Equals" at bounding box center [161, 31] width 20 height 7
click at [164, 82] on div "Contains" at bounding box center [191, 83] width 86 height 12
click at [198, 32] on span "Select Items" at bounding box center [192, 32] width 24 height 5
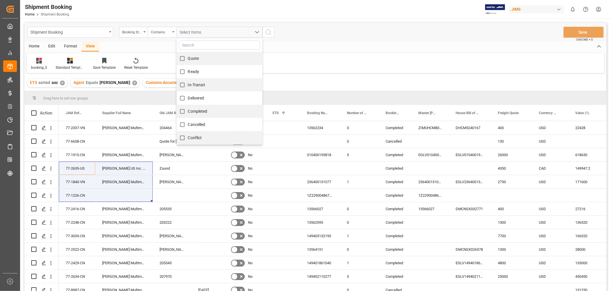
click at [190, 59] on span "Quote" at bounding box center [193, 58] width 11 height 5
click at [188, 59] on input "Quote" at bounding box center [182, 58] width 11 height 11
checkbox input "true"
click at [188, 72] on input "Ready" at bounding box center [182, 71] width 11 height 11
checkbox input "true"
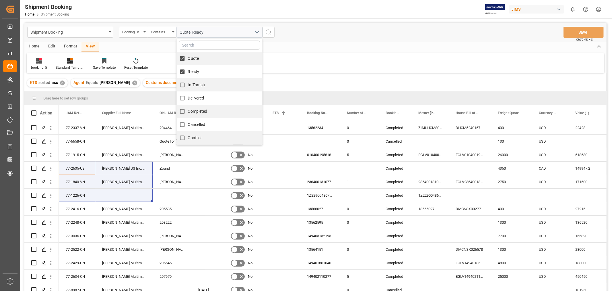
click at [269, 35] on icon "search button" at bounding box center [268, 32] width 7 height 7
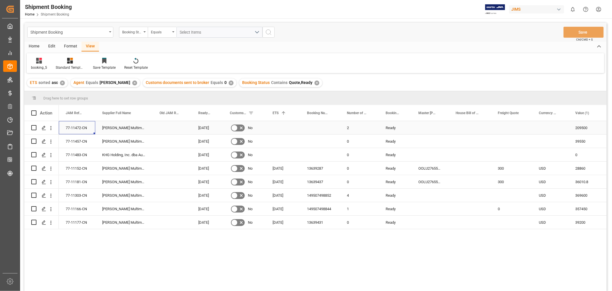
click at [73, 127] on div "77-11472-CN" at bounding box center [77, 127] width 36 height 13
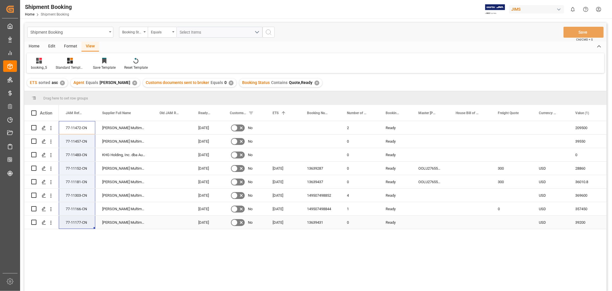
drag, startPoint x: 78, startPoint y: 125, endPoint x: 72, endPoint y: 216, distance: 91.2
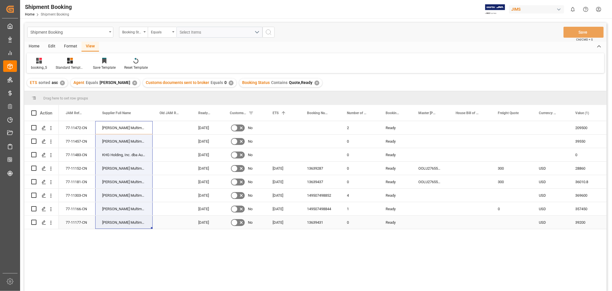
drag, startPoint x: 134, startPoint y: 127, endPoint x: 135, endPoint y: 219, distance: 92.2
click at [315, 82] on div "✕" at bounding box center [317, 82] width 5 height 5
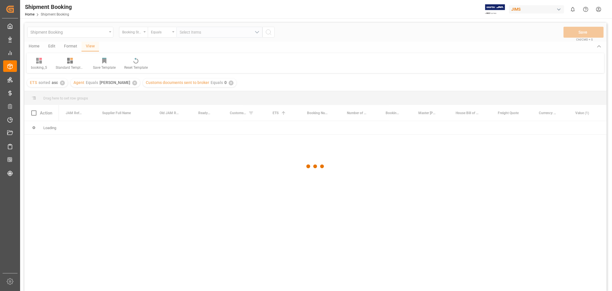
click at [132, 33] on div at bounding box center [315, 166] width 583 height 287
click at [195, 31] on div at bounding box center [315, 166] width 583 height 287
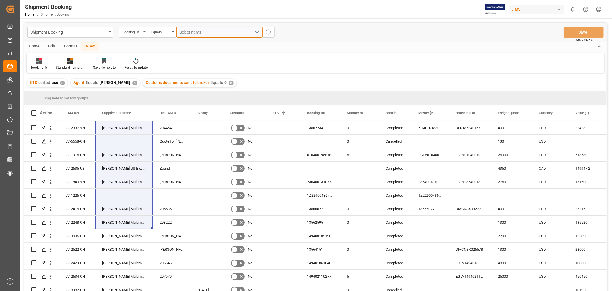
click at [195, 31] on span "Select Items" at bounding box center [192, 32] width 24 height 5
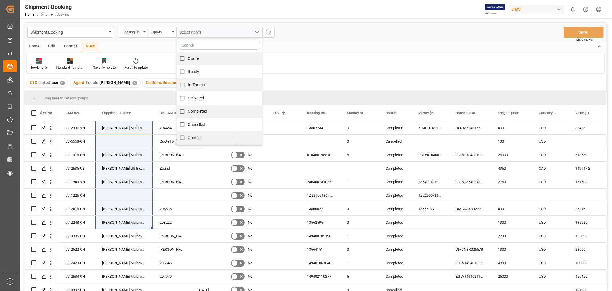
click at [193, 87] on span "In-Transit" at bounding box center [196, 85] width 17 height 6
click at [188, 87] on input "In-Transit" at bounding box center [182, 84] width 11 height 11
checkbox input "true"
click at [269, 33] on icon "search button" at bounding box center [268, 32] width 7 height 7
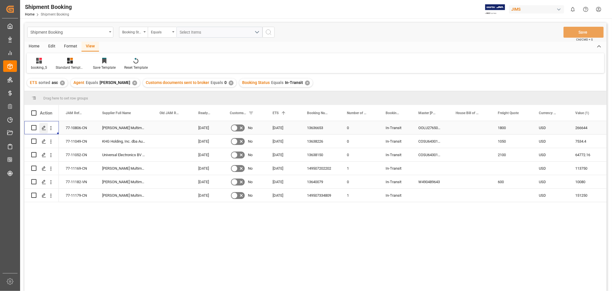
click at [42, 127] on icon "Press SPACE to select this row." at bounding box center [44, 127] width 5 height 5
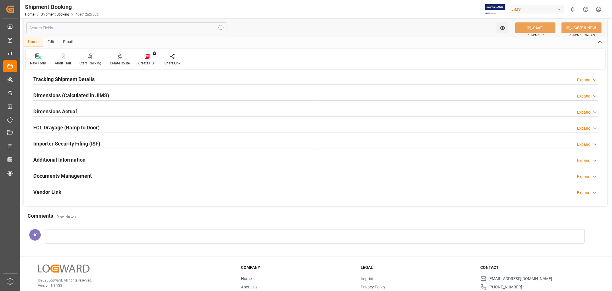
scroll to position [127, 0]
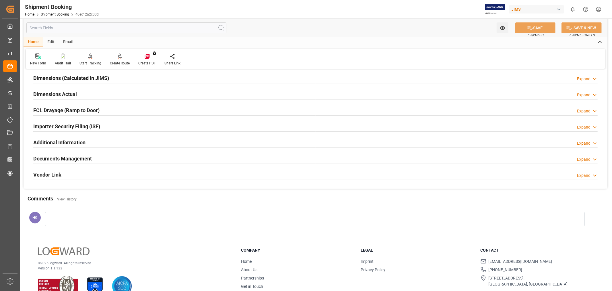
click at [51, 159] on h2 "Documents Management" at bounding box center [62, 158] width 59 height 8
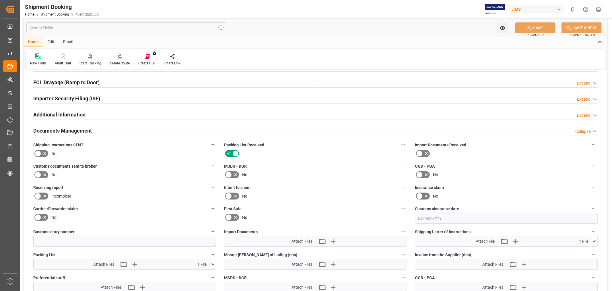
scroll to position [223, 0]
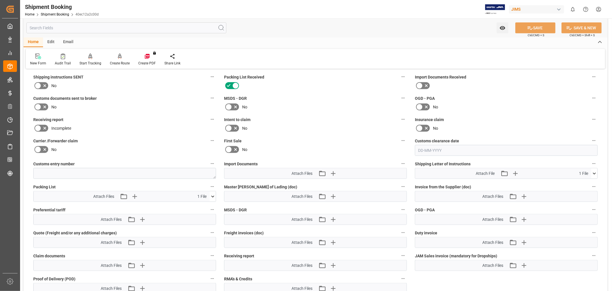
click at [39, 105] on icon at bounding box center [37, 106] width 3 height 3
click at [0, 0] on input "checkbox" at bounding box center [0, 0] width 0 height 0
click at [332, 169] on icon "button" at bounding box center [332, 173] width 9 height 9
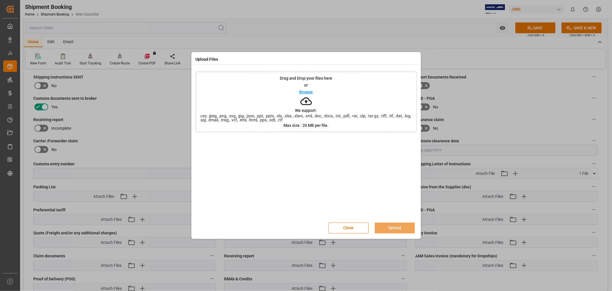
click at [257, 97] on div "Drag and Drop your files here or Browse We support: .csv, .jpeg, .png, .svg, .j…" at bounding box center [306, 101] width 221 height 60
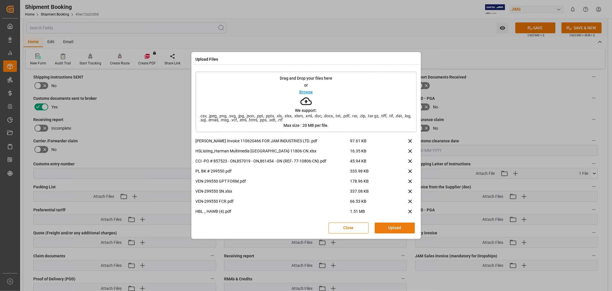
click at [387, 225] on button "Upload" at bounding box center [395, 227] width 40 height 11
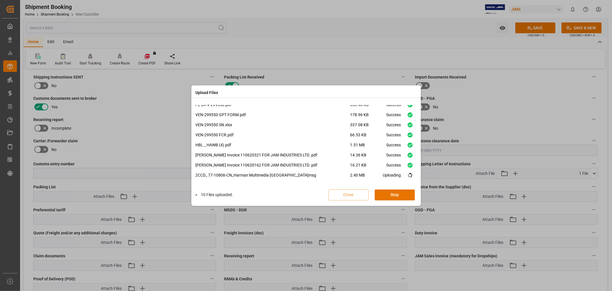
scroll to position [34, 0]
click at [393, 190] on button "Done" at bounding box center [395, 194] width 40 height 11
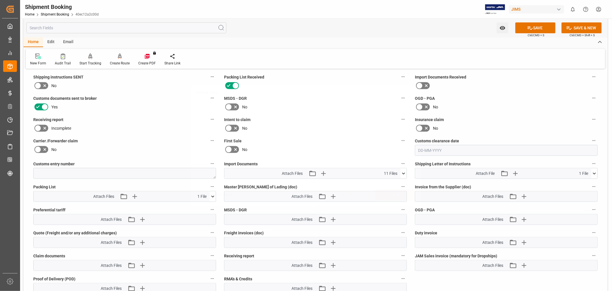
scroll to position [0, 0]
click at [523, 193] on icon "button" at bounding box center [523, 195] width 9 height 9
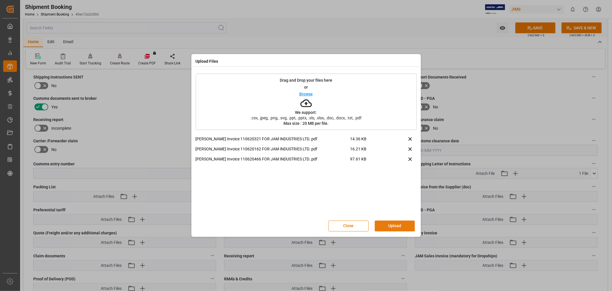
click at [395, 225] on button "Upload" at bounding box center [395, 225] width 40 height 11
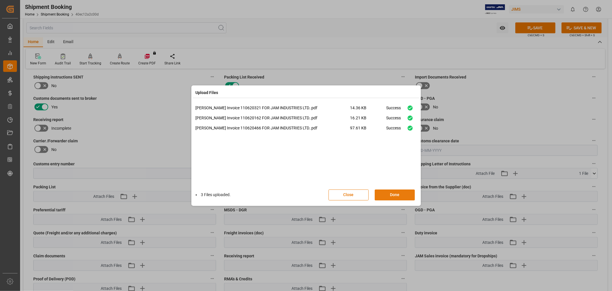
click at [392, 190] on button "Done" at bounding box center [395, 194] width 40 height 11
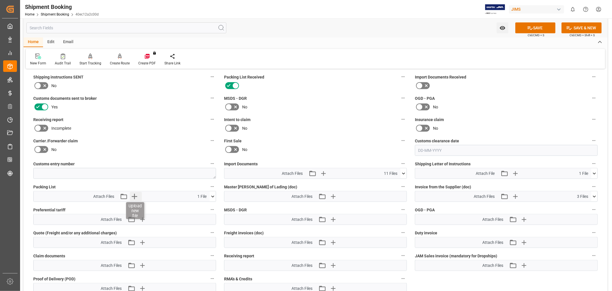
click at [134, 196] on icon "button" at bounding box center [134, 196] width 5 height 5
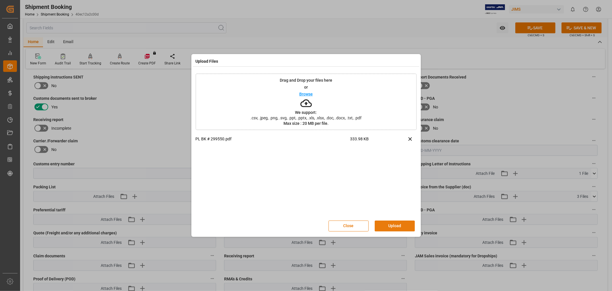
click at [396, 226] on button "Upload" at bounding box center [395, 225] width 40 height 11
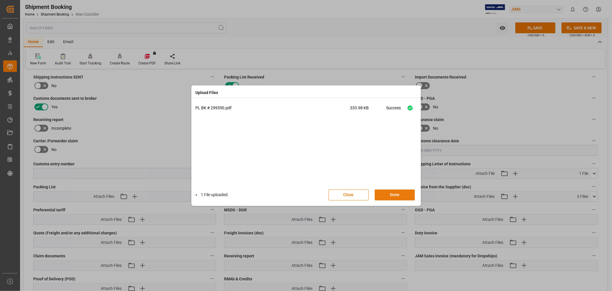
click at [405, 195] on button "Done" at bounding box center [395, 194] width 40 height 11
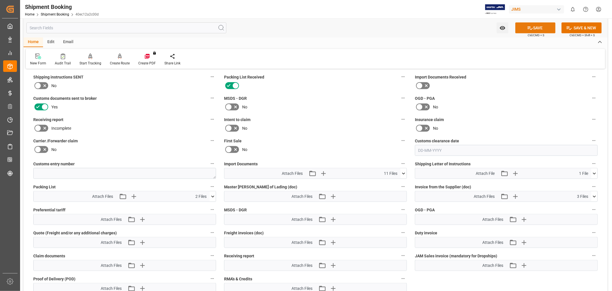
click at [530, 26] on icon at bounding box center [530, 28] width 6 height 6
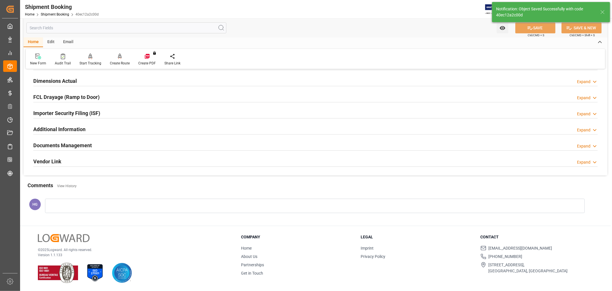
scroll to position [141, 0]
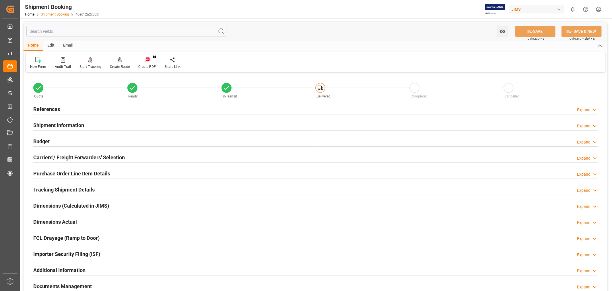
click at [55, 14] on link "Shipment Booking" at bounding box center [55, 14] width 28 height 4
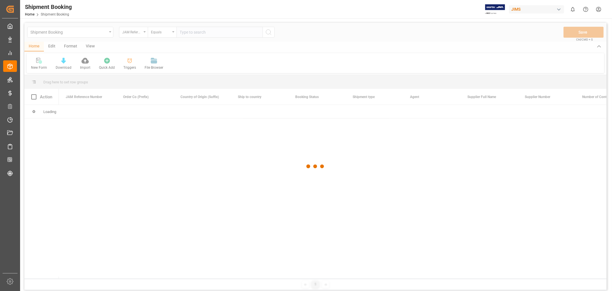
click at [81, 31] on div at bounding box center [315, 166] width 583 height 287
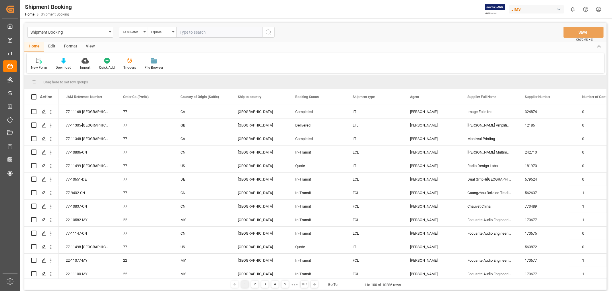
click at [81, 31] on div "Shipment Booking" at bounding box center [68, 31] width 77 height 7
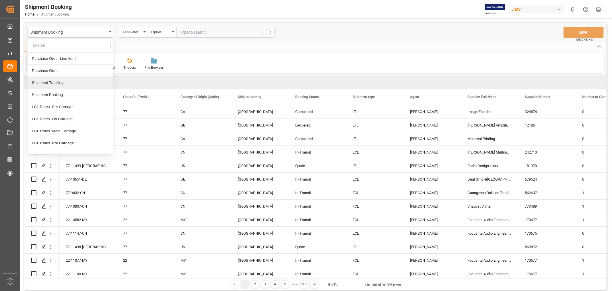
drag, startPoint x: 64, startPoint y: 85, endPoint x: 65, endPoint y: 81, distance: 4.7
click at [64, 85] on div "Shipment Tracking" at bounding box center [71, 83] width 86 height 12
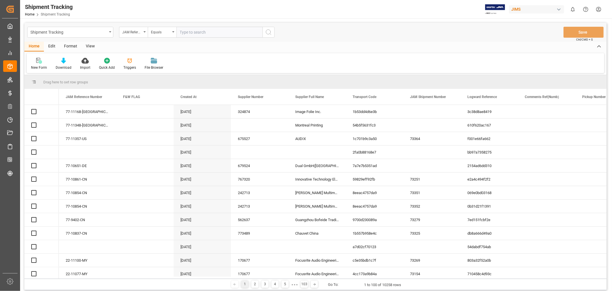
click at [191, 33] on input "text" at bounding box center [220, 32] width 86 height 11
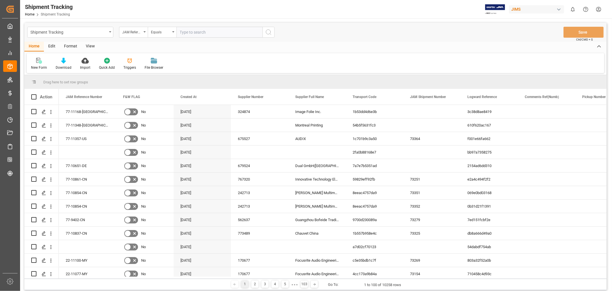
paste input "77-10806-CN"
type input "77-10806-CN"
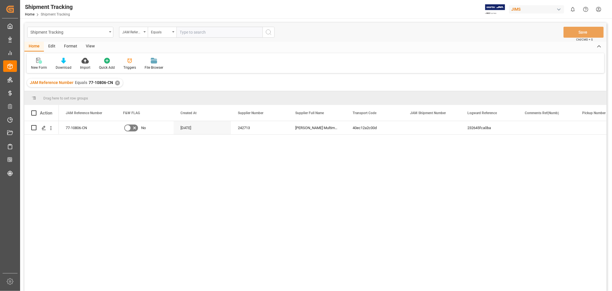
click at [93, 45] on div "View" at bounding box center [91, 47] width 18 height 10
click at [40, 64] on div "Default" at bounding box center [37, 63] width 20 height 13
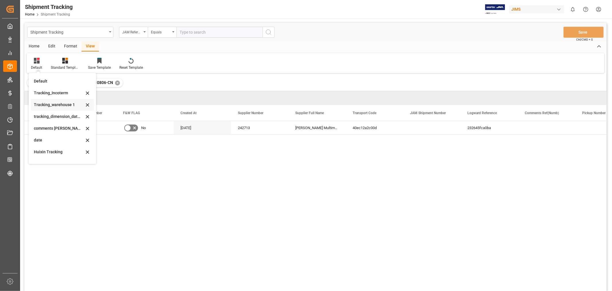
click at [54, 105] on div "Tracking_warehouse 1" at bounding box center [59, 105] width 50 height 6
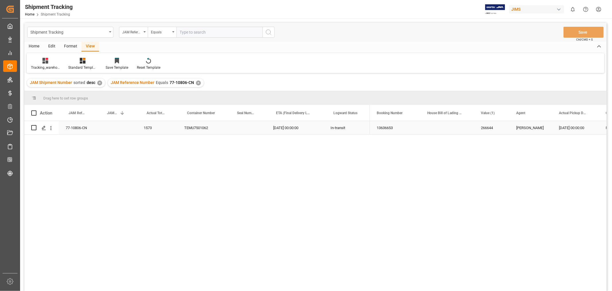
click at [117, 129] on div "Press SPACE to select this row." at bounding box center [117, 127] width 40 height 13
click at [114, 126] on div "Press SPACE to select this row." at bounding box center [117, 127] width 40 height 13
click at [115, 126] on div "Press SPACE to select this row." at bounding box center [117, 127] width 40 height 13
drag, startPoint x: 116, startPoint y: 128, endPoint x: 128, endPoint y: 131, distance: 12.5
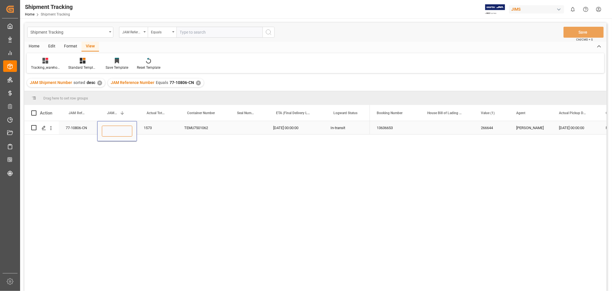
click at [116, 128] on input "Press SPACE to select this row." at bounding box center [117, 130] width 30 height 11
type input "73427"
click at [165, 130] on div "1573" at bounding box center [157, 127] width 40 height 13
click at [579, 32] on button "Save" at bounding box center [584, 32] width 40 height 11
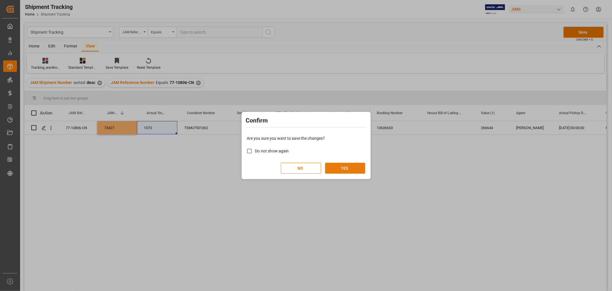
click at [347, 170] on button "YES" at bounding box center [345, 167] width 40 height 11
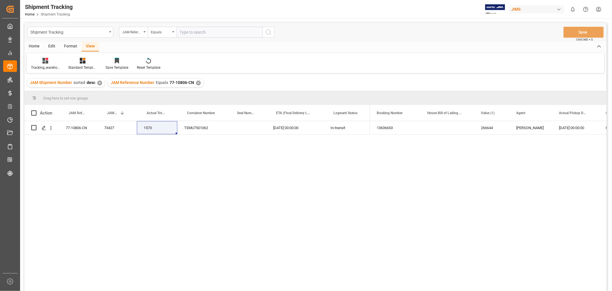
click at [279, 223] on div "77-10806-CN 73427 1573 TEMU7501062 [DATE] 00:00:00 In-transit 13636653 266644 […" at bounding box center [315, 206] width 583 height 171
click at [348, 237] on div "77-10806-CN 73427 1573 TEMU7501062 [DATE] 00:00:00 In-transit 13636653 266644 […" at bounding box center [315, 206] width 583 height 171
